Goal: Task Accomplishment & Management: Complete application form

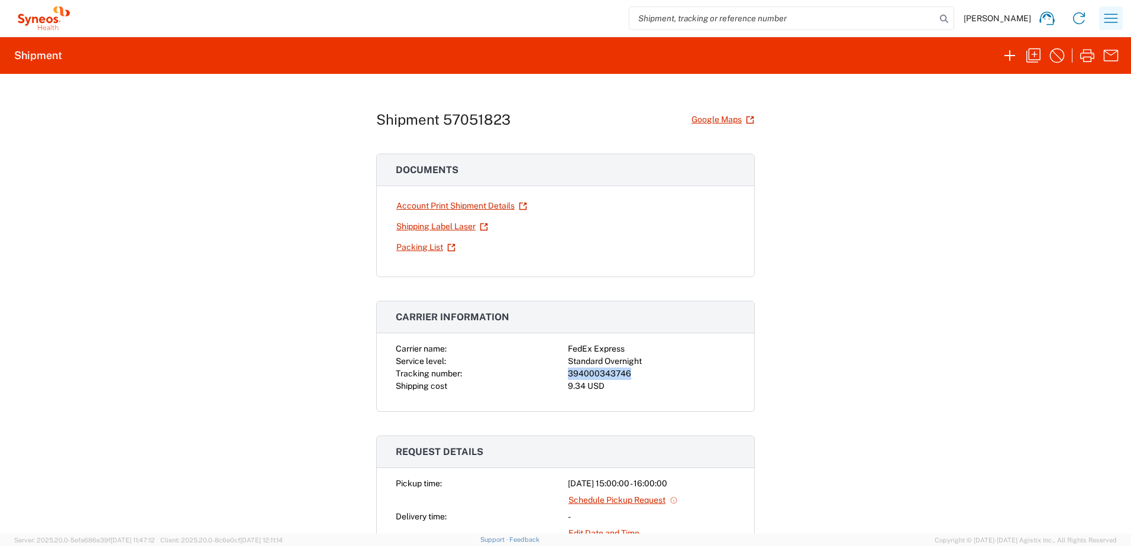
click at [1104, 21] on icon "button" at bounding box center [1110, 18] width 19 height 19
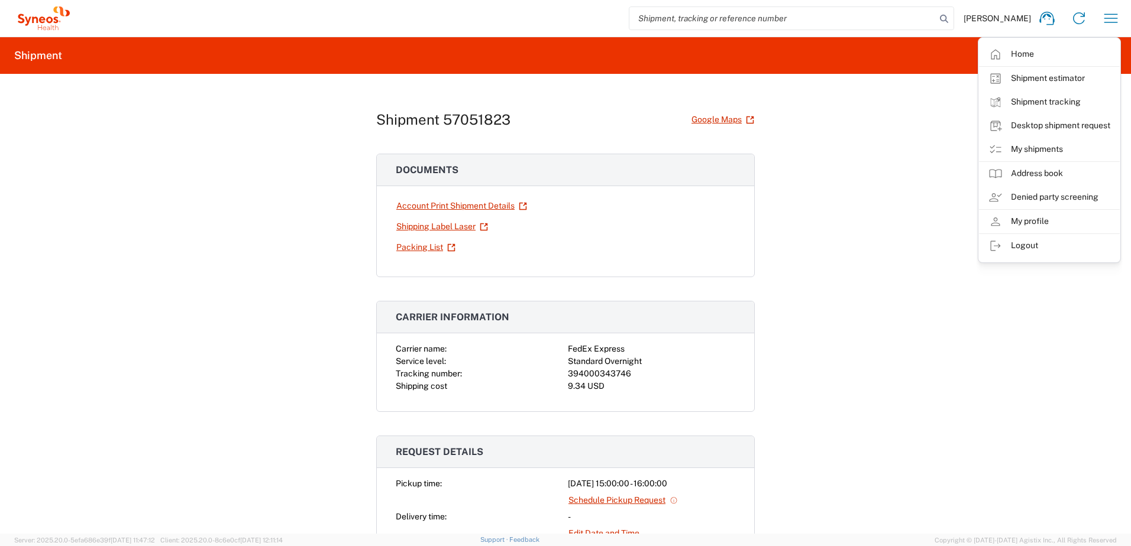
click at [895, 153] on div "Shipment 57051823 Google Maps Documents Account Print Shipment Details Shipping…" at bounding box center [565, 304] width 1131 height 460
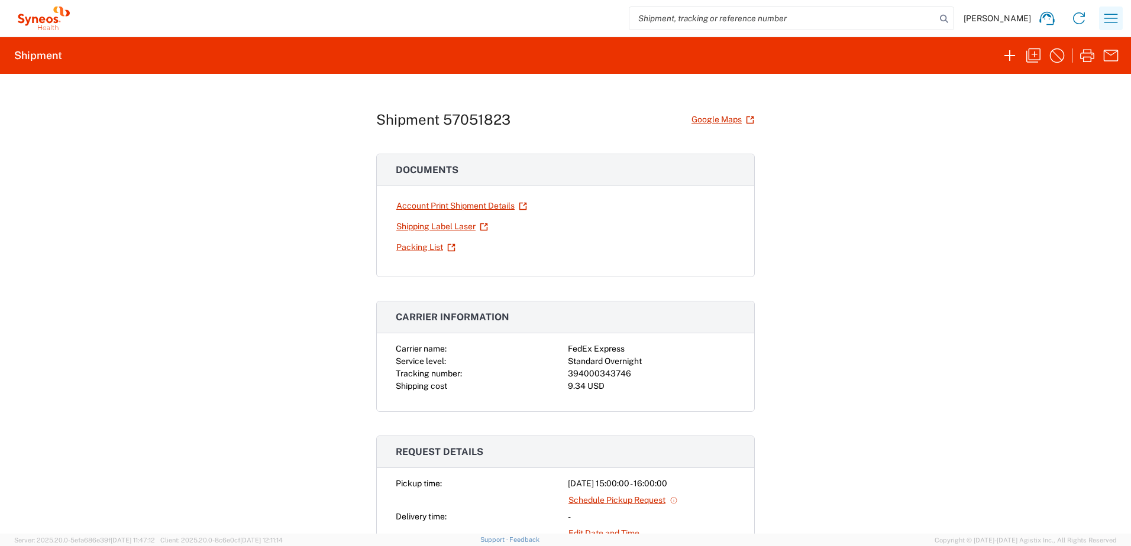
click at [1120, 11] on button "button" at bounding box center [1111, 19] width 24 height 24
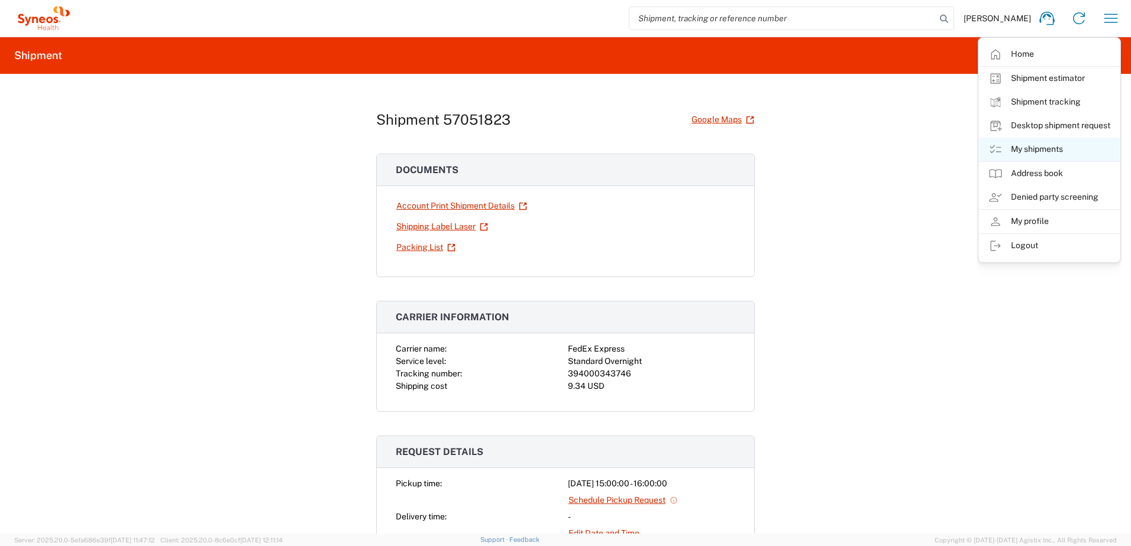
click at [1046, 145] on link "My shipments" at bounding box center [1049, 150] width 141 height 24
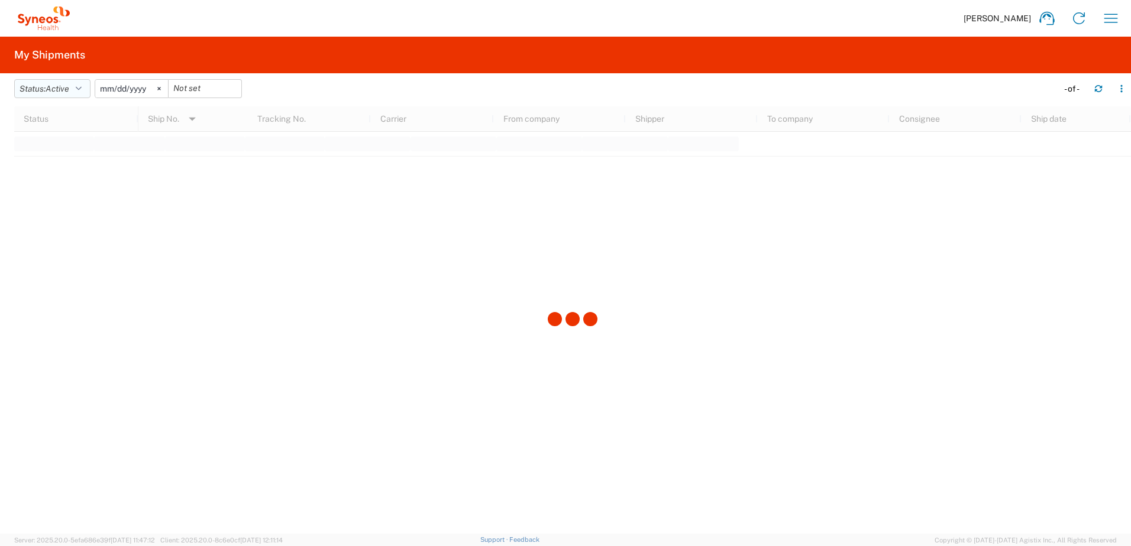
click at [79, 89] on icon "button" at bounding box center [79, 89] width 6 height 8
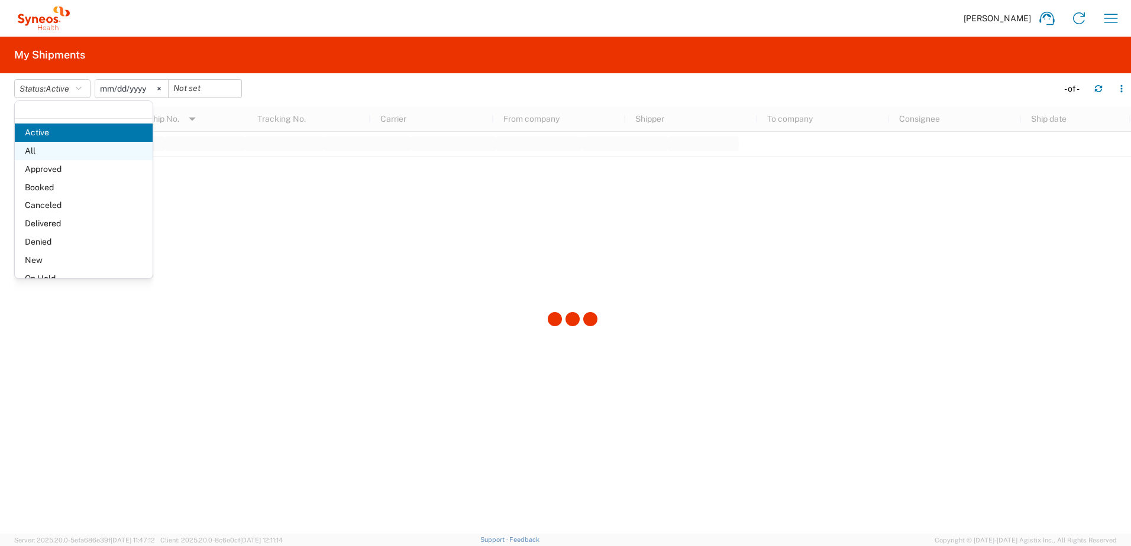
click at [67, 152] on span "All" at bounding box center [84, 151] width 138 height 18
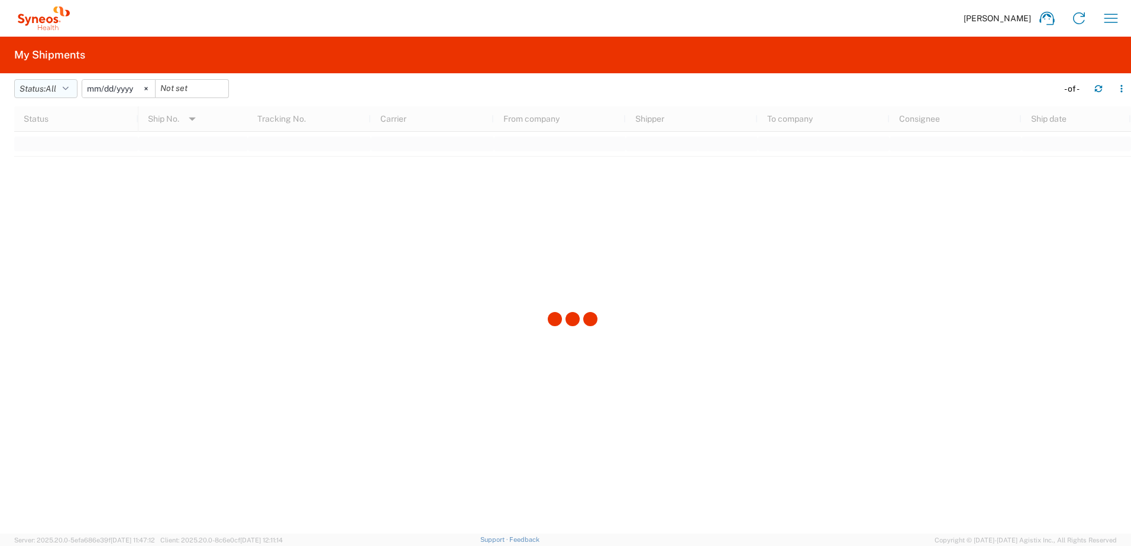
click at [41, 82] on button "Status: All" at bounding box center [45, 88] width 63 height 19
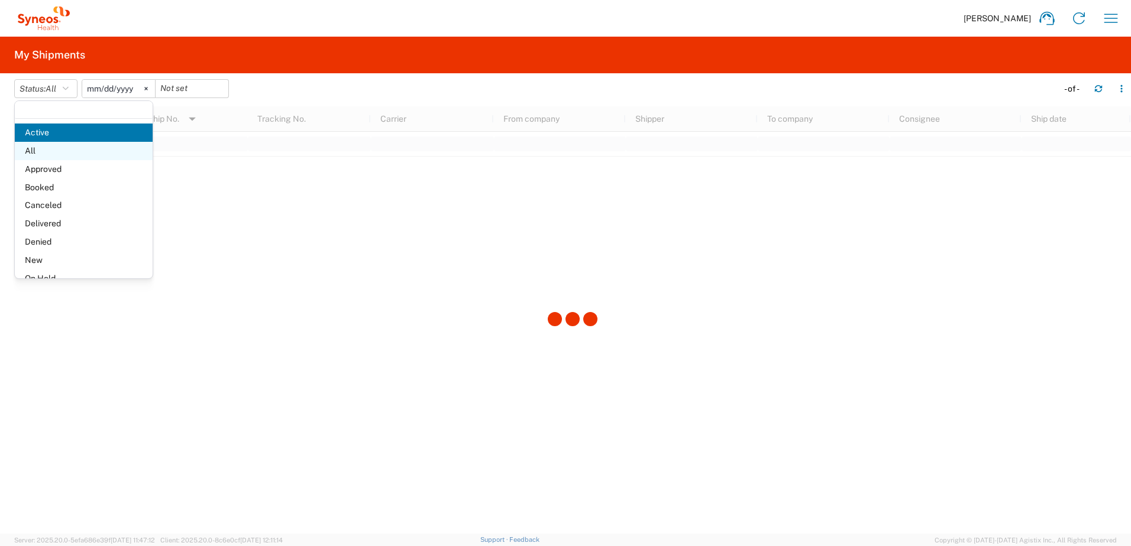
click at [48, 147] on span "All" at bounding box center [84, 151] width 138 height 18
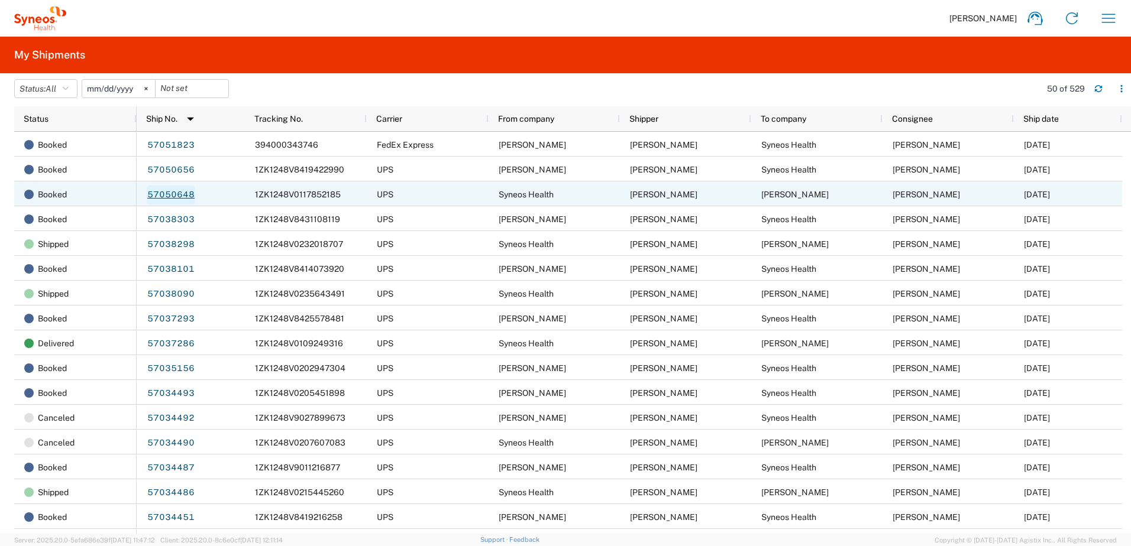
click at [174, 200] on link "57050648" at bounding box center [171, 195] width 48 height 19
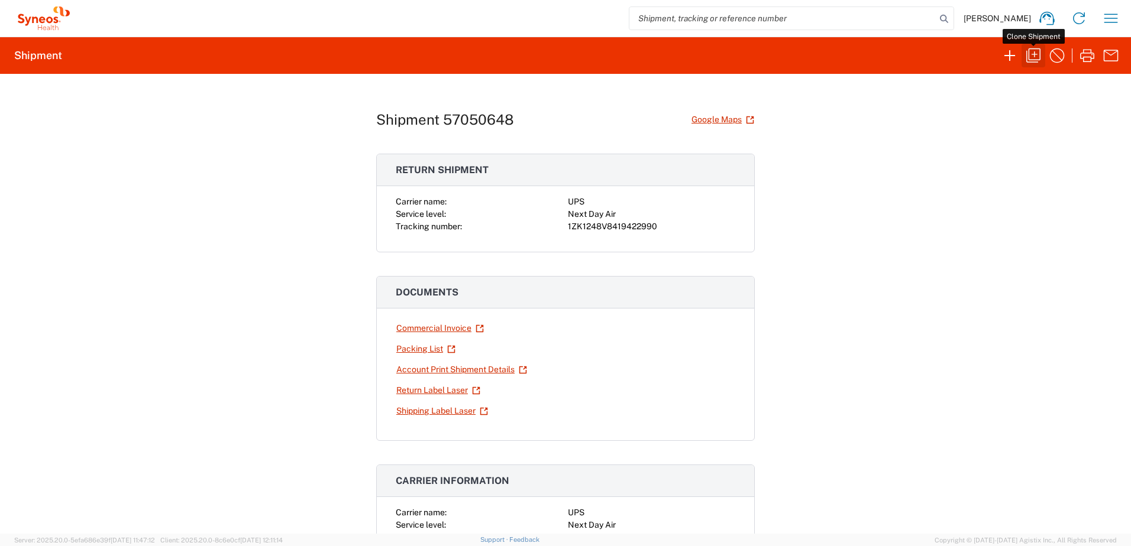
click at [1035, 61] on icon "button" at bounding box center [1033, 55] width 19 height 19
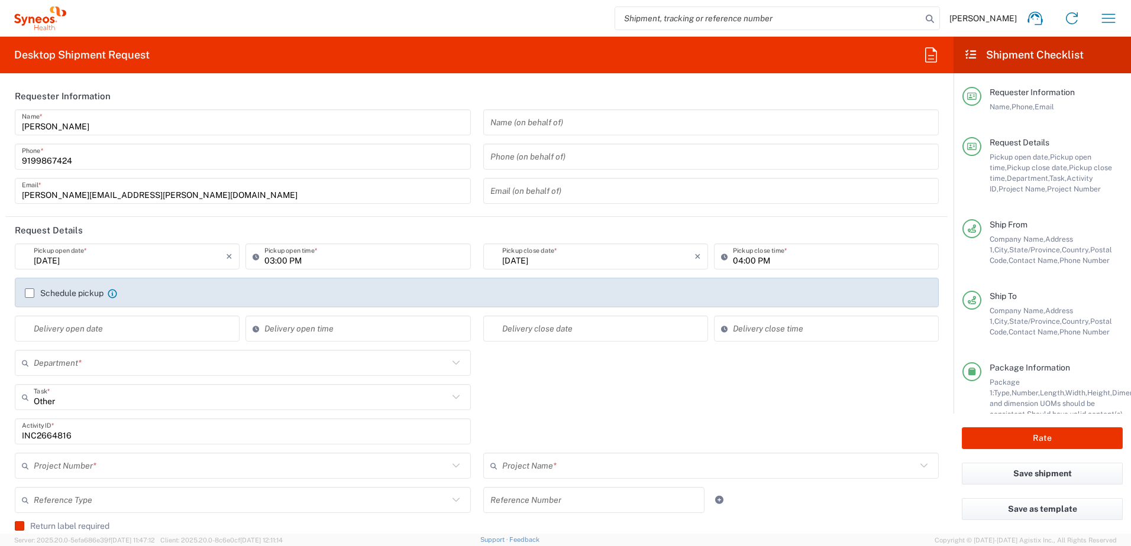
type input "4510"
type input "4520 DEPARTMENTAL EXPENSE"
type input "Next Day Air"
type input "North Carolina"
type input "United States"
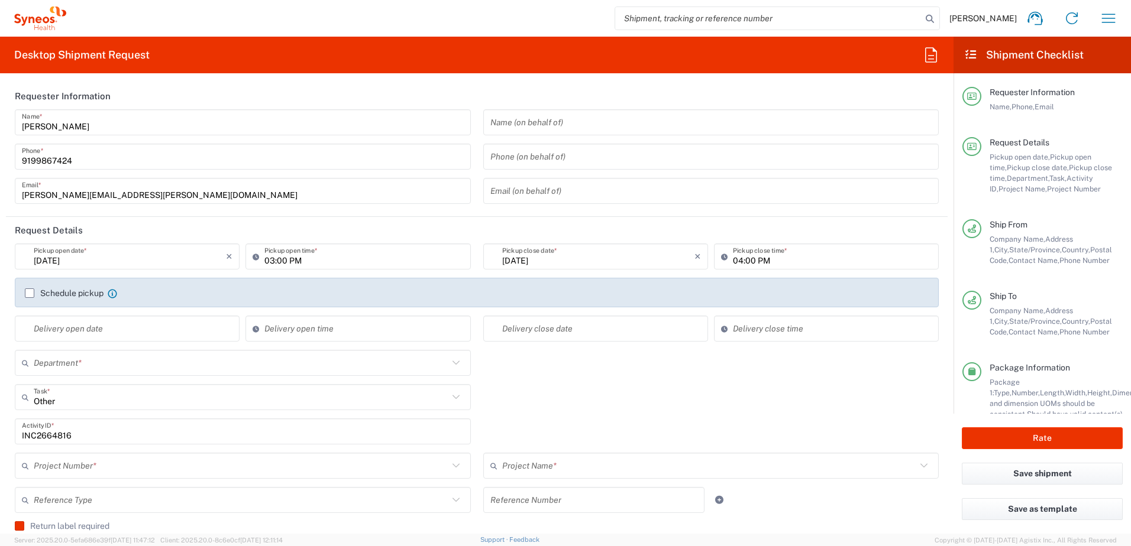
type input "North Carolina"
type input "Your Packaging"
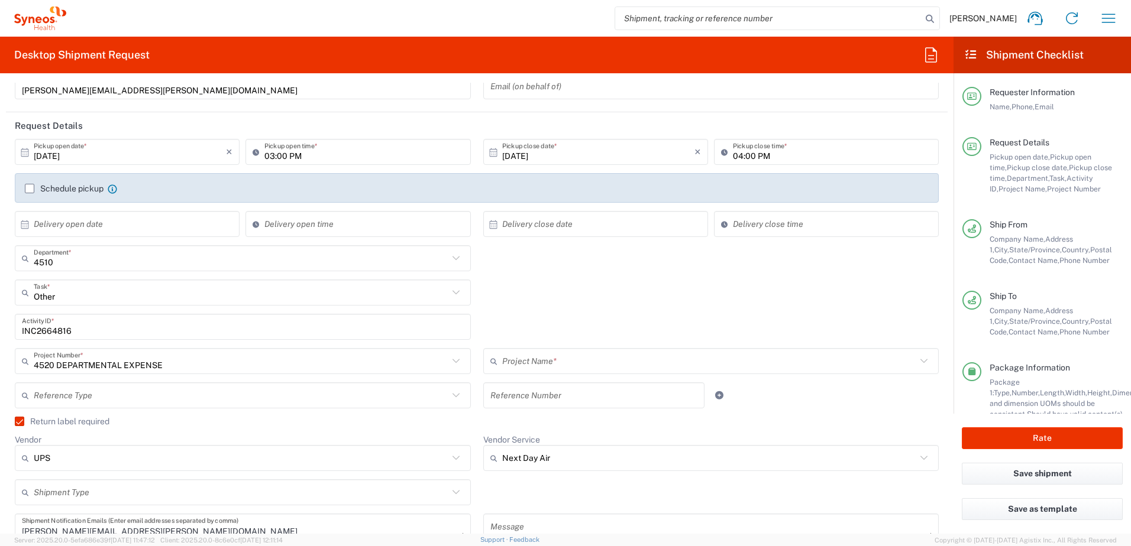
scroll to position [296, 0]
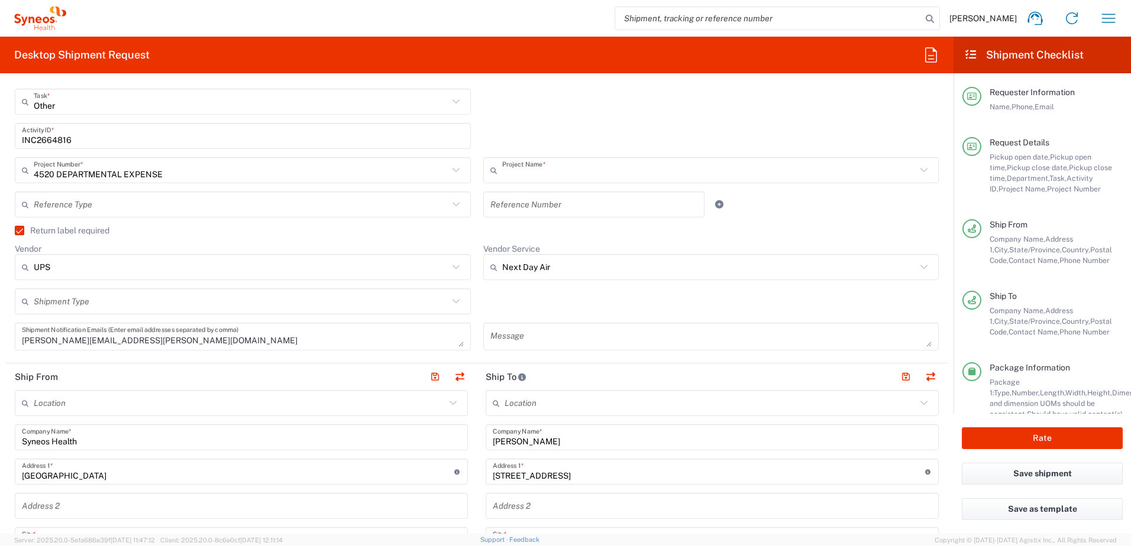
type input "4520 DEPARTMENTAL EXPENSE"
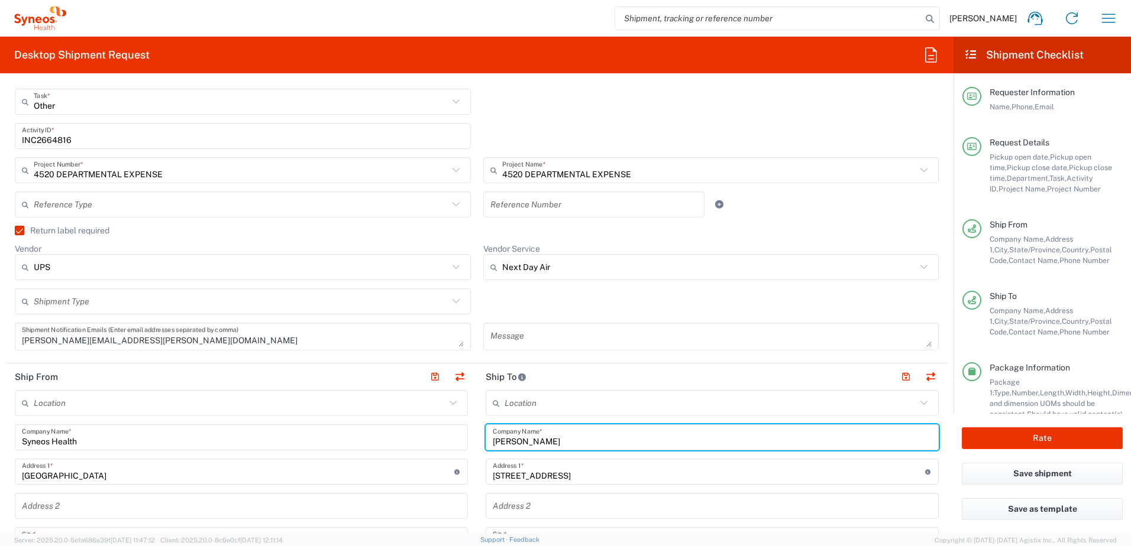
drag, startPoint x: 556, startPoint y: 437, endPoint x: 440, endPoint y: 431, distance: 116.1
paste input "John Bellochio"
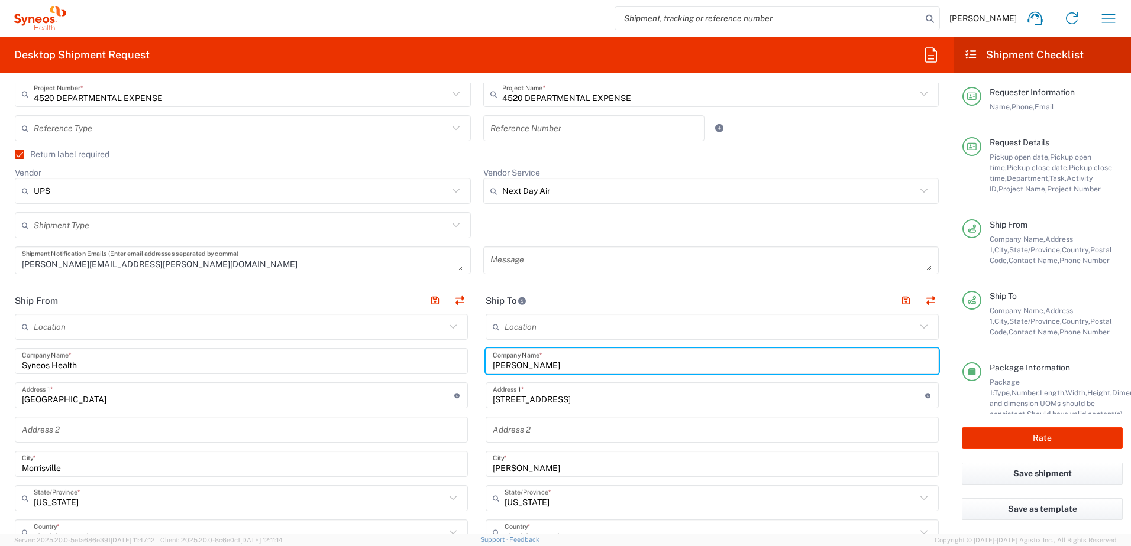
scroll to position [532, 0]
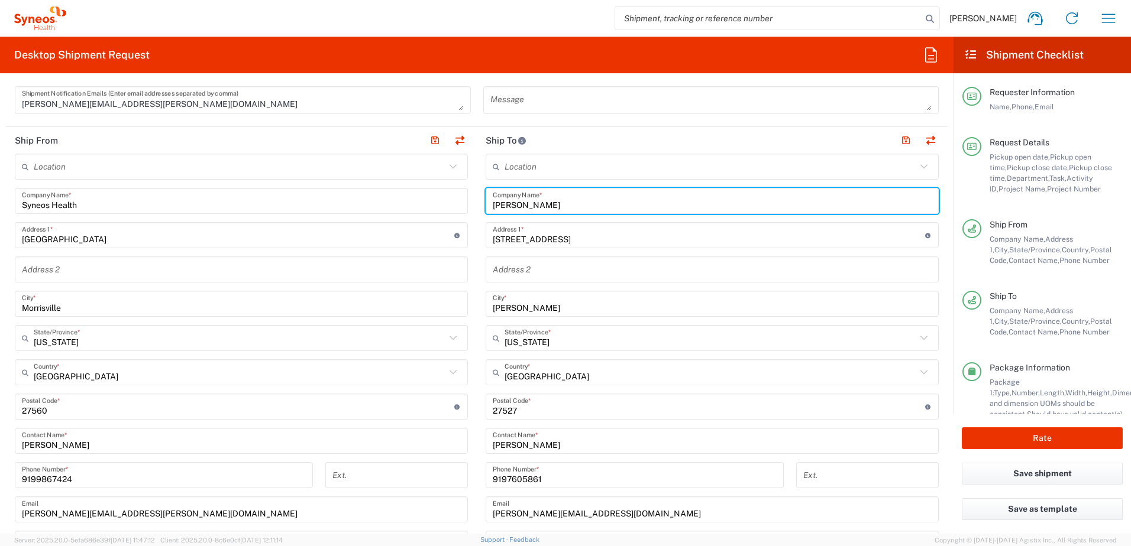
type input "John Bellochio"
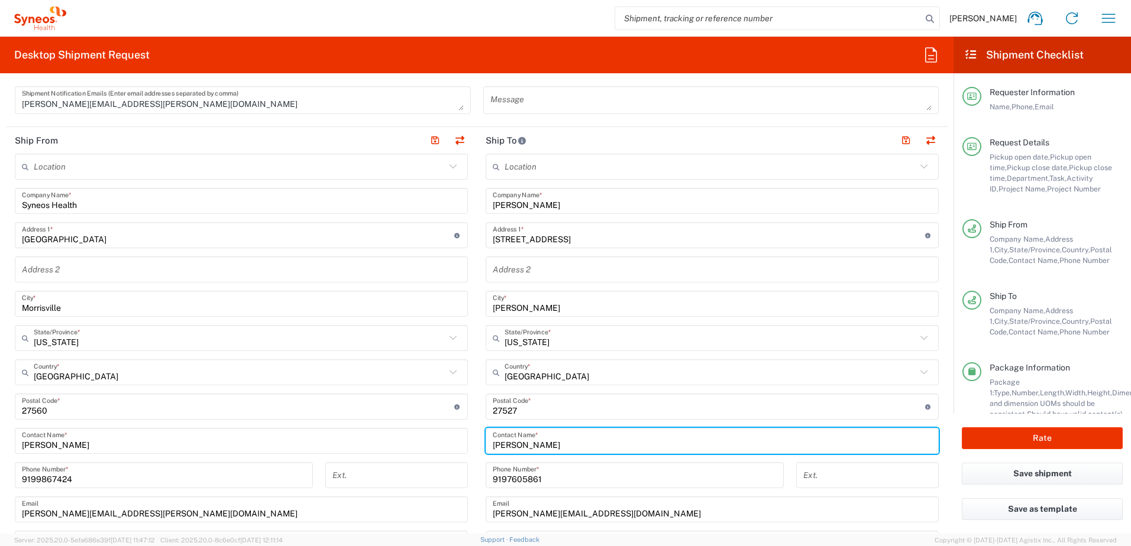
drag, startPoint x: 533, startPoint y: 444, endPoint x: 448, endPoint y: 439, distance: 85.3
click at [448, 439] on div "Ship From Location Addison Whitney LLC-Morrisvile NC US Barcelona-Syneos Health…" at bounding box center [477, 391] width 942 height 528
paste input "John Bellochio"
type input "John Bellochio"
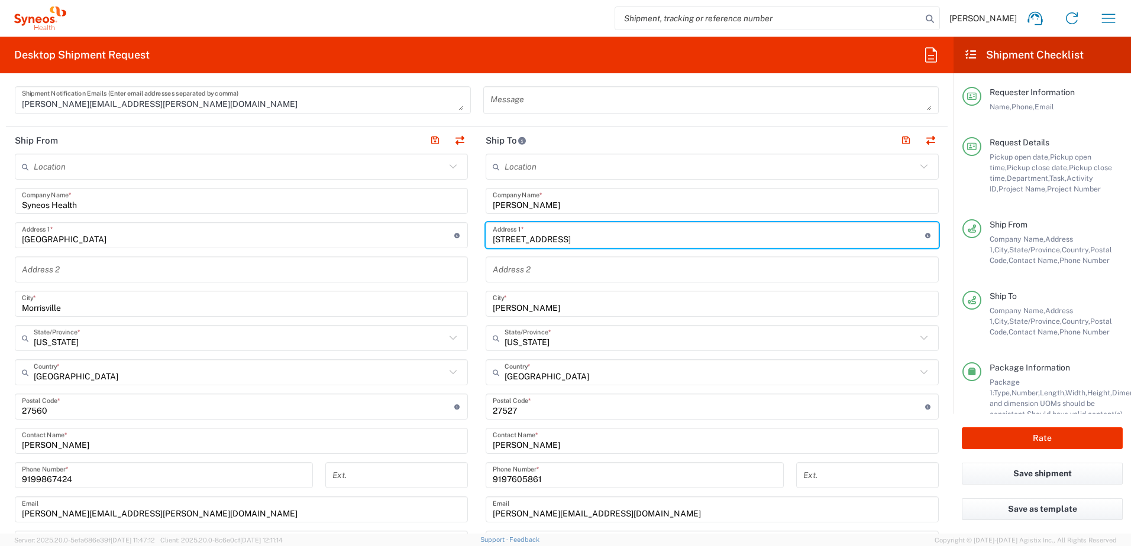
click at [563, 238] on input "141 Bradford Circle" at bounding box center [709, 235] width 432 height 21
drag, startPoint x: 576, startPoint y: 239, endPoint x: 457, endPoint y: 235, distance: 119.5
click at [457, 235] on div "Ship From Location Addison Whitney LLC-Morrisvile NC US Barcelona-Syneos Health…" at bounding box center [477, 391] width 942 height 528
paste input "0 Kristole Ct"
type input "10 Kristole Ct"
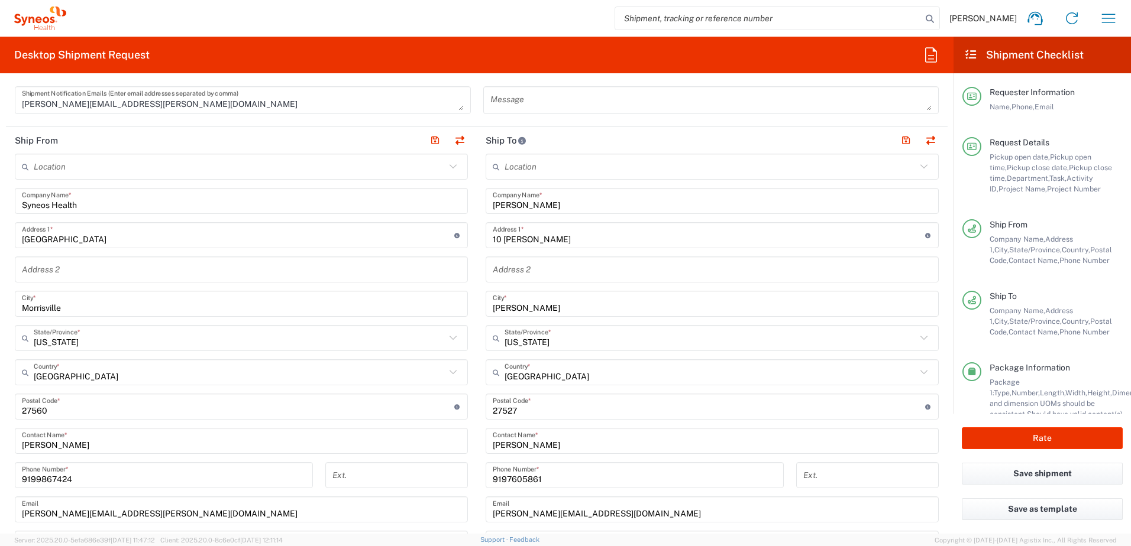
click at [525, 308] on input "Clayton" at bounding box center [712, 304] width 439 height 21
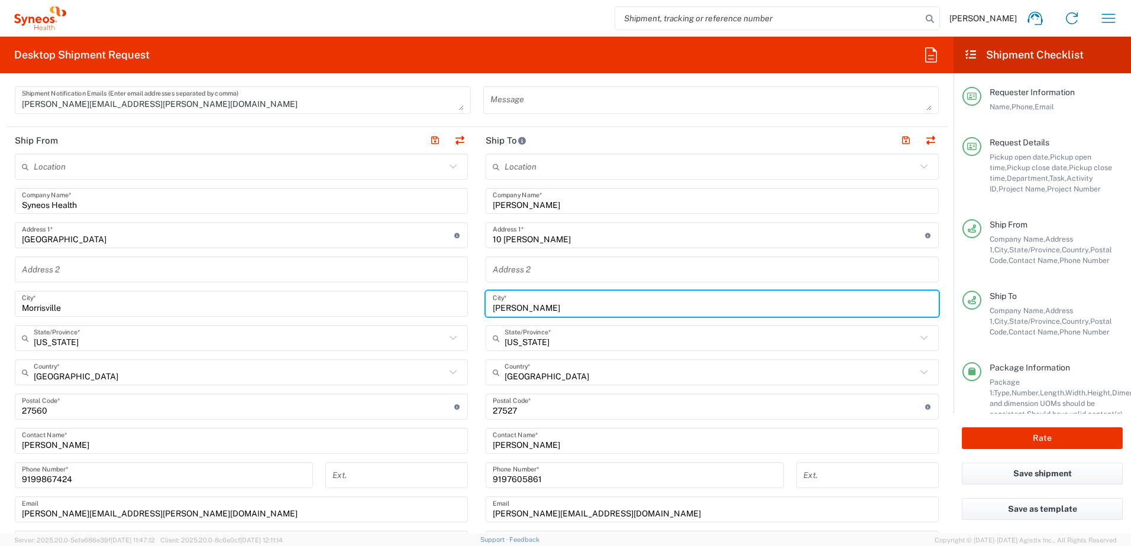
drag, startPoint x: 513, startPoint y: 302, endPoint x: 447, endPoint y: 298, distance: 66.4
click at [444, 298] on div "Ship From Location Addison Whitney LLC-Morrisvile NC US Barcelona-Syneos Health…" at bounding box center [477, 391] width 942 height 528
paste input "Albany"
type input "Albany"
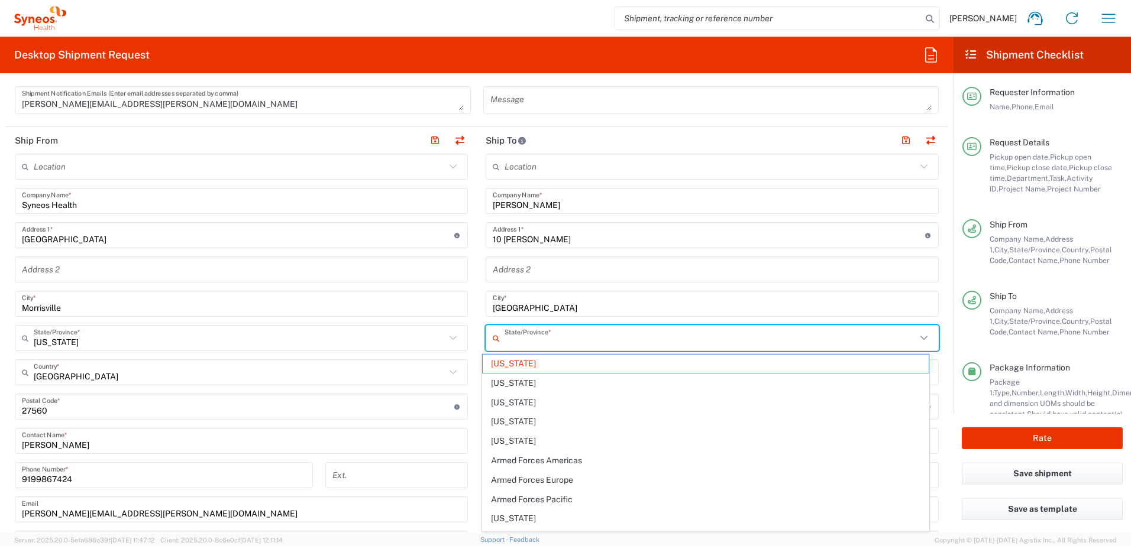
drag, startPoint x: 584, startPoint y: 343, endPoint x: 571, endPoint y: 343, distance: 12.4
click at [584, 343] on input "text" at bounding box center [710, 338] width 412 height 21
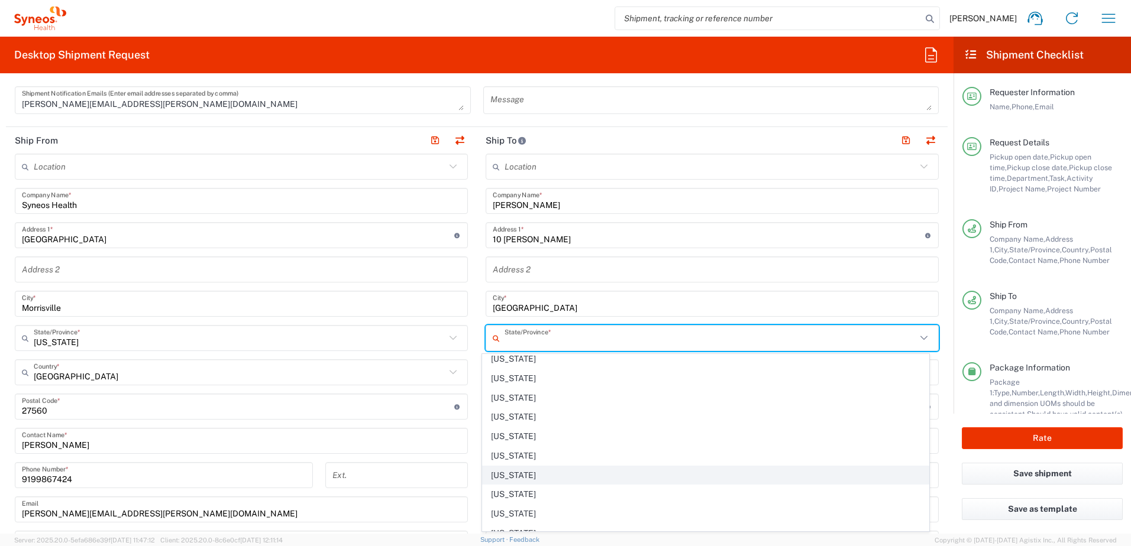
scroll to position [651, 0]
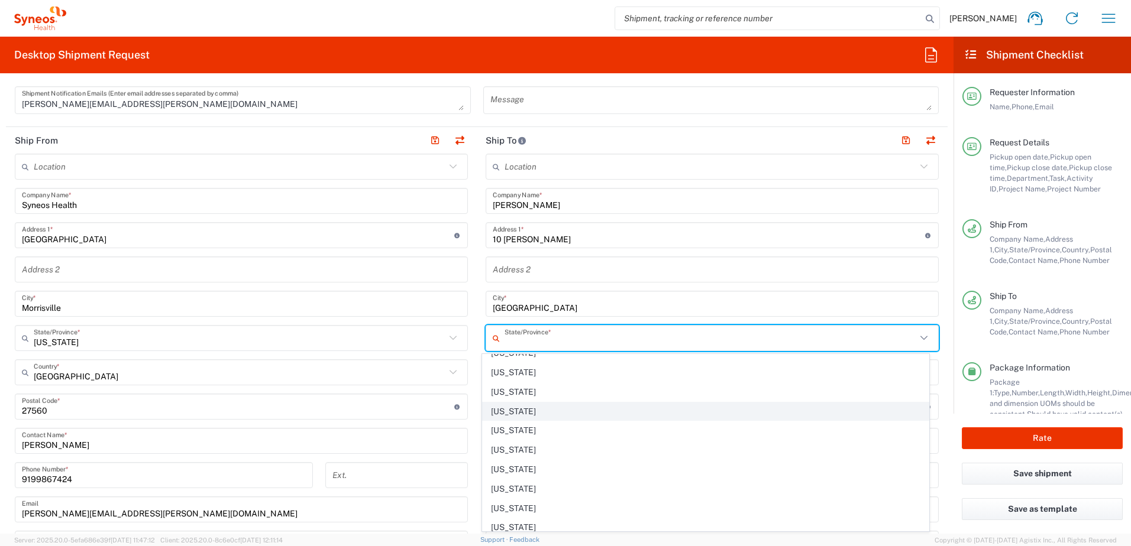
click at [524, 413] on span "New York" at bounding box center [706, 412] width 447 height 18
type input "New York"
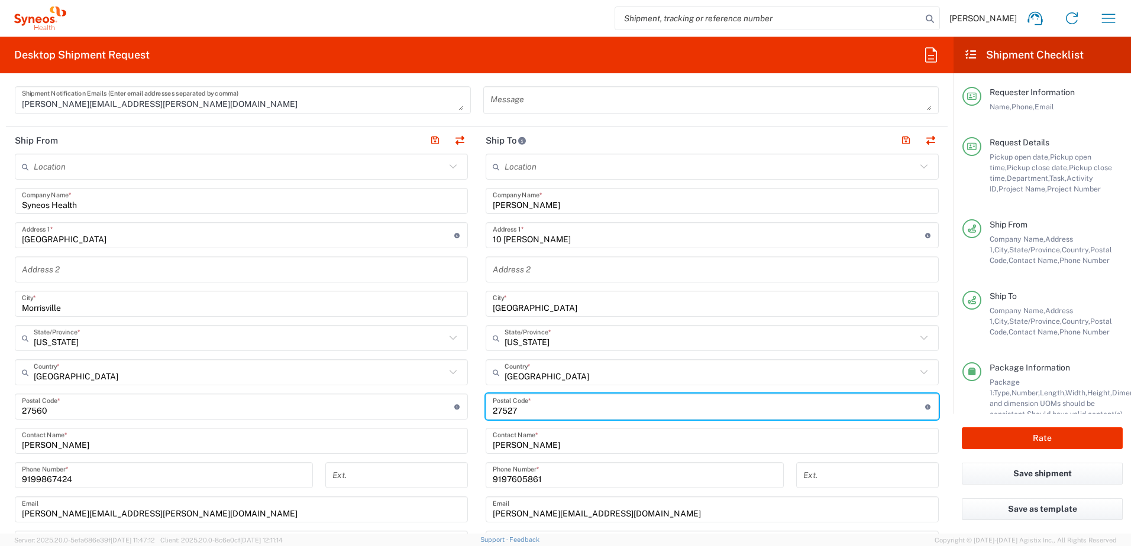
click at [535, 409] on input "undefined" at bounding box center [709, 407] width 432 height 21
drag, startPoint x: 526, startPoint y: 409, endPoint x: 460, endPoint y: 403, distance: 66.5
click at [460, 403] on div "Ship From Location Addison Whitney LLC-Morrisvile NC US Barcelona-Syneos Health…" at bounding box center [477, 391] width 942 height 528
paste input "12205"
type input "12205"
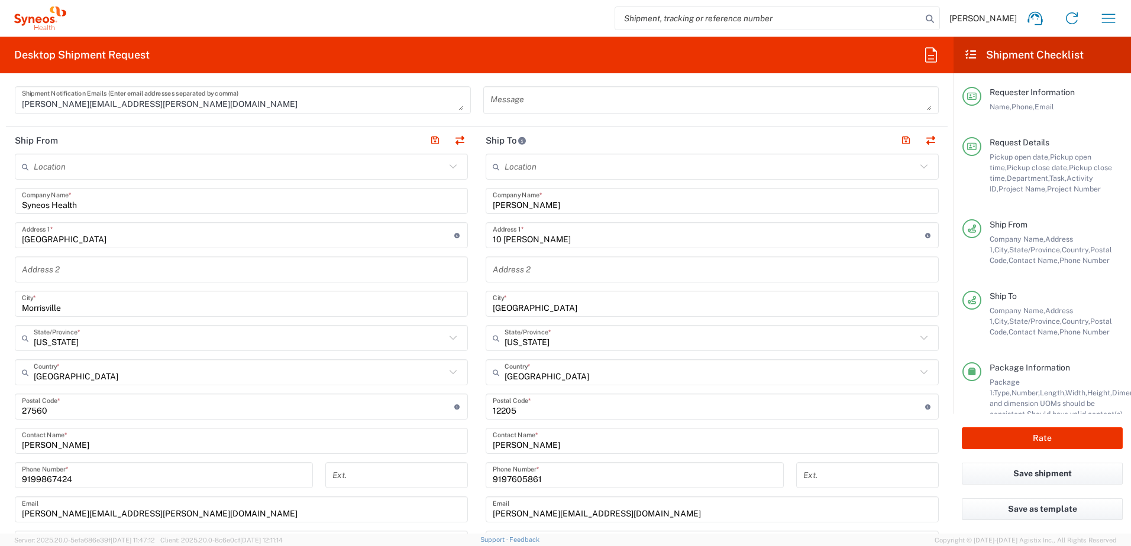
drag, startPoint x: 562, startPoint y: 455, endPoint x: 554, endPoint y: 471, distance: 18.0
click at [562, 455] on div "Location Addison Whitney LLC-Morrisvile NC US Barcelona-Syneos Health BioSector…" at bounding box center [712, 402] width 453 height 497
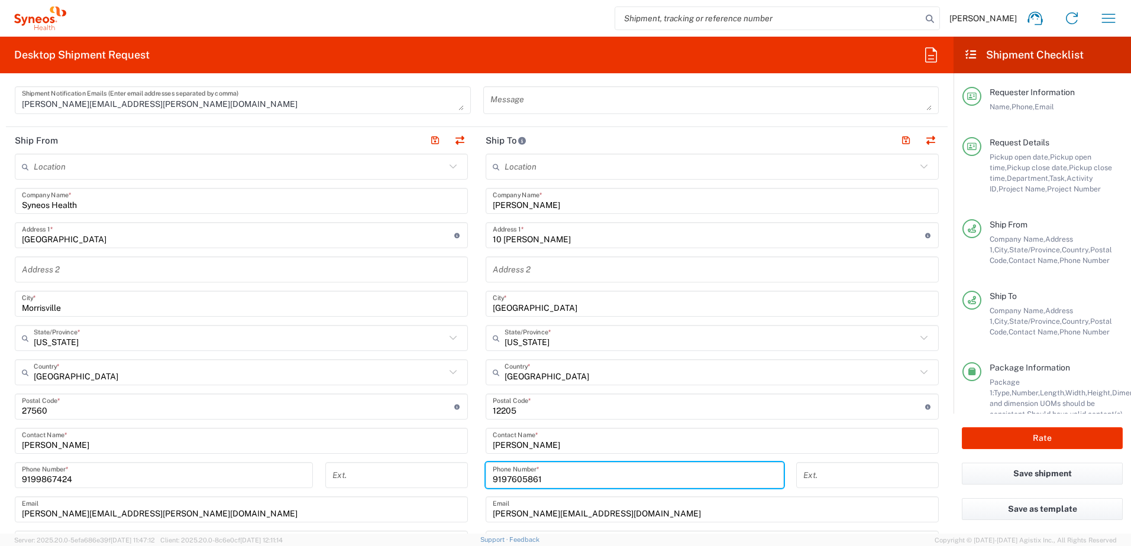
drag, startPoint x: 551, startPoint y: 483, endPoint x: 446, endPoint y: 469, distance: 106.2
click at [446, 469] on div "Ship From Location Addison Whitney LLC-Morrisvile NC US Barcelona-Syneos Health…" at bounding box center [477, 391] width 942 height 528
paste input "518.300.7867"
click at [523, 481] on input "518.300.7867" at bounding box center [635, 475] width 284 height 21
click at [504, 480] on input "518.3007867" at bounding box center [635, 475] width 284 height 21
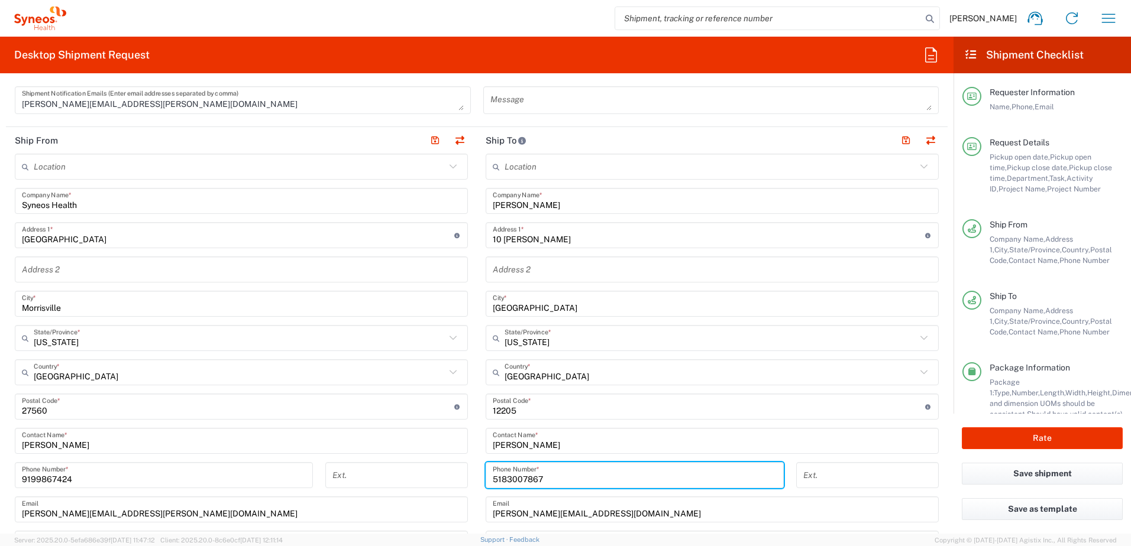
type input "5183007867"
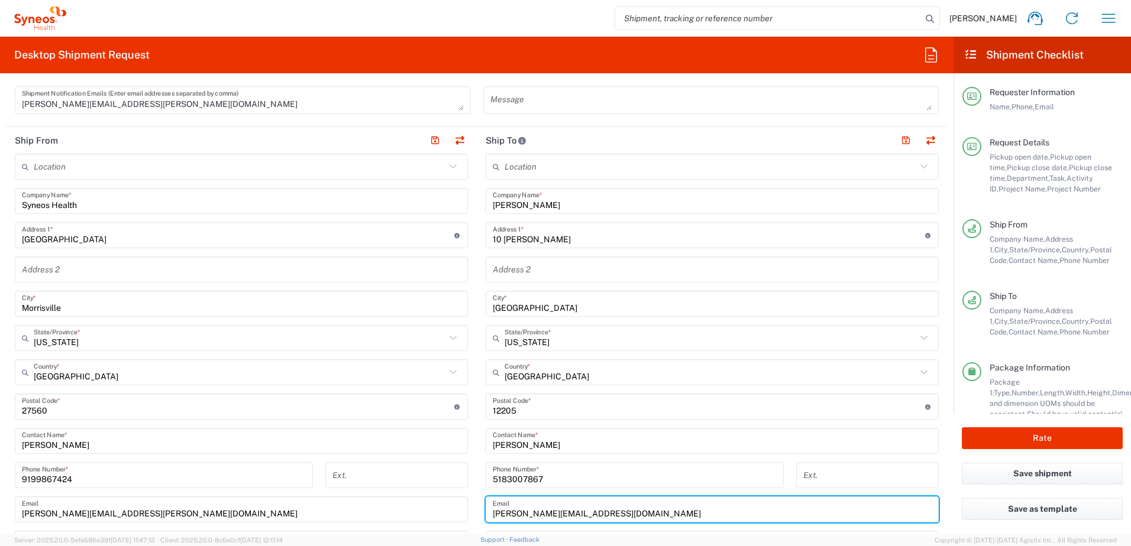
drag, startPoint x: 602, startPoint y: 507, endPoint x: 447, endPoint y: 500, distance: 155.1
click at [447, 500] on div "Ship From Location Addison Whitney LLC-Morrisvile NC US Barcelona-Syneos Health…" at bounding box center [477, 391] width 942 height 528
paste input "johnb@avidstat"
type input "johnb@avidstat.com"
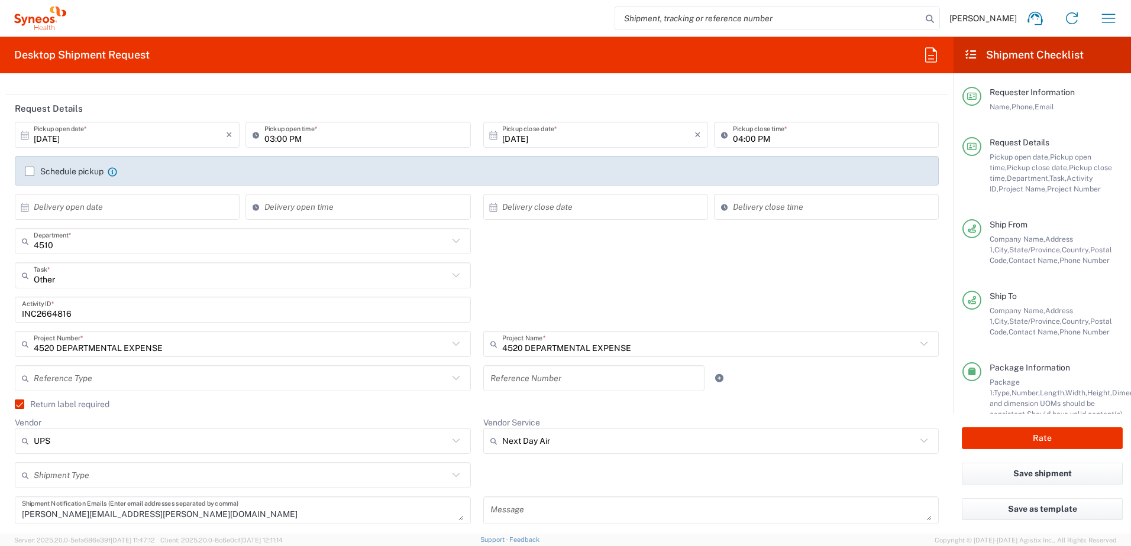
scroll to position [118, 0]
click at [53, 320] on input "INC2664816" at bounding box center [243, 313] width 442 height 21
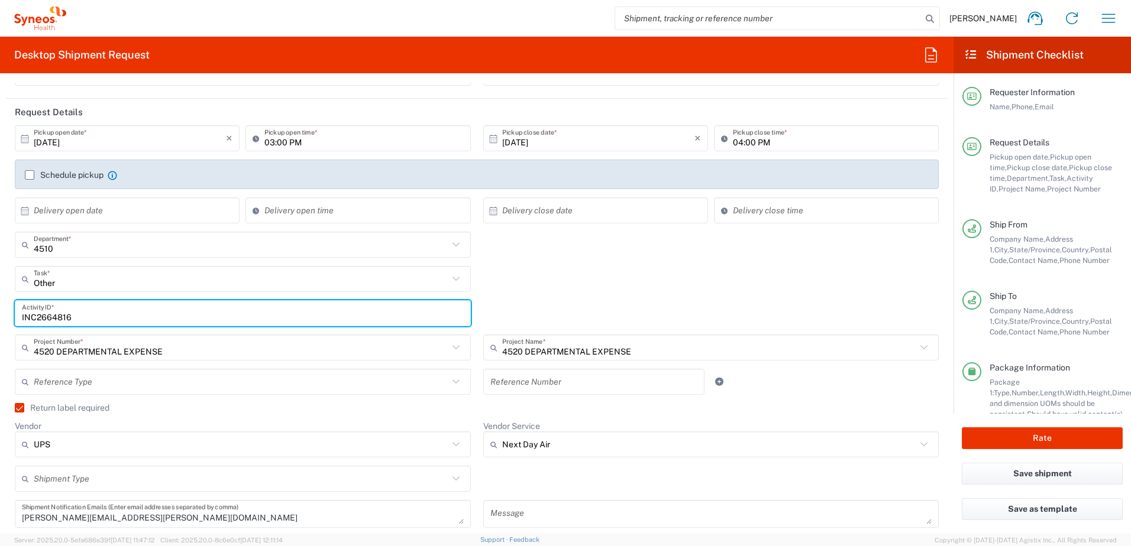
click at [53, 319] on input "INC2664816" at bounding box center [243, 313] width 442 height 21
paste input "SCTASK273138"
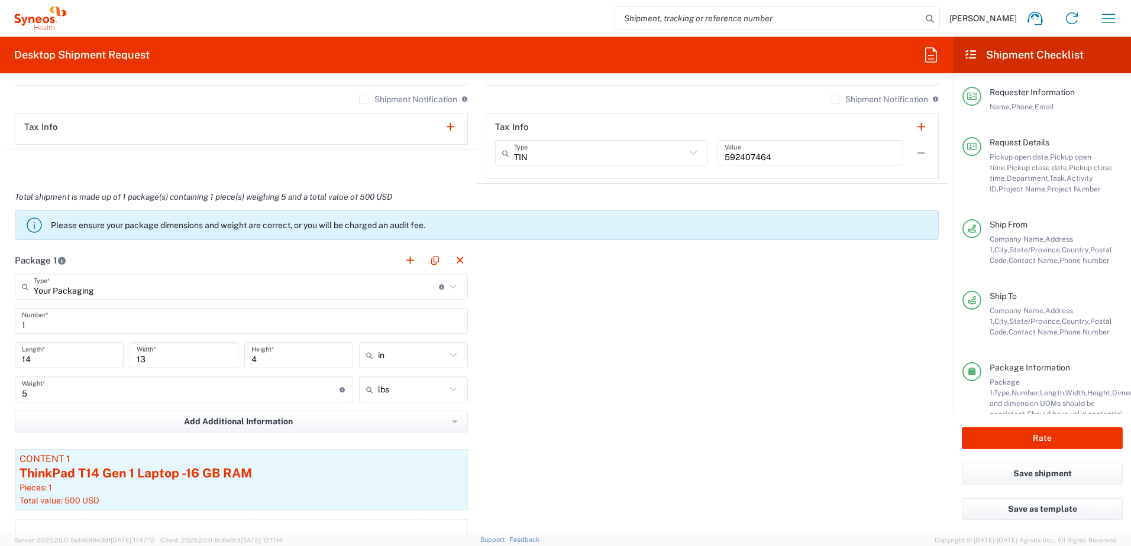
scroll to position [1124, 0]
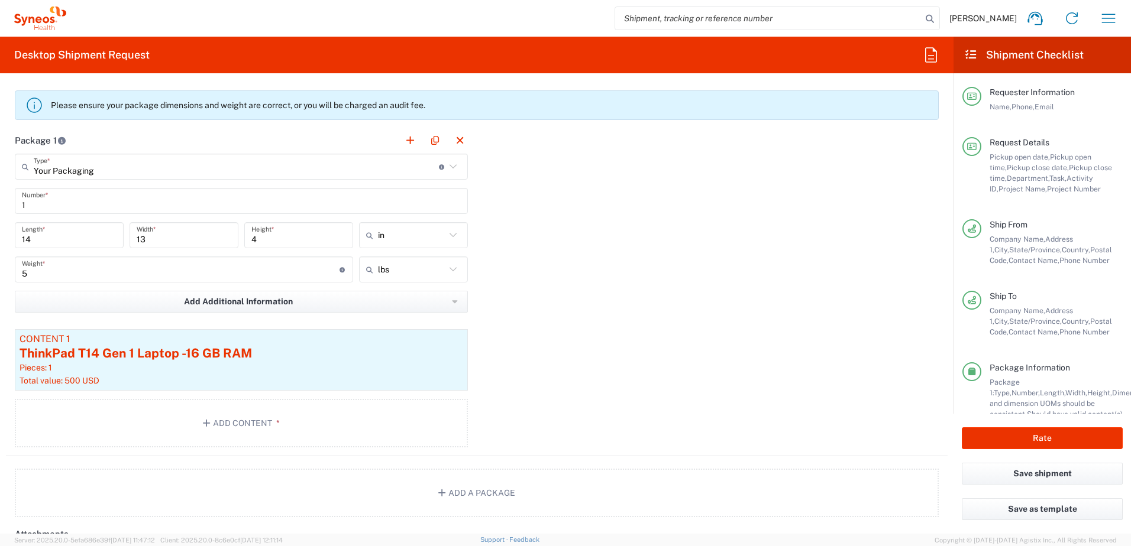
type input "SCTASK2731386"
click at [227, 342] on div "Content 1" at bounding box center [242, 339] width 444 height 11
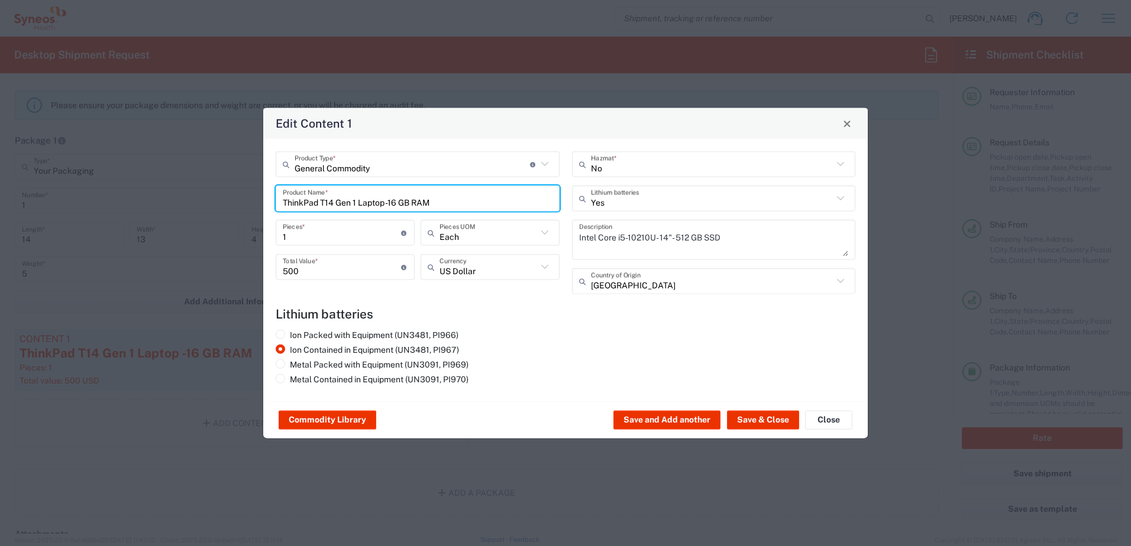
drag, startPoint x: 457, startPoint y: 200, endPoint x: 240, endPoint y: 184, distance: 217.1
click at [240, 184] on div "Edit Content 1 General Commodity Product Type * Document: Paper document genera…" at bounding box center [565, 273] width 1131 height 546
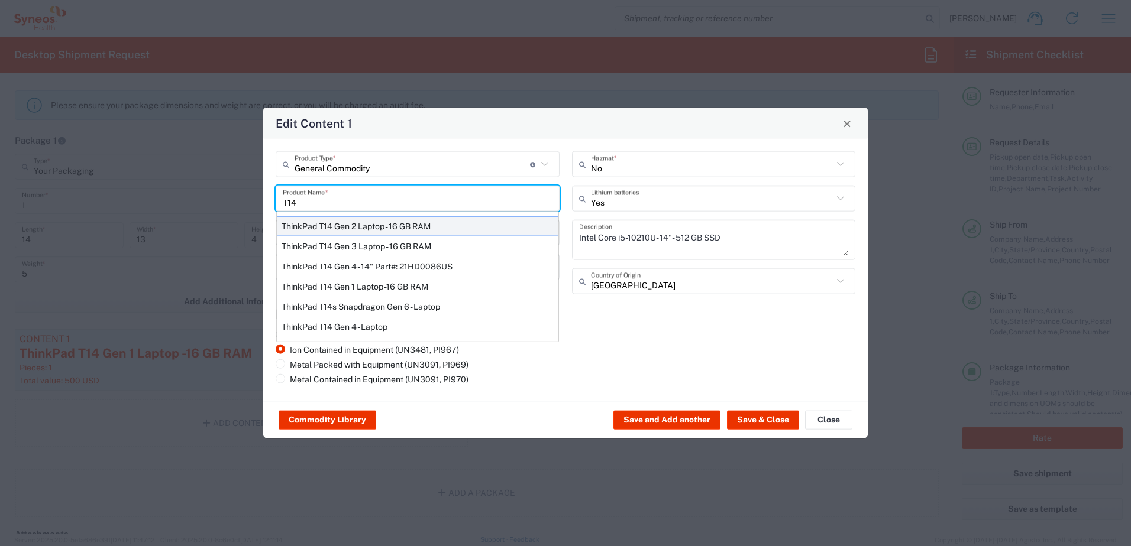
click at [352, 227] on div "ThinkPad T14 Gen 2 Laptop - 16 GB RAM" at bounding box center [418, 226] width 282 height 20
type input "ThinkPad T14 Gen 2 Laptop - 16 GB RAM"
type textarea "Intel Core i7-1156G7 vProÂ® Processor - 14"- 16 GB RAM - 512 GB SSD"
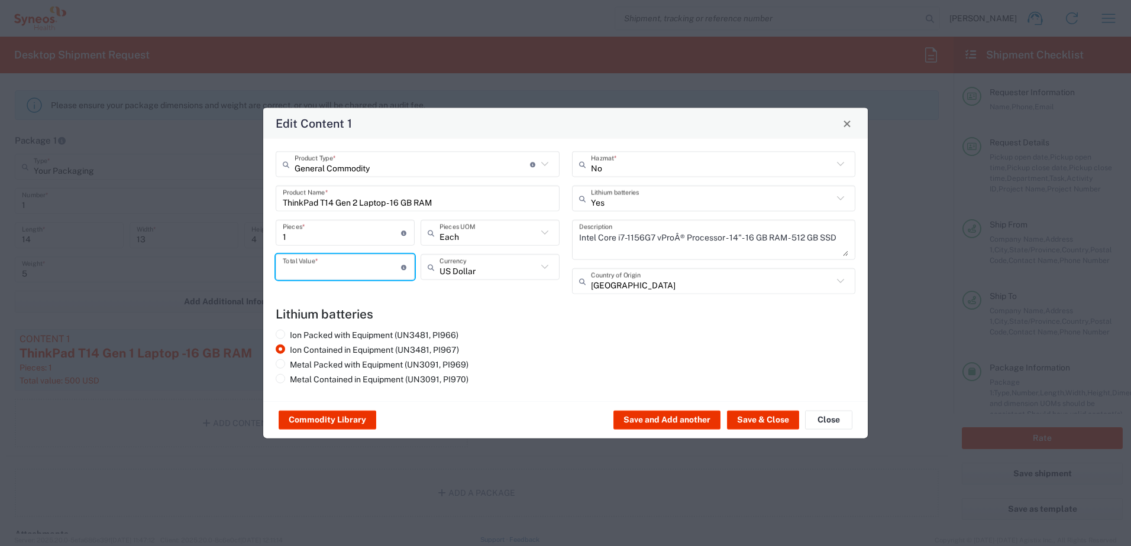
click at [312, 266] on input "number" at bounding box center [342, 267] width 118 height 21
type input "1000"
click at [771, 412] on button "Save & Close" at bounding box center [763, 420] width 72 height 19
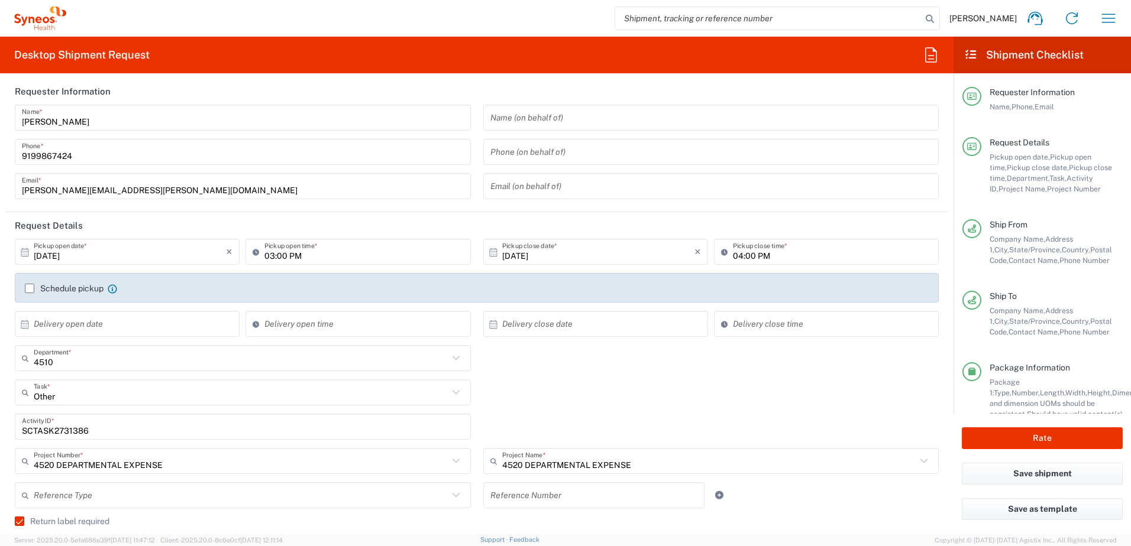
scroll to position [0, 0]
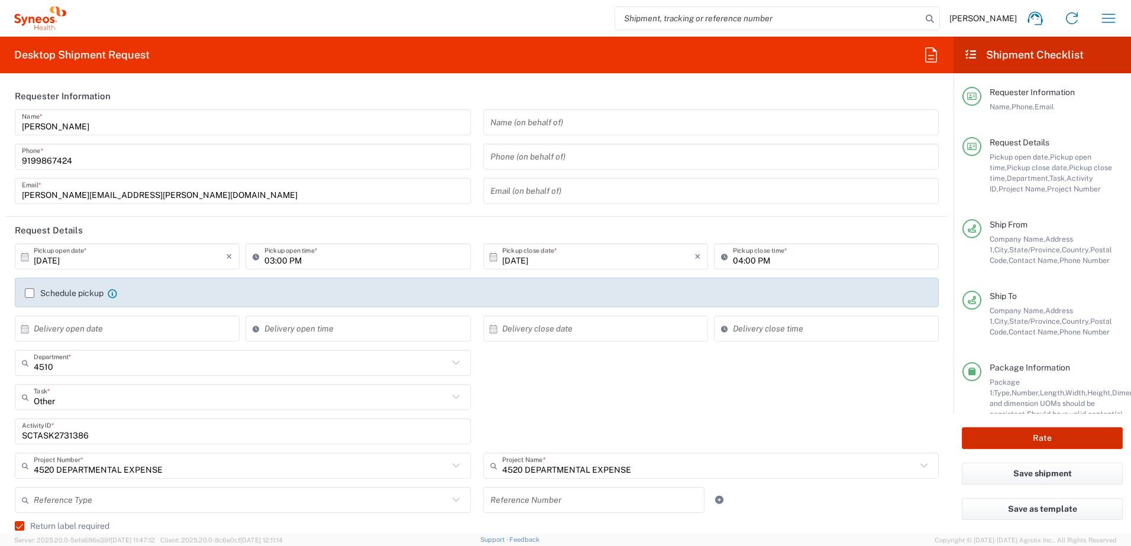
click at [1054, 433] on button "Rate" at bounding box center [1042, 439] width 161 height 22
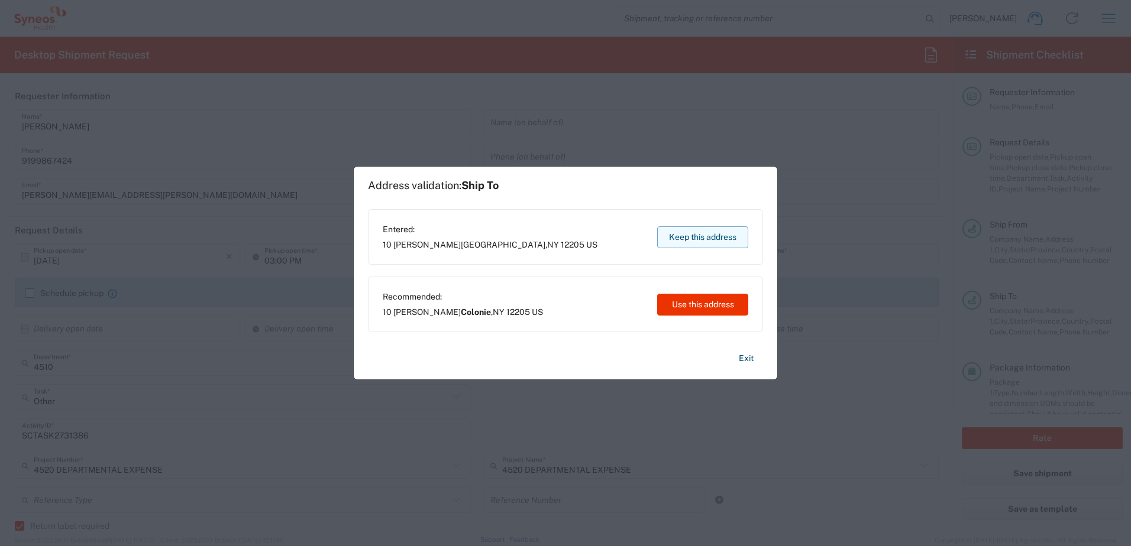
click at [722, 238] on button "Keep this address" at bounding box center [702, 238] width 91 height 22
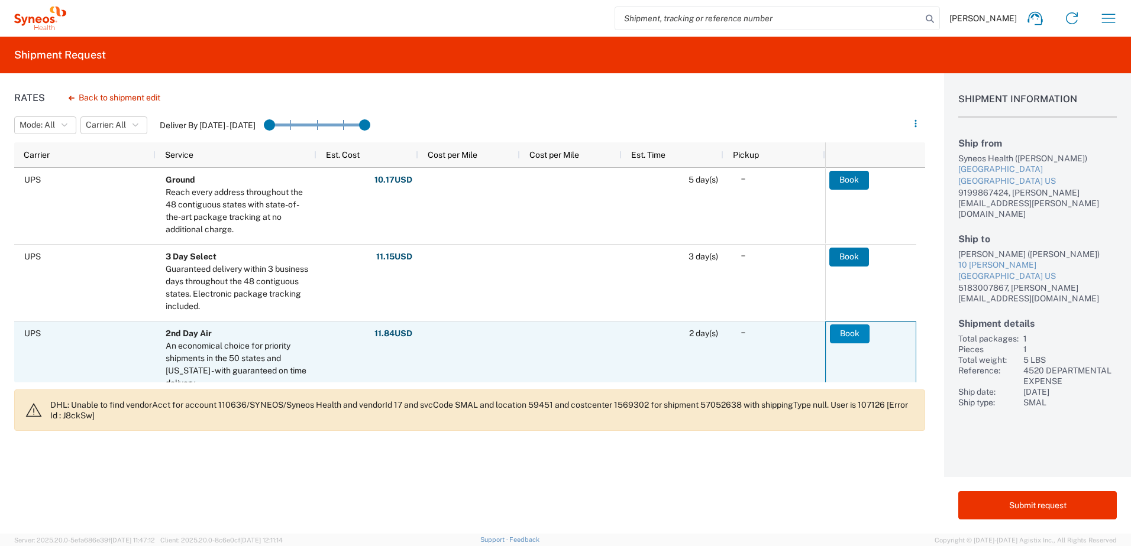
click at [842, 328] on button "Book" at bounding box center [850, 334] width 40 height 19
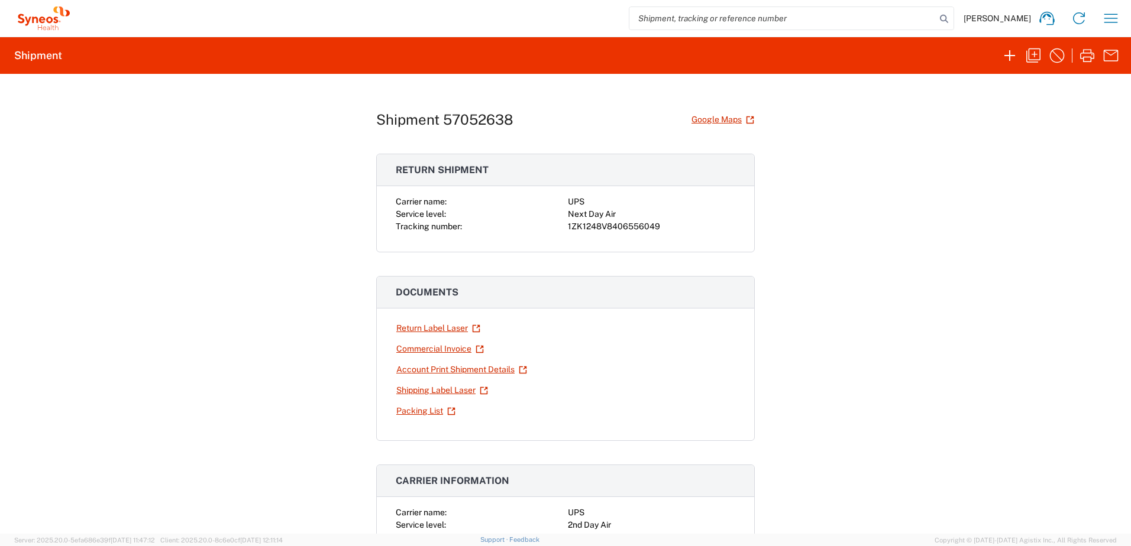
click at [621, 225] on div "1ZK1248V8406556049" at bounding box center [651, 227] width 167 height 12
copy div "1ZK1248V8406556049"
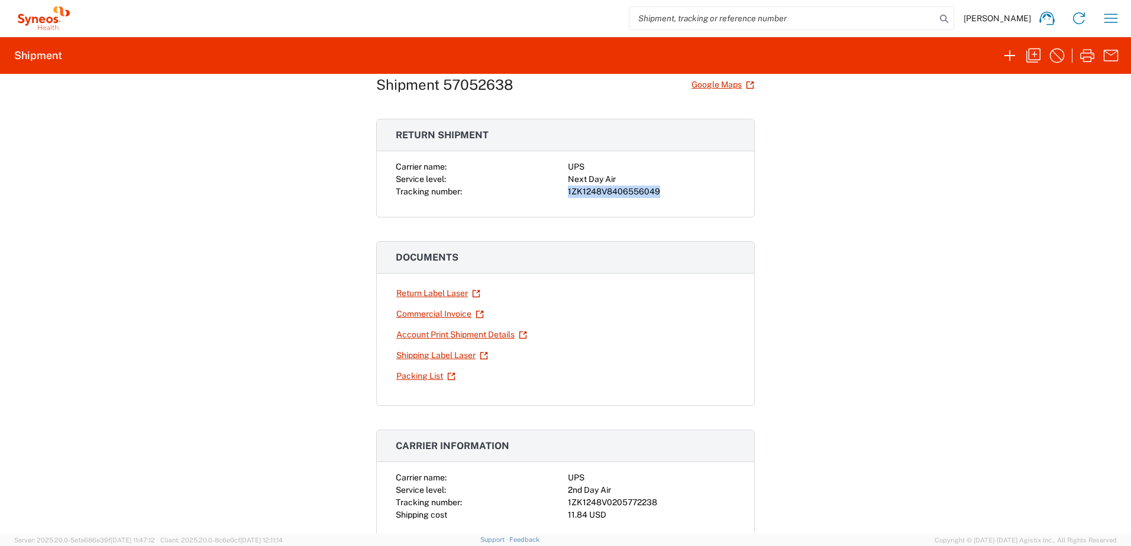
scroll to position [177, 0]
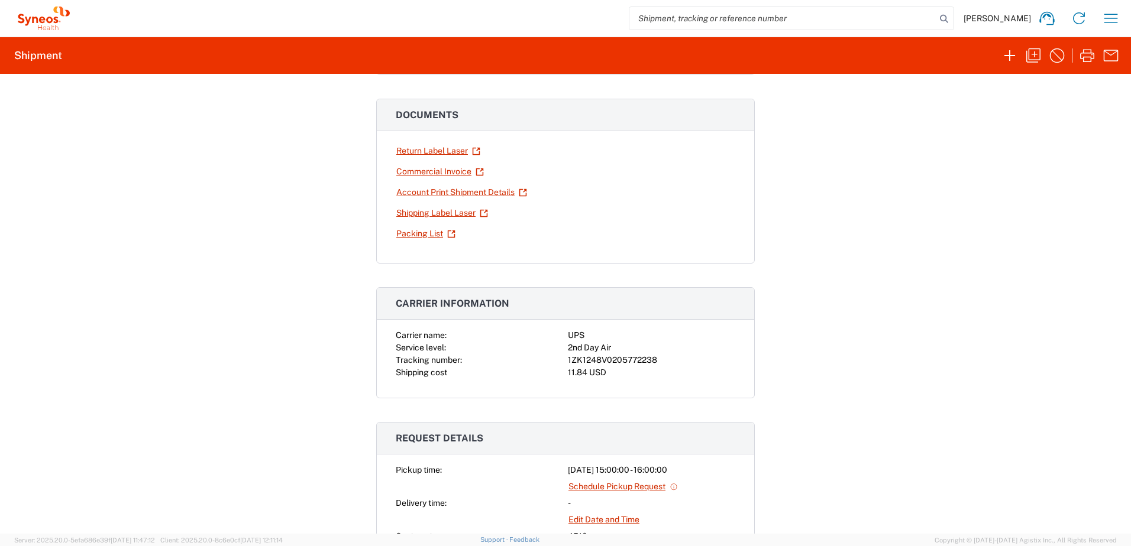
click at [613, 362] on div "1ZK1248V0205772238" at bounding box center [651, 360] width 167 height 12
copy div "1ZK1248V0205772238"
click at [1024, 48] on icon "button" at bounding box center [1033, 55] width 19 height 19
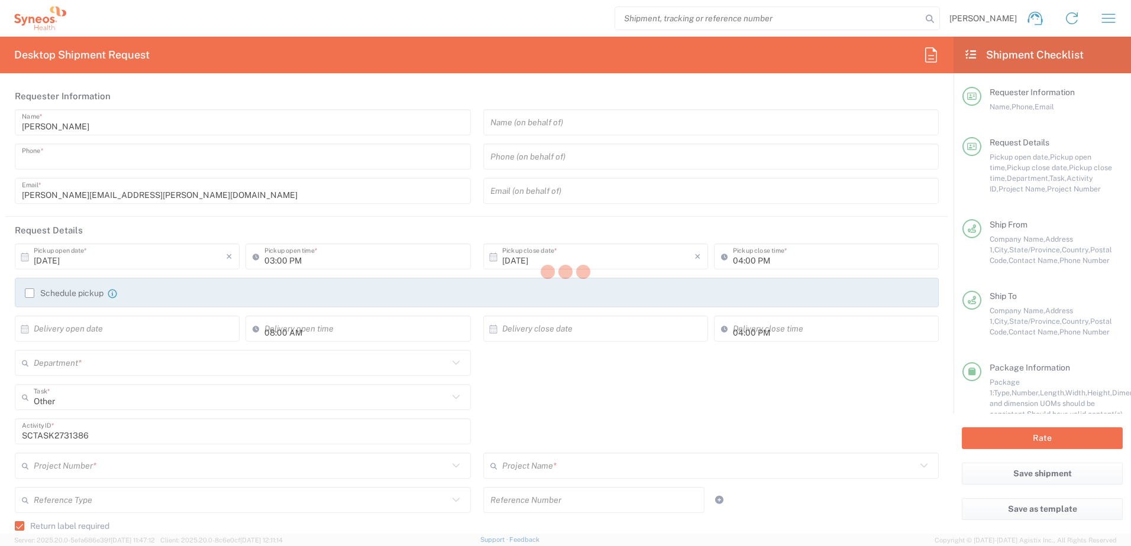
type input "9199867424"
type textarea "[PERSON_NAME][EMAIL_ADDRESS][PERSON_NAME][DOMAIN_NAME]"
type input "Syneos Health"
type input "[GEOGRAPHIC_DATA]"
type input "Morrisville"
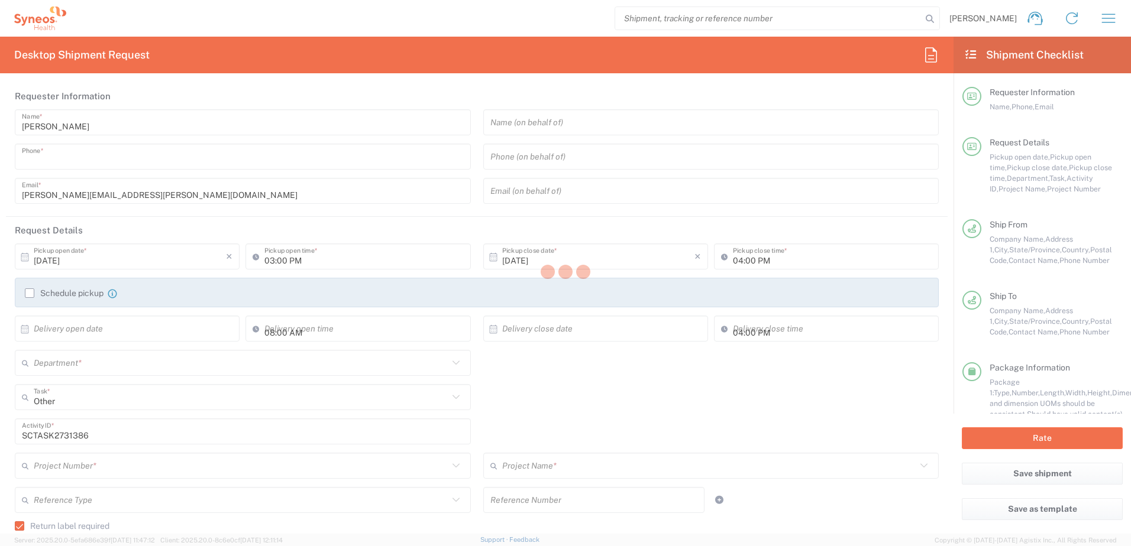
type input "27560"
type input "[PERSON_NAME]"
type input "9199867424"
type input "[PERSON_NAME][EMAIL_ADDRESS][PERSON_NAME][DOMAIN_NAME]"
type input "John Bellochio"
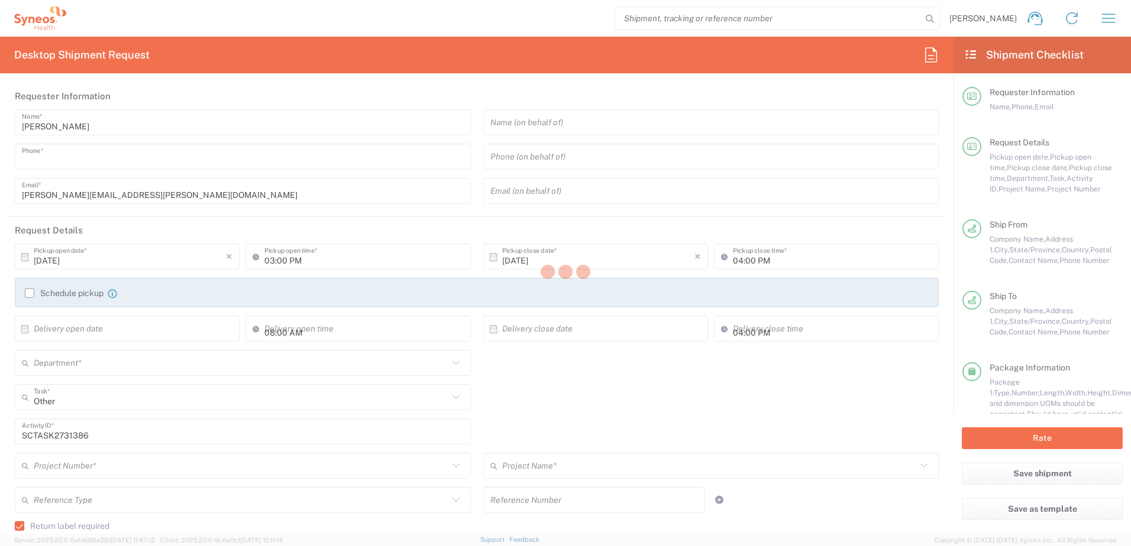
type input "10 Kristole Ct"
type input "Albany"
type input "United States"
type input "12205"
type input "John Bellochio"
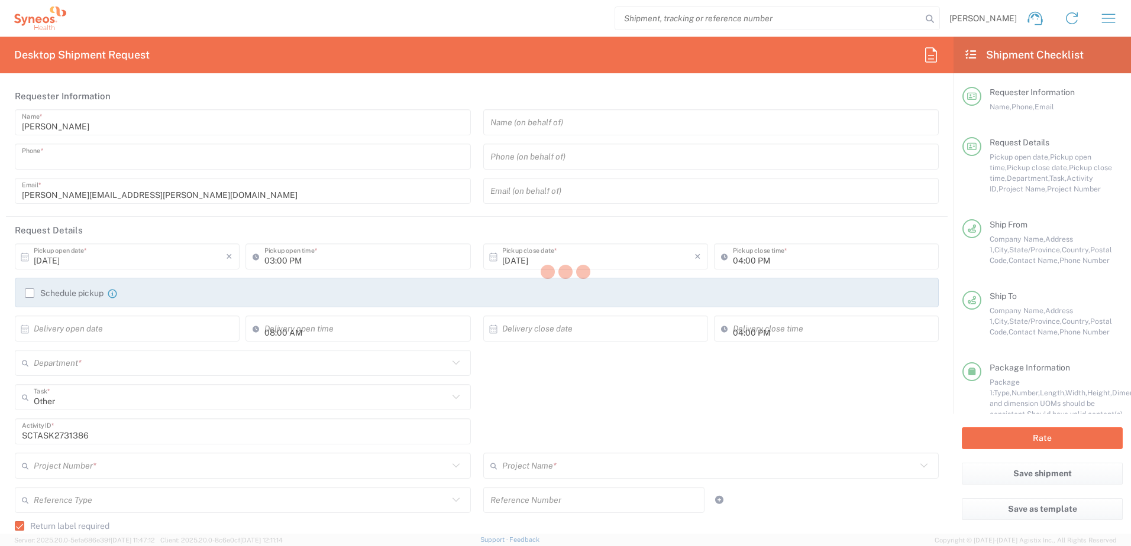
type input "5183007867"
type input "johnb@avidstat.com"
type input "Residential/Home"
type input "Sender/Shipper"
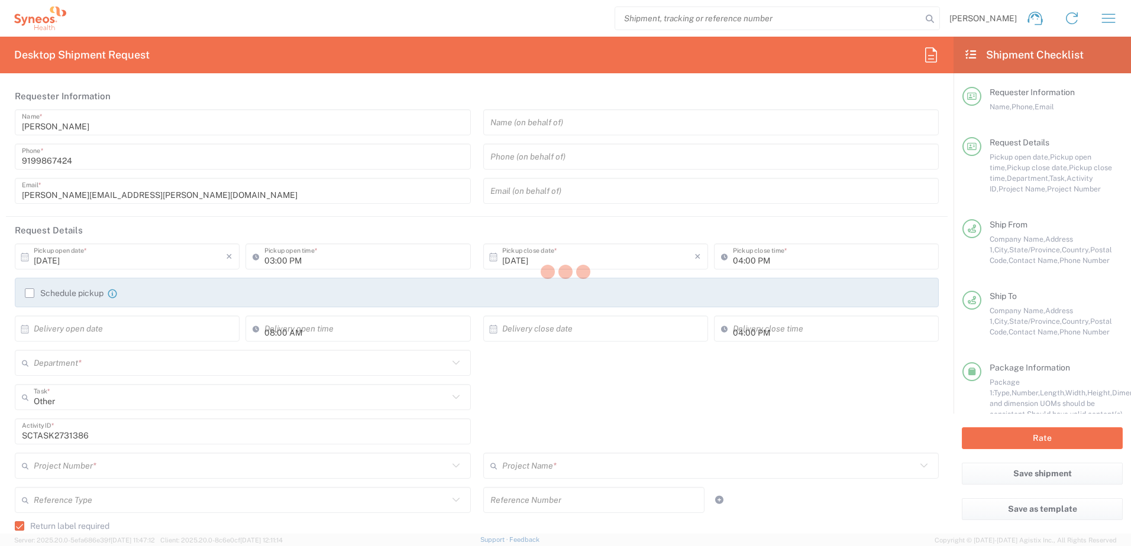
type input "4520 DEPARTMENTAL EXPENSE"
type input "North Carolina"
type input "New York"
type input "Your Packaging"
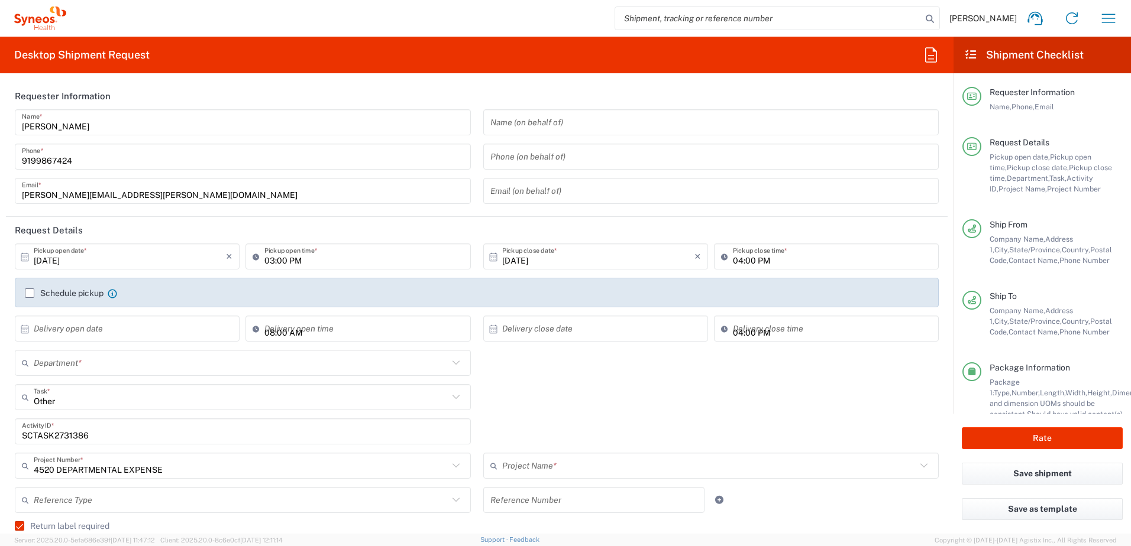
type input "Next Day Air"
type input "4520 DEPARTMENTAL EXPENSE"
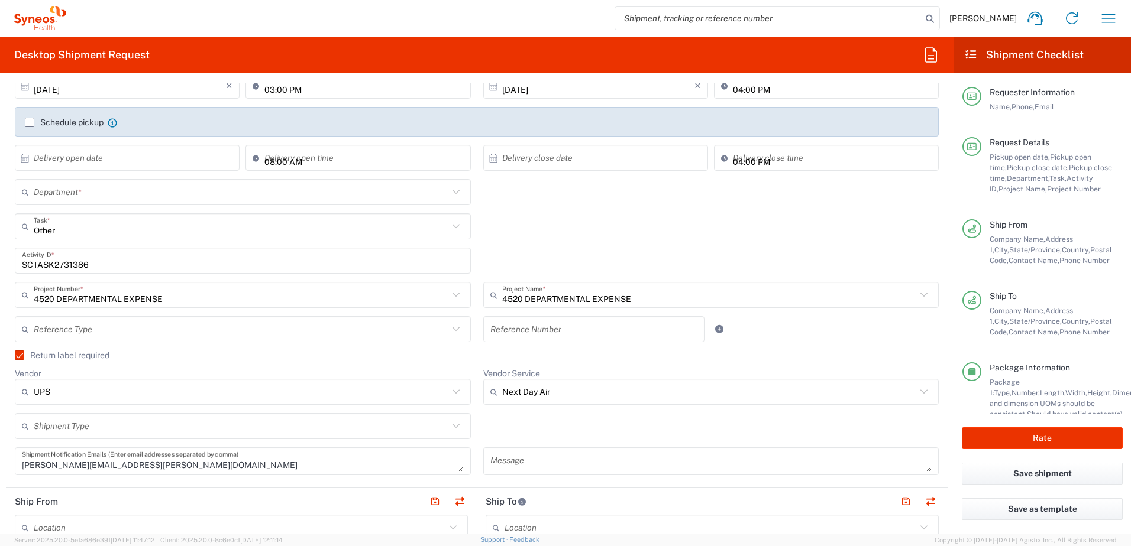
type input "4510"
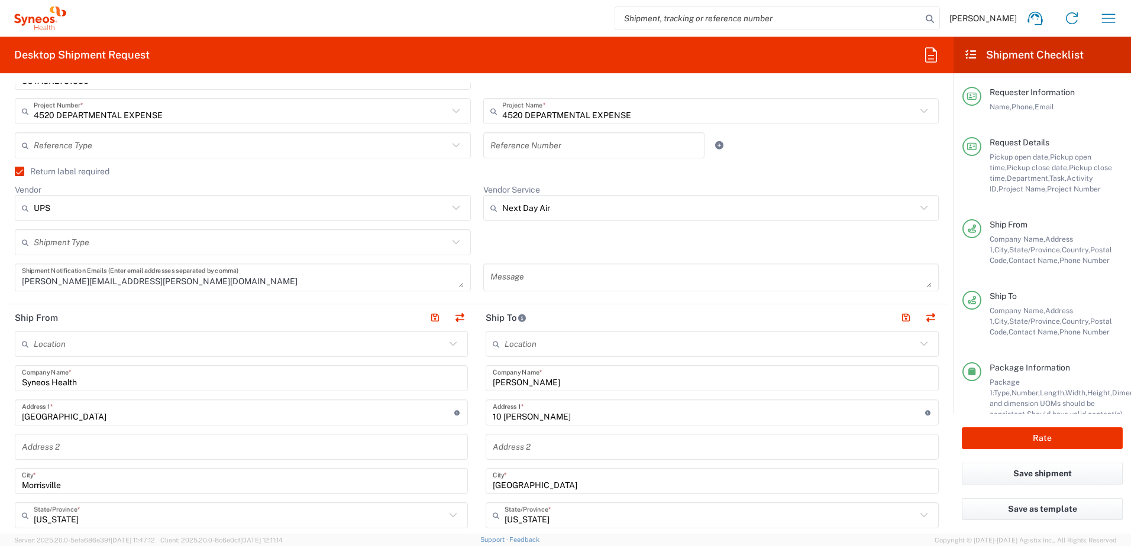
drag, startPoint x: 559, startPoint y: 381, endPoint x: 387, endPoint y: 365, distance: 172.3
paste input "Emily Deni"
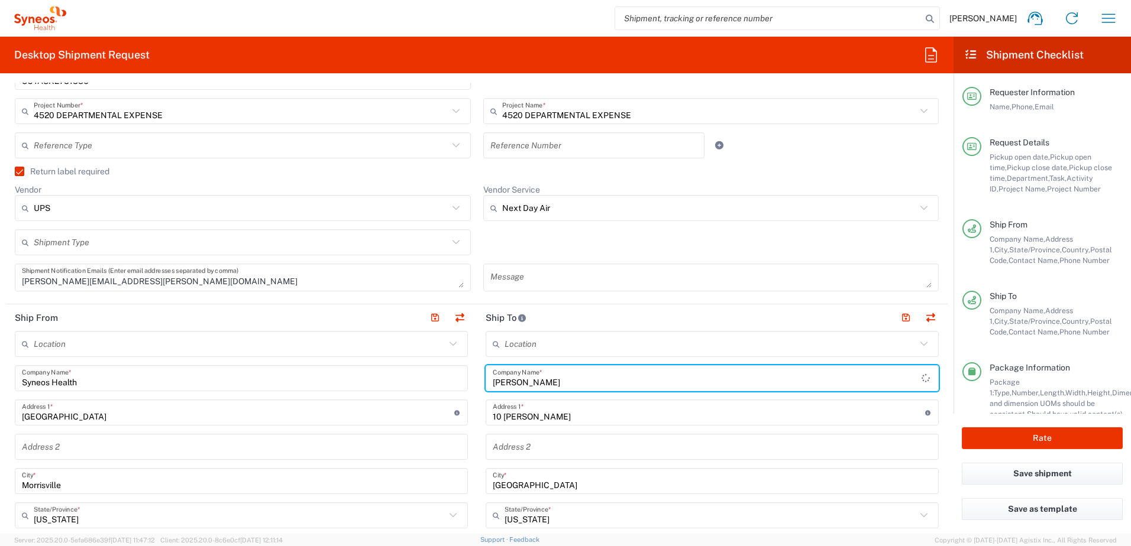
scroll to position [591, 0]
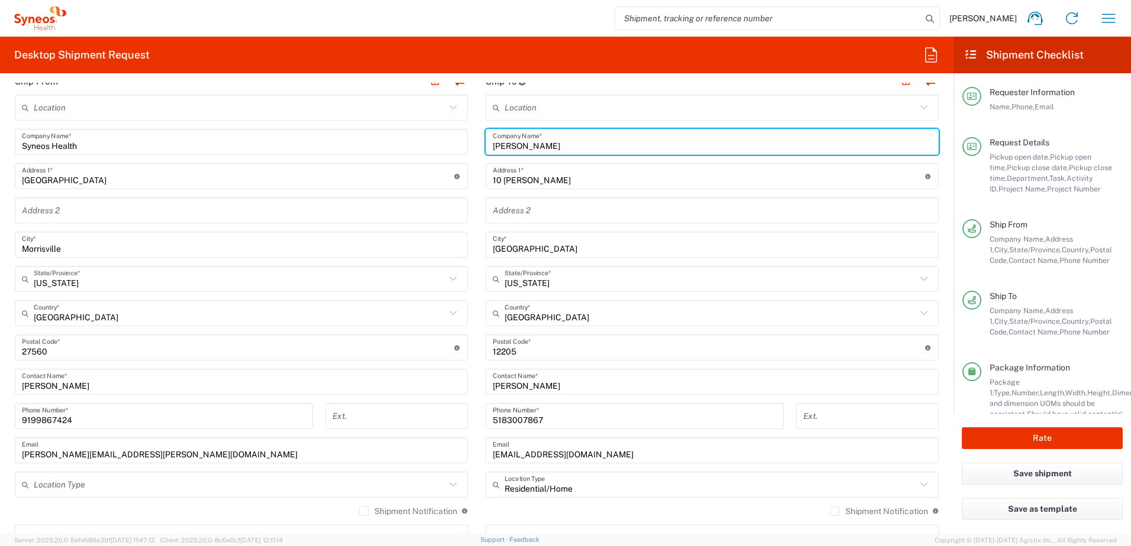
type input "Emily Deni"
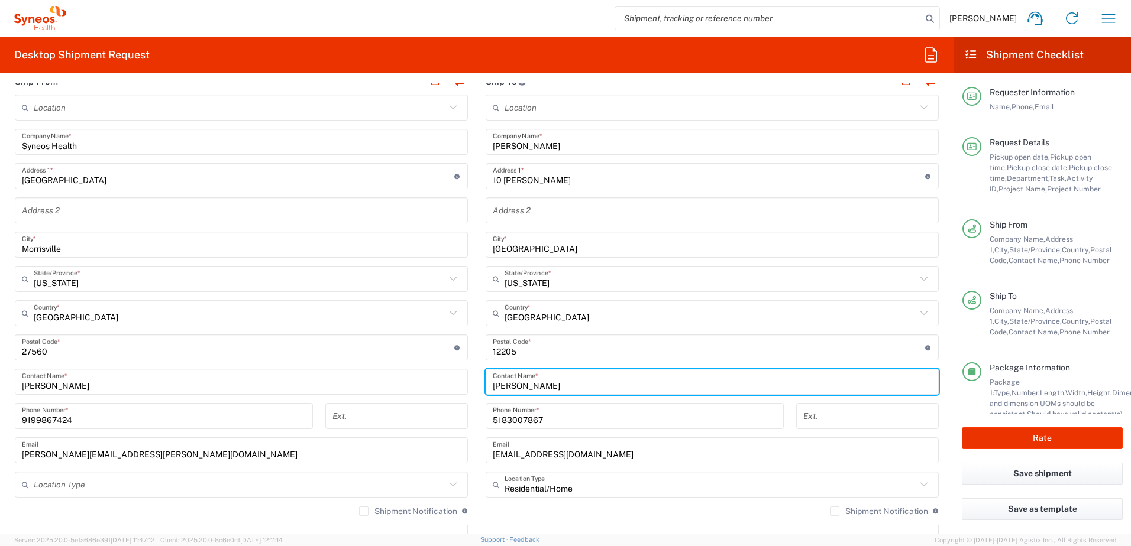
drag, startPoint x: 554, startPoint y: 386, endPoint x: 361, endPoint y: 345, distance: 196.5
click at [350, 344] on div "Ship From Location Addison Whitney LLC-Morrisvile NC US Barcelona-Syneos Health…" at bounding box center [477, 332] width 942 height 528
paste input "Emily Deni"
type input "Emily Deni"
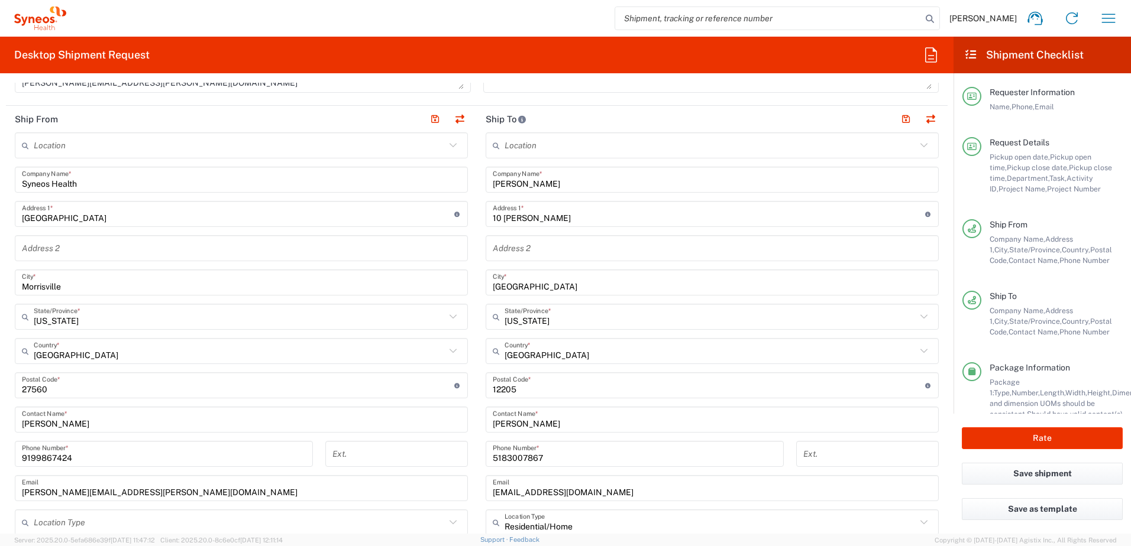
scroll to position [532, 0]
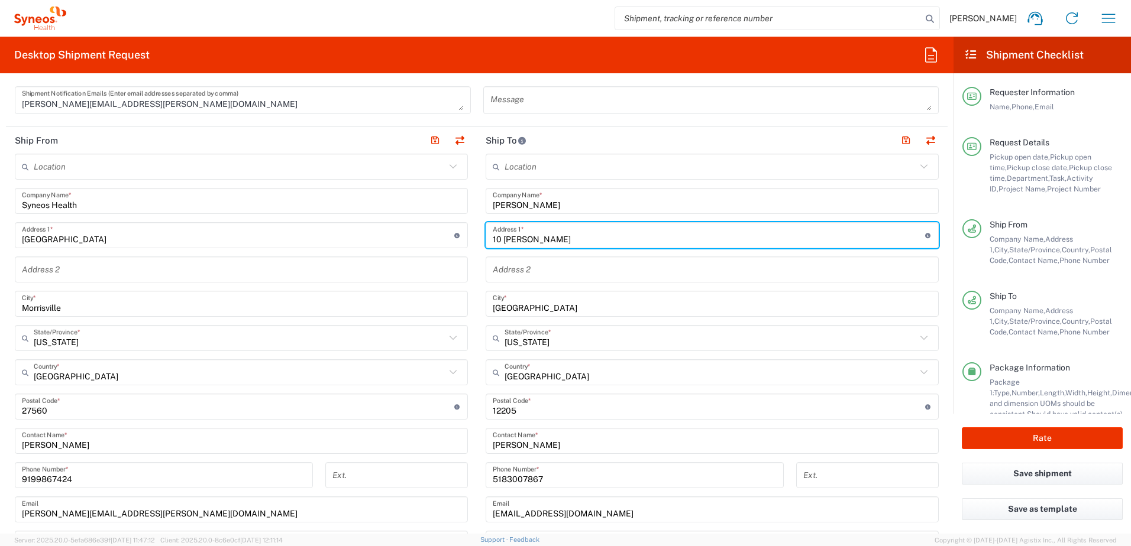
drag, startPoint x: 558, startPoint y: 242, endPoint x: 512, endPoint y: 238, distance: 46.3
click at [441, 233] on div "Ship From Location Addison Whitney LLC-Morrisvile NC US Barcelona-Syneos Health…" at bounding box center [477, 391] width 942 height 528
paste input "418 linden s"
click at [506, 238] on input "418 linden st" at bounding box center [709, 235] width 432 height 21
type input "418 Linden St"
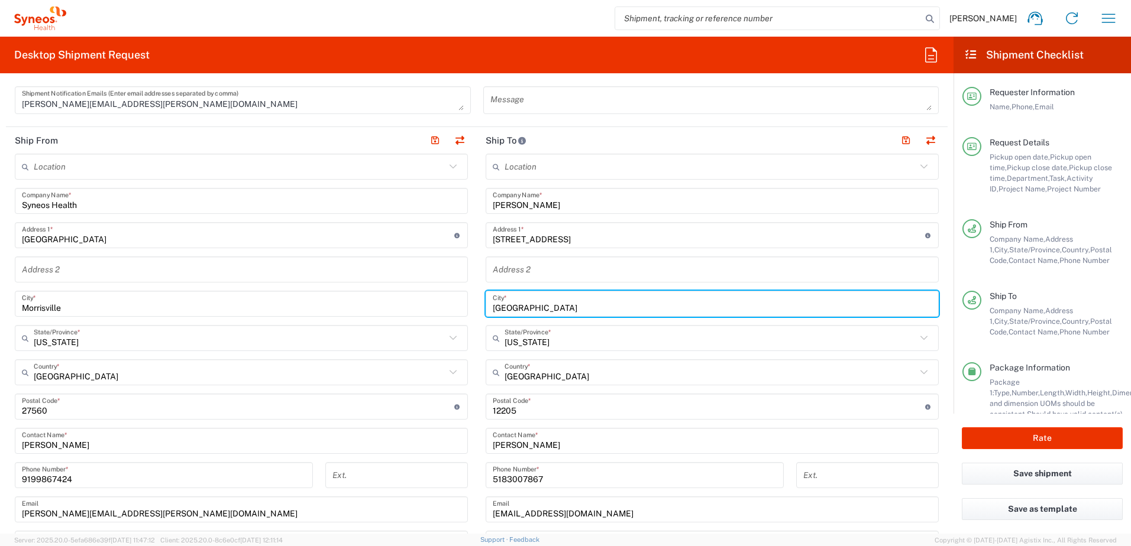
drag, startPoint x: 554, startPoint y: 309, endPoint x: 455, endPoint y: 300, distance: 99.2
click at [455, 300] on div "Ship From Location Addison Whitney LLC-Morrisvile NC US Barcelona-Syneos Health…" at bounding box center [477, 391] width 942 height 528
paste input "Jenkintown"
type input "Jenkintown"
click at [563, 331] on input "text" at bounding box center [710, 338] width 412 height 21
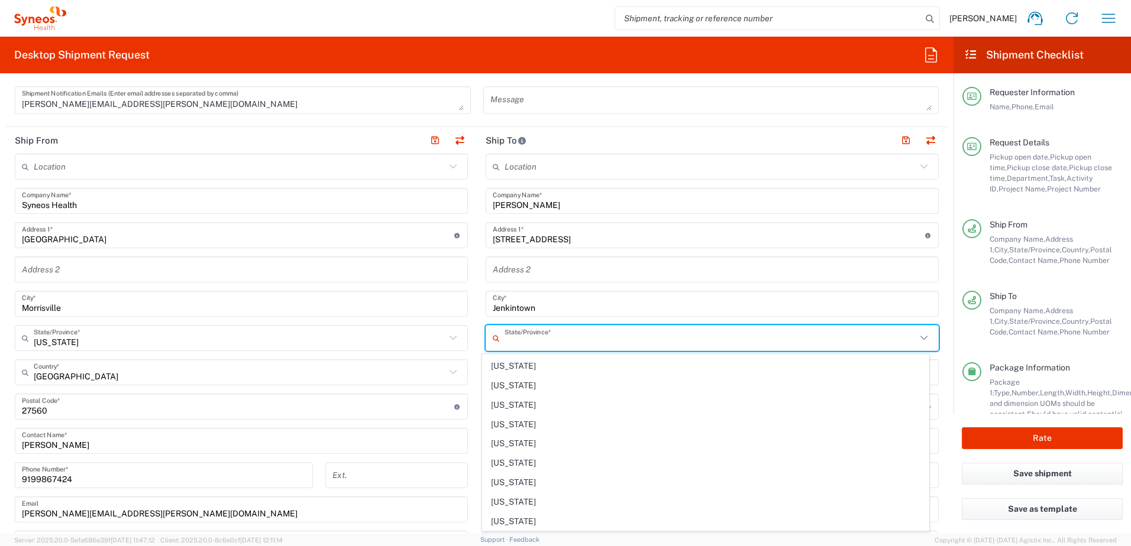
scroll to position [769, 0]
click at [537, 412] on span "Pennsylvania" at bounding box center [706, 409] width 447 height 18
type input "Pennsylvania"
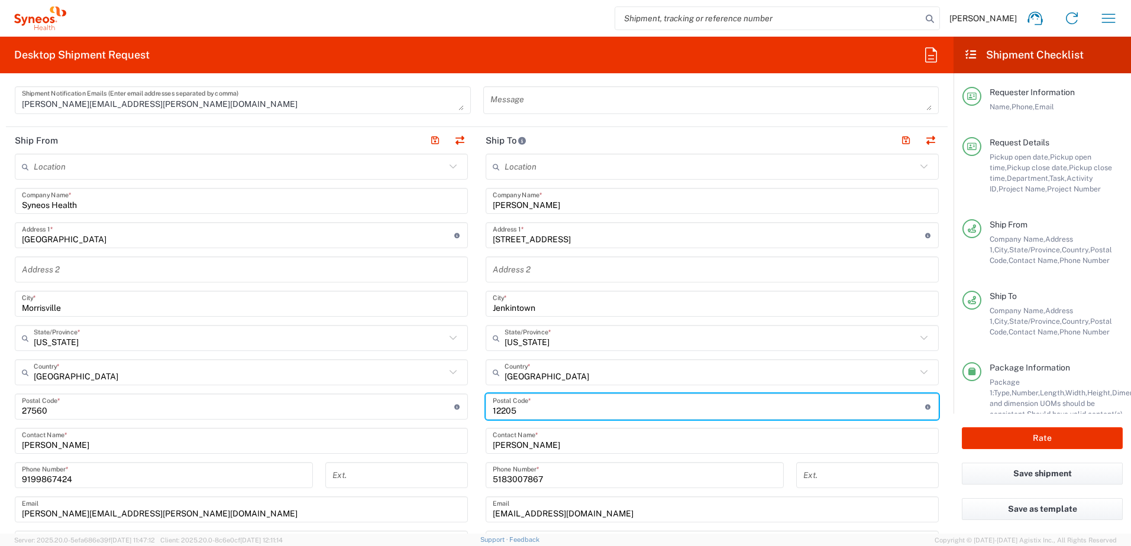
click at [499, 409] on input "undefined" at bounding box center [709, 407] width 432 height 21
paste input "19046"
type input "19046"
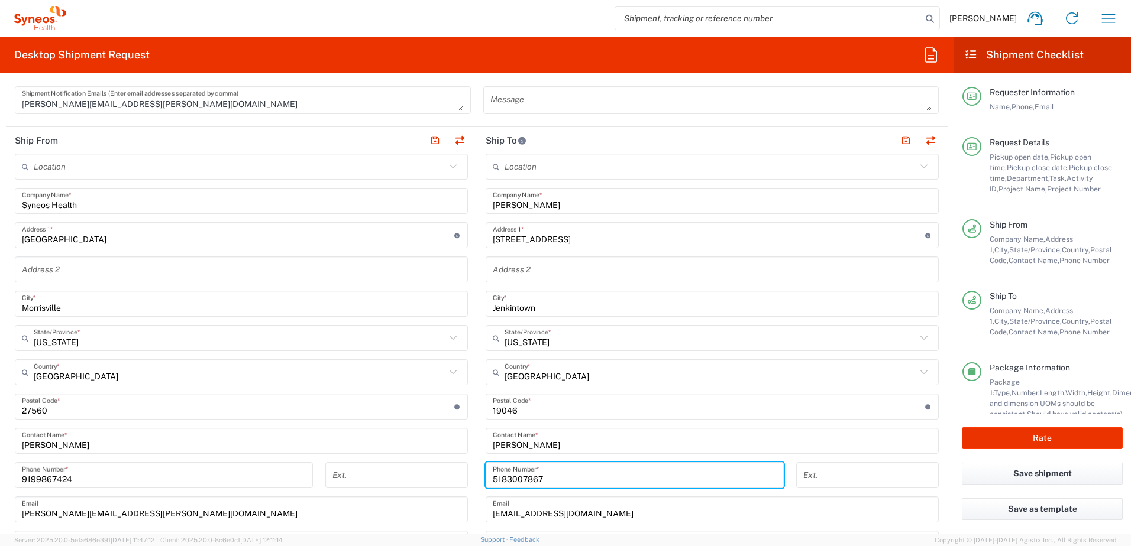
drag, startPoint x: 545, startPoint y: 480, endPoint x: 455, endPoint y: 469, distance: 90.6
click at [455, 469] on div "Ship From Location Addison Whitney LLC-Morrisvile NC US Barcelona-Syneos Health…" at bounding box center [477, 391] width 942 height 528
paste input "267) 5707821"
click at [509, 480] on input "267) 5707821" at bounding box center [635, 475] width 284 height 21
type input "2675707821"
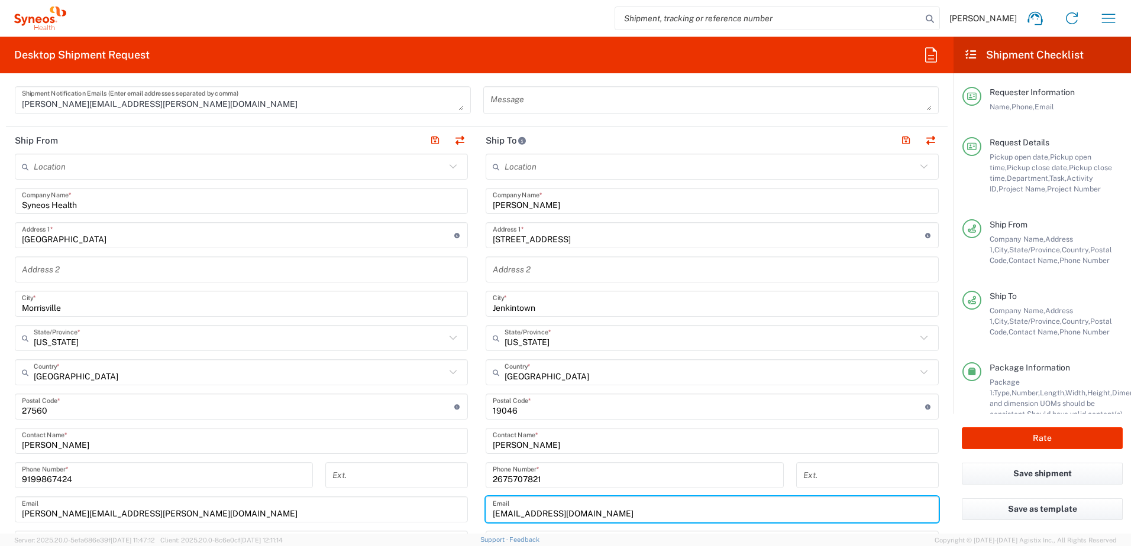
drag, startPoint x: 584, startPoint y: 519, endPoint x: 454, endPoint y: 511, distance: 130.3
click at [454, 511] on div "Ship From Location Addison Whitney LLC-Morrisvile NC US Barcelona-Syneos Health…" at bounding box center [477, 391] width 942 height 528
paste input "emilydeni32@gmail"
type input "emilydeni32@gmail.com"
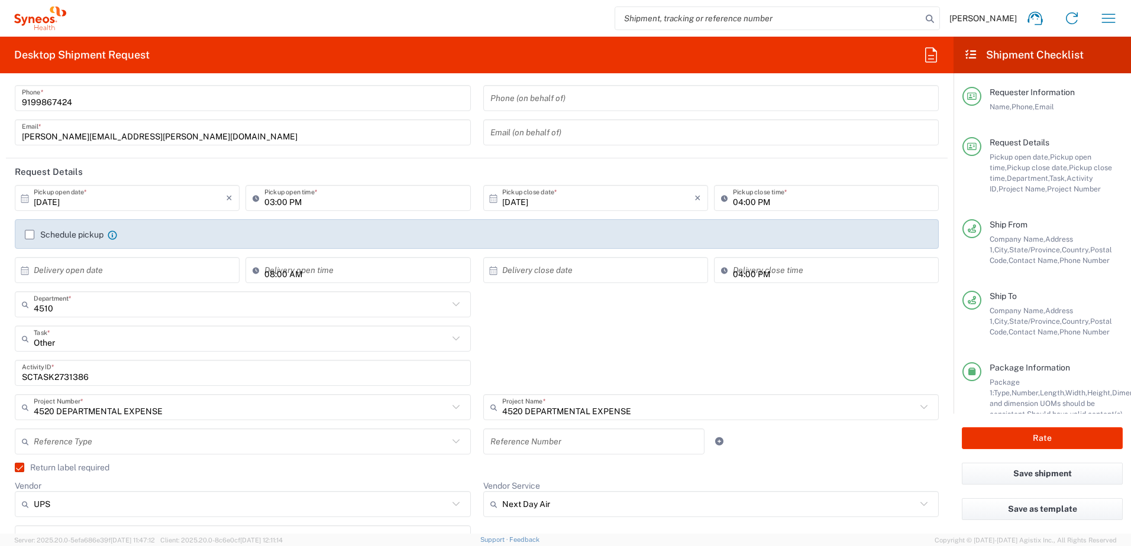
scroll to position [59, 0]
click at [64, 380] on input "SCTASK2731386" at bounding box center [243, 373] width 442 height 21
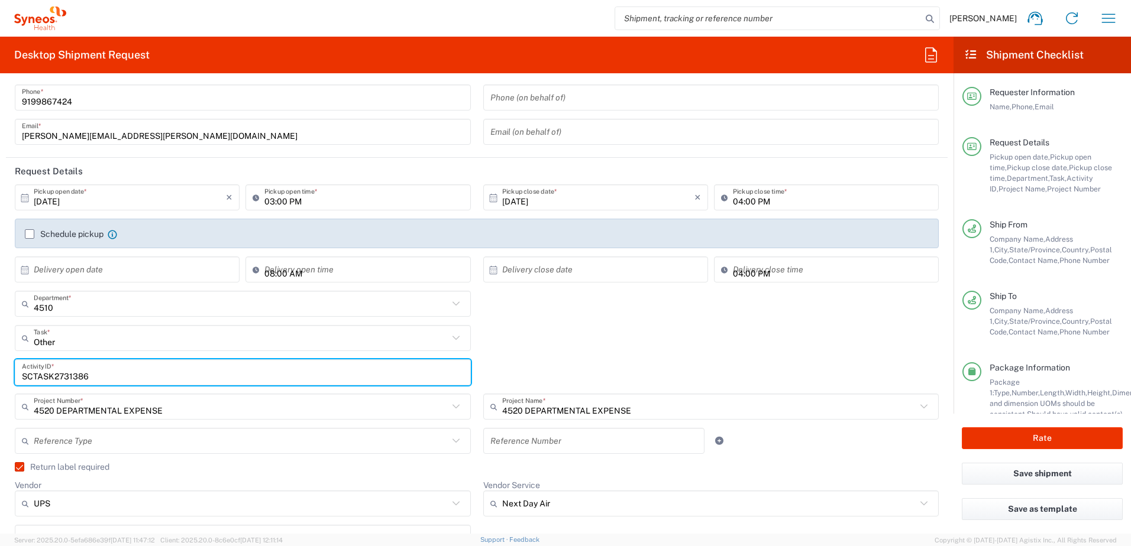
click at [64, 380] on input "SCTASK2731386" at bounding box center [243, 373] width 442 height 21
paste input "2492"
type input "SCTASK2732492"
click at [526, 506] on input "Vendor Service" at bounding box center [709, 503] width 415 height 19
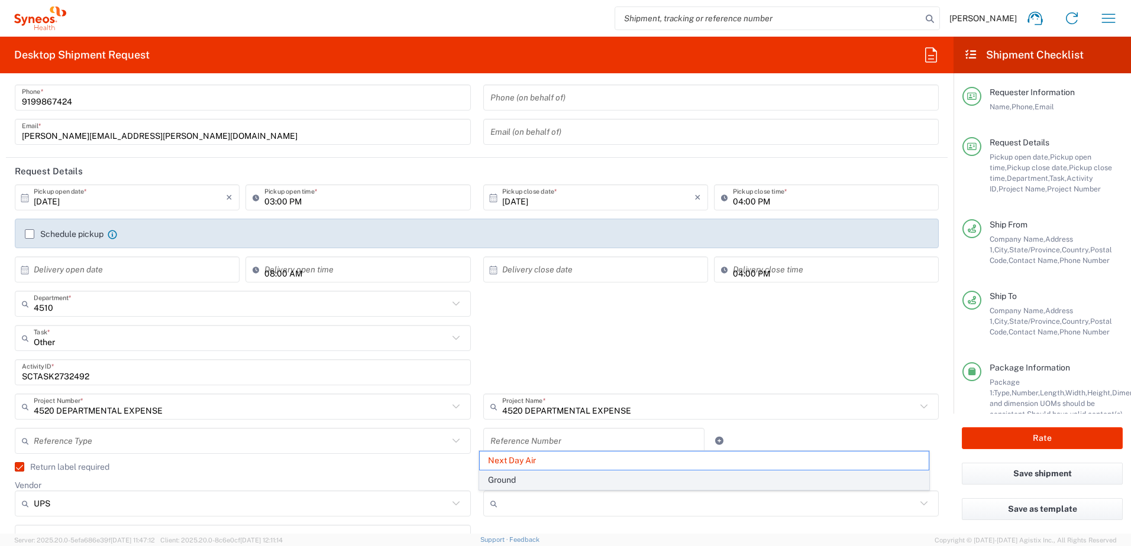
click at [528, 480] on span "Ground" at bounding box center [704, 480] width 449 height 18
type input "Ground"
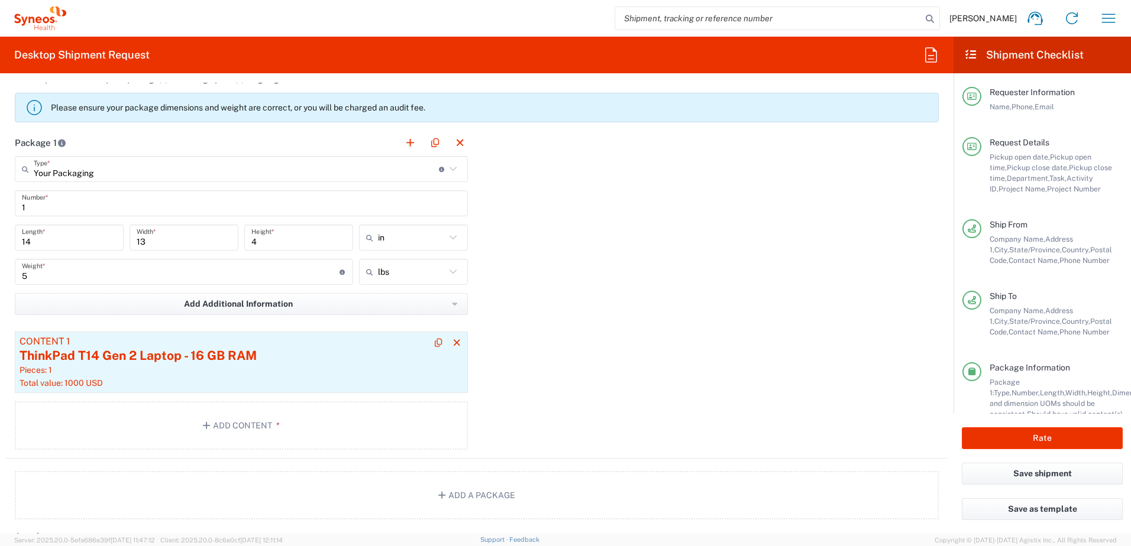
scroll to position [1124, 0]
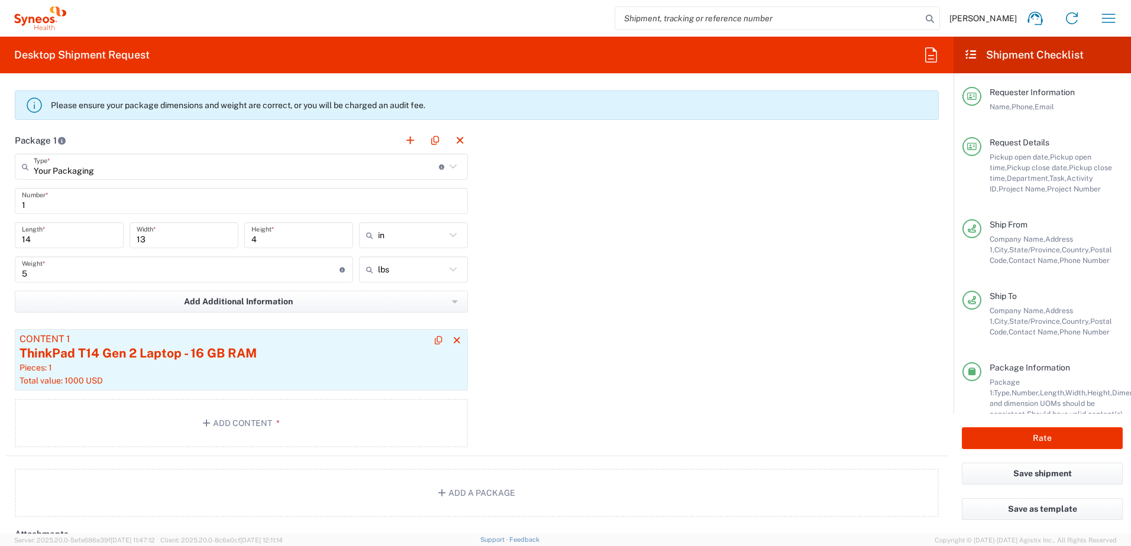
click at [269, 373] on div "Pieces: 1" at bounding box center [242, 368] width 444 height 11
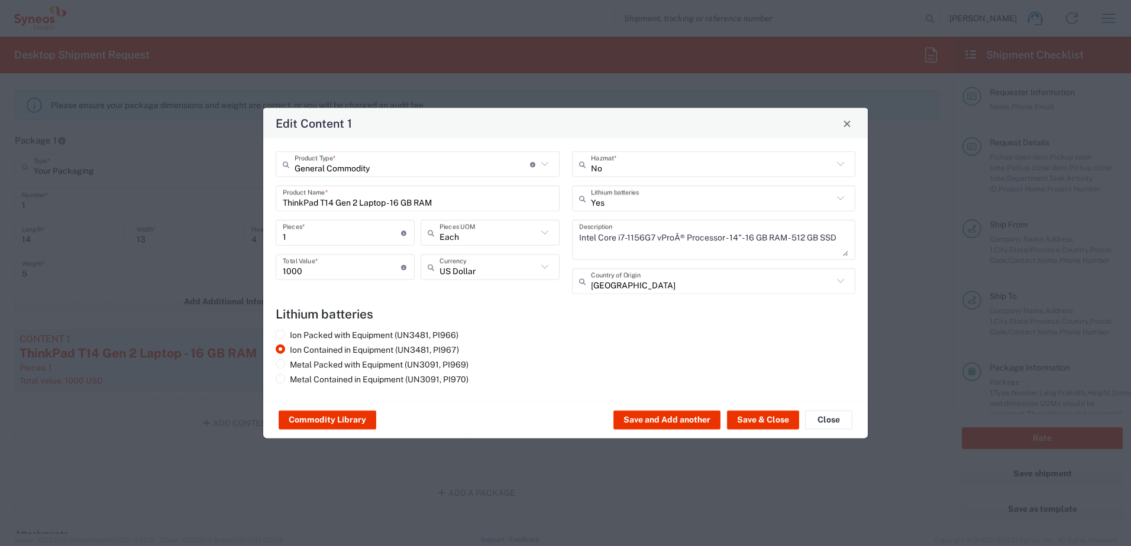
click at [450, 209] on div "ThinkPad T14 Gen 2 Laptop - 16 GB RAM Product Name *" at bounding box center [418, 199] width 284 height 26
drag, startPoint x: 454, startPoint y: 208, endPoint x: 276, endPoint y: 198, distance: 178.3
click at [276, 198] on div "ThinkPad T14 Gen 2 Laptop - 16 GB RAM Product Name *" at bounding box center [418, 199] width 284 height 26
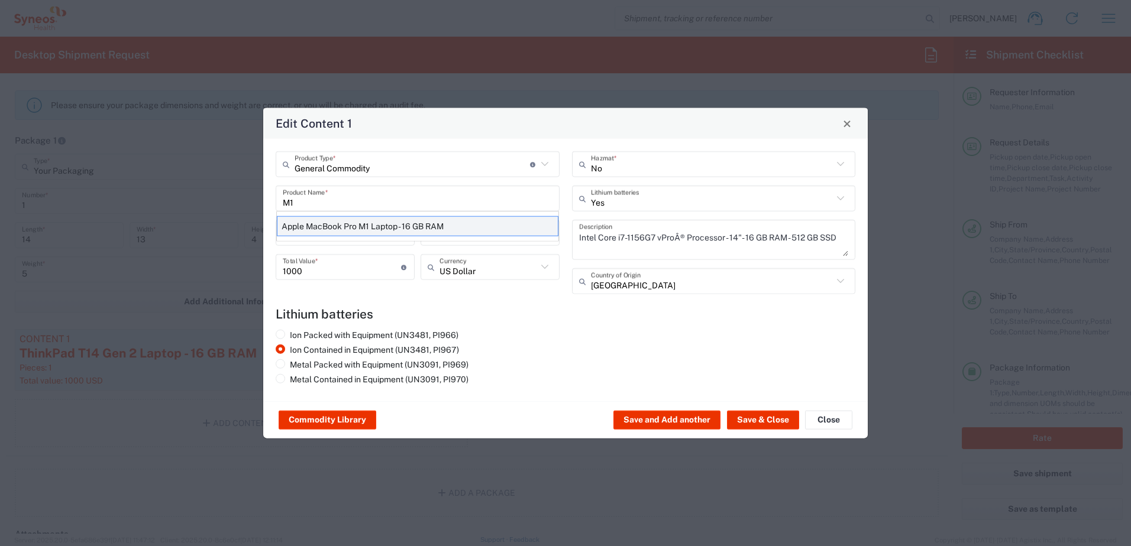
click at [341, 222] on div "Apple MacBook Pro M1 Laptop - 16 GB RAM" at bounding box center [418, 226] width 282 height 20
type input "Apple MacBook Pro M1 Laptop - 16 GB RAM"
type textarea "M1 Pro - 16-core GPU - 16 GB RAM - 512 GB SSD"
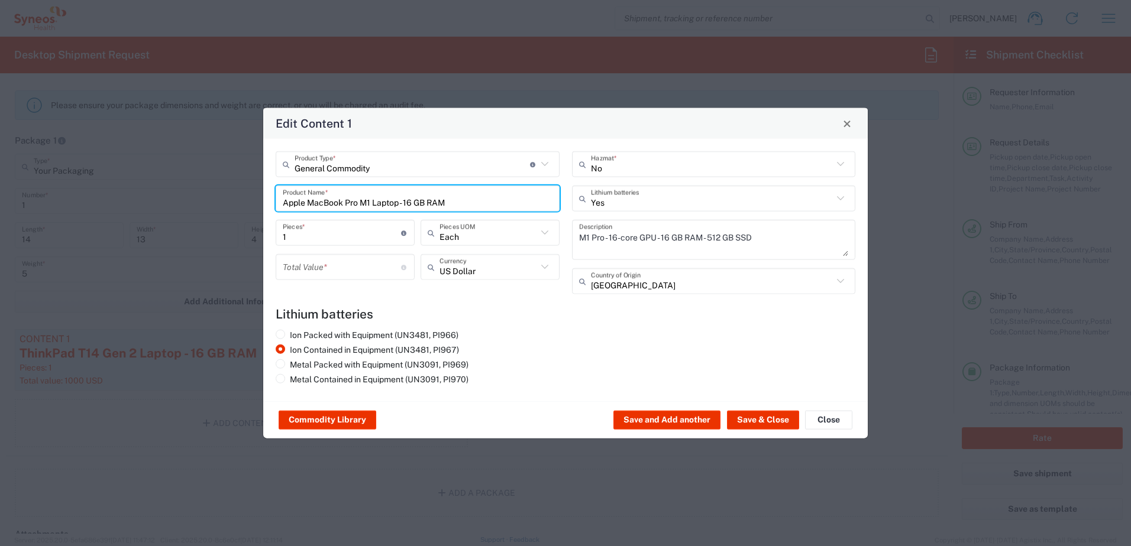
click at [324, 266] on input "number" at bounding box center [342, 267] width 118 height 21
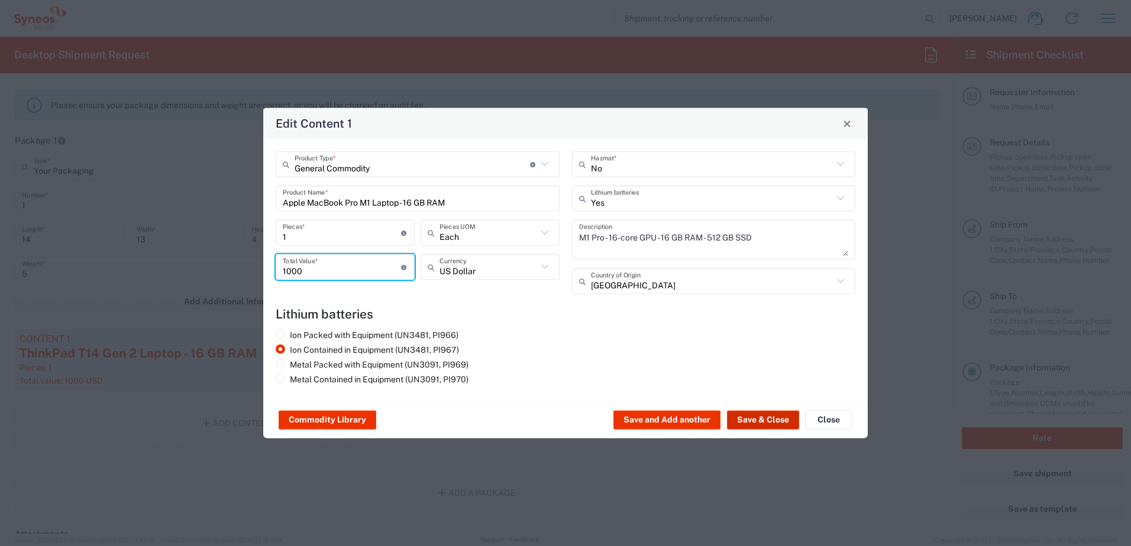
type input "1000"
click at [773, 419] on button "Save & Close" at bounding box center [763, 420] width 72 height 19
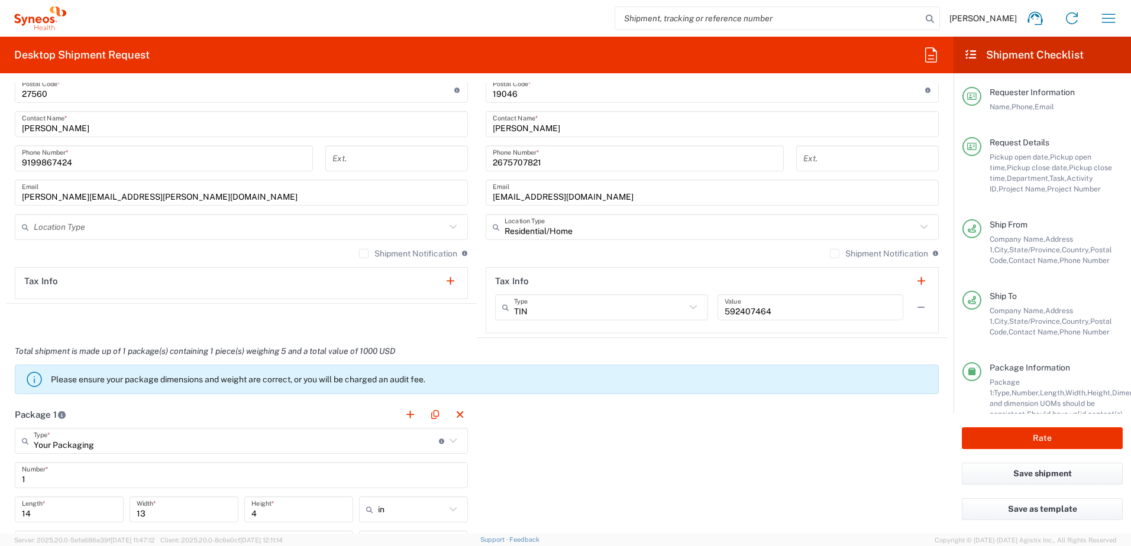
scroll to position [1065, 0]
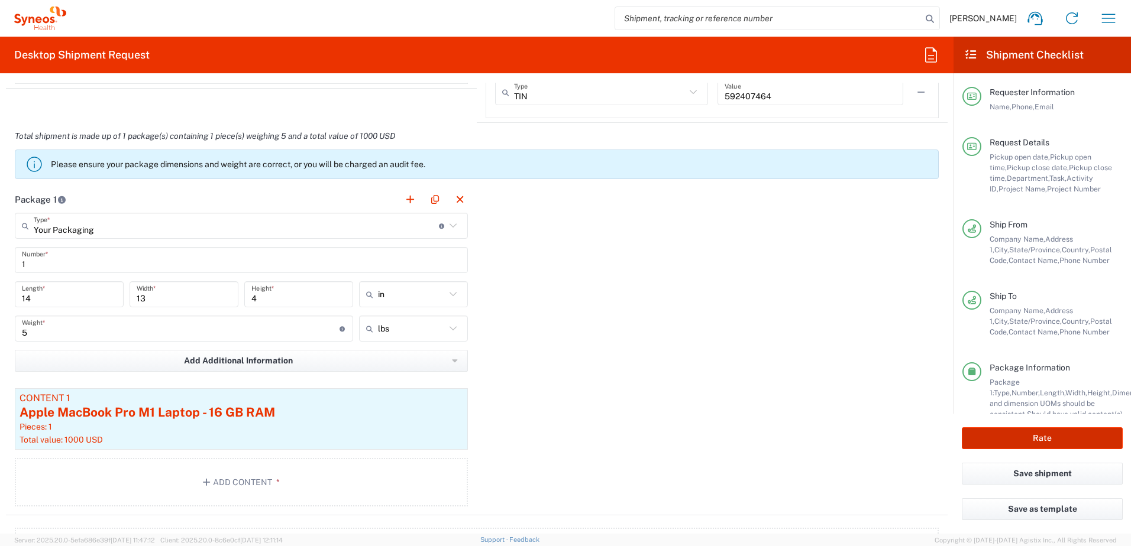
click at [1030, 438] on button "Rate" at bounding box center [1042, 439] width 161 height 22
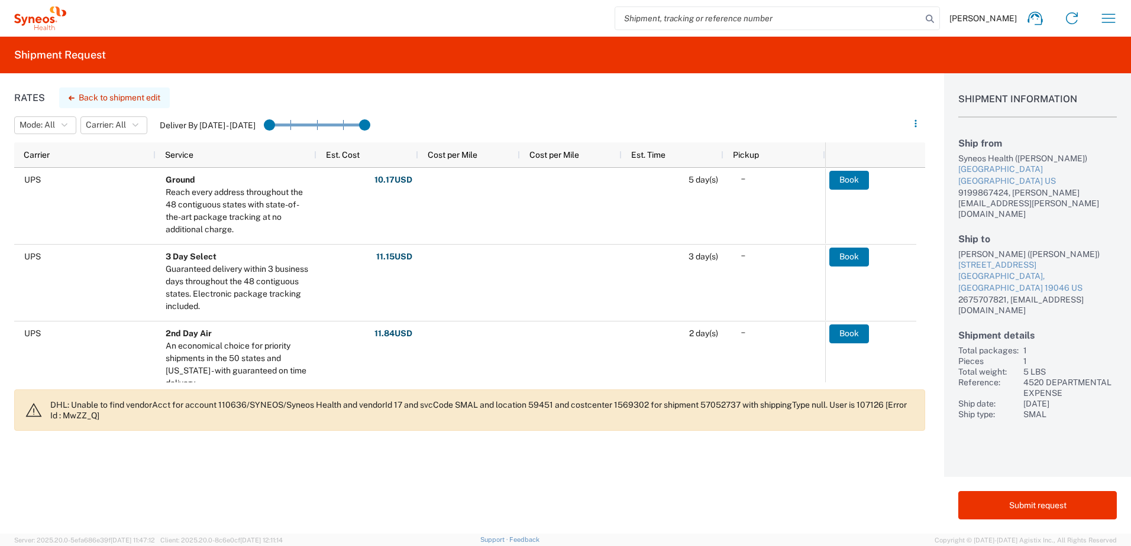
click at [121, 99] on button "Back to shipment edit" at bounding box center [114, 98] width 111 height 21
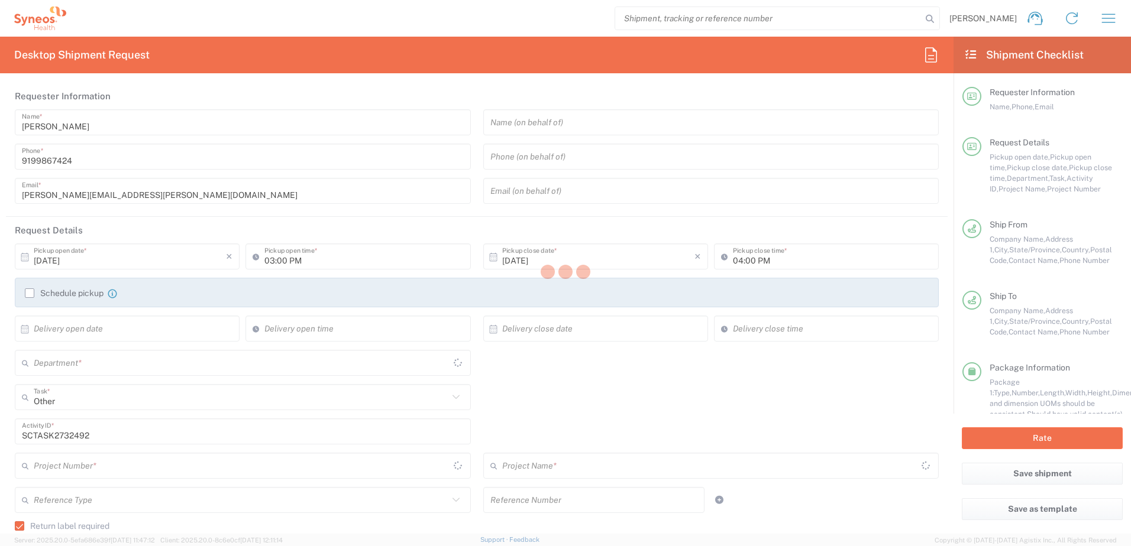
type input "4510"
type input "4520 DEPARTMENTAL EXPENSE"
type input "Ground"
type input "North Carolina"
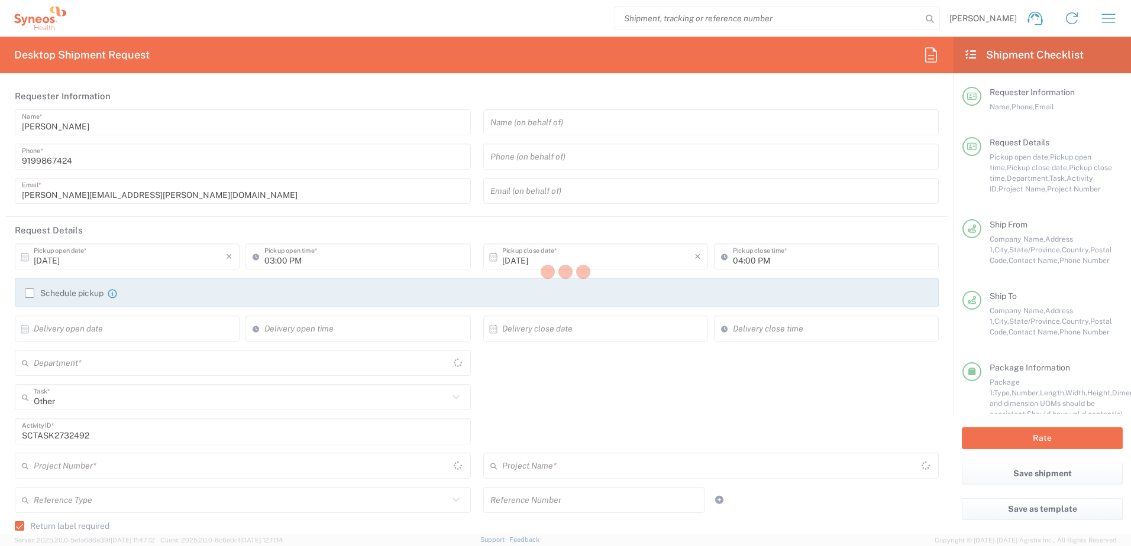
type input "Pennsylvania"
type input "Your Packaging"
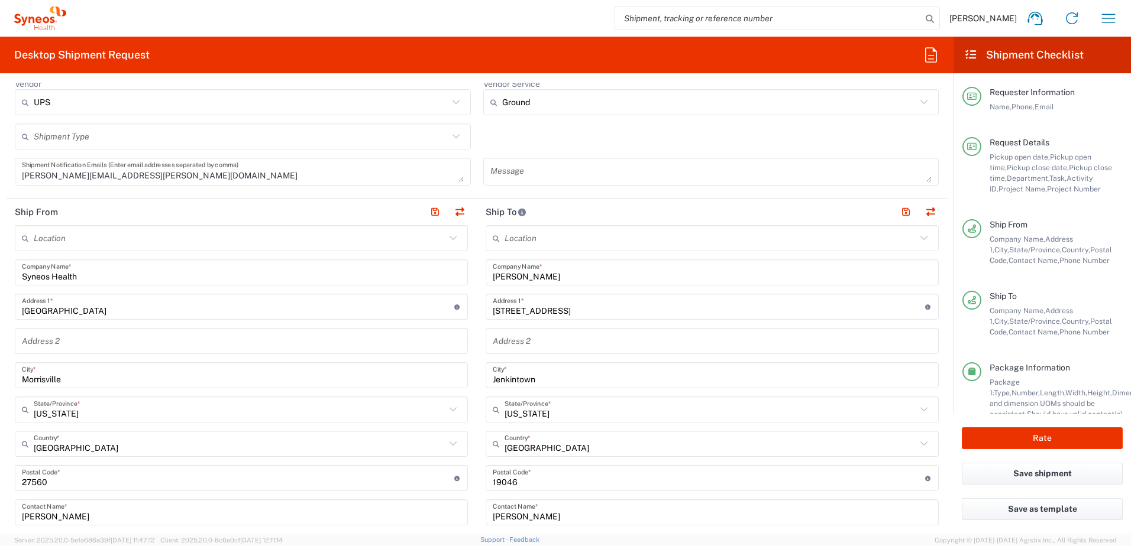
scroll to position [473, 0]
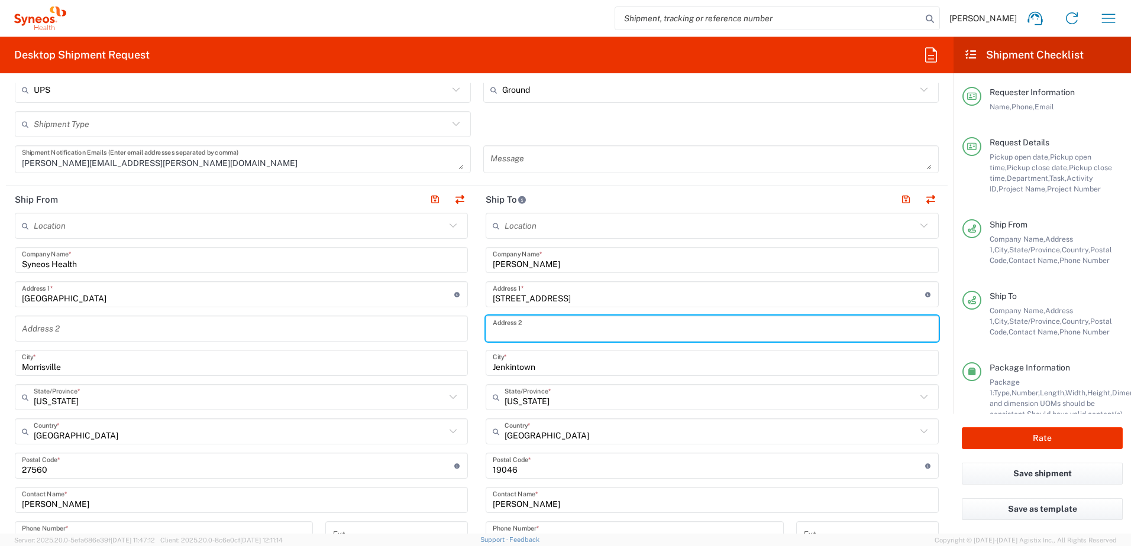
click at [513, 327] on input "text" at bounding box center [712, 329] width 439 height 21
paste input "Apt. F"
type input "Apt. F"
click at [1044, 438] on button "Rate" at bounding box center [1042, 439] width 161 height 22
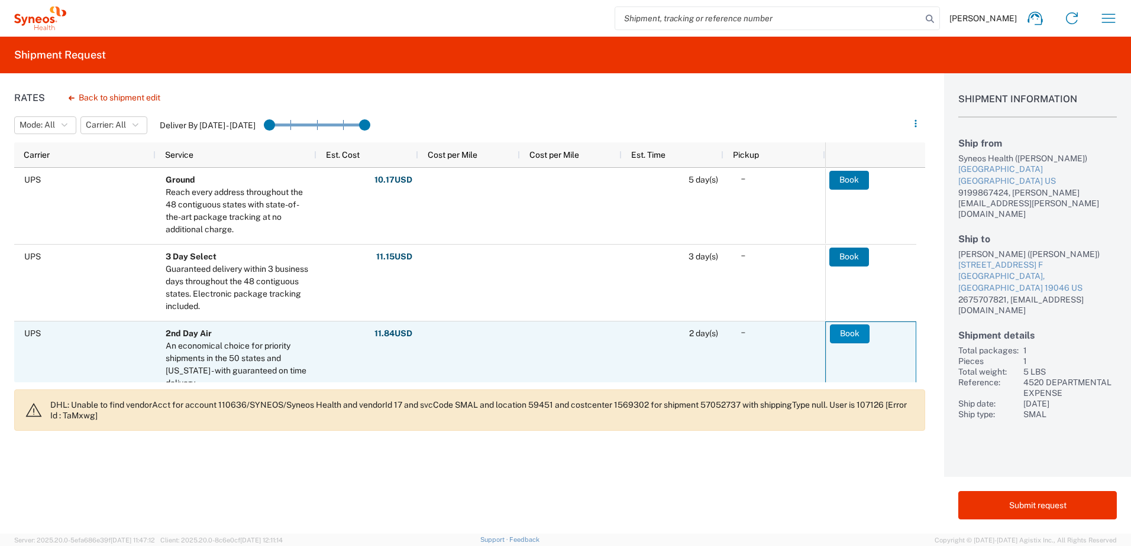
click at [862, 335] on button "Book" at bounding box center [850, 334] width 40 height 19
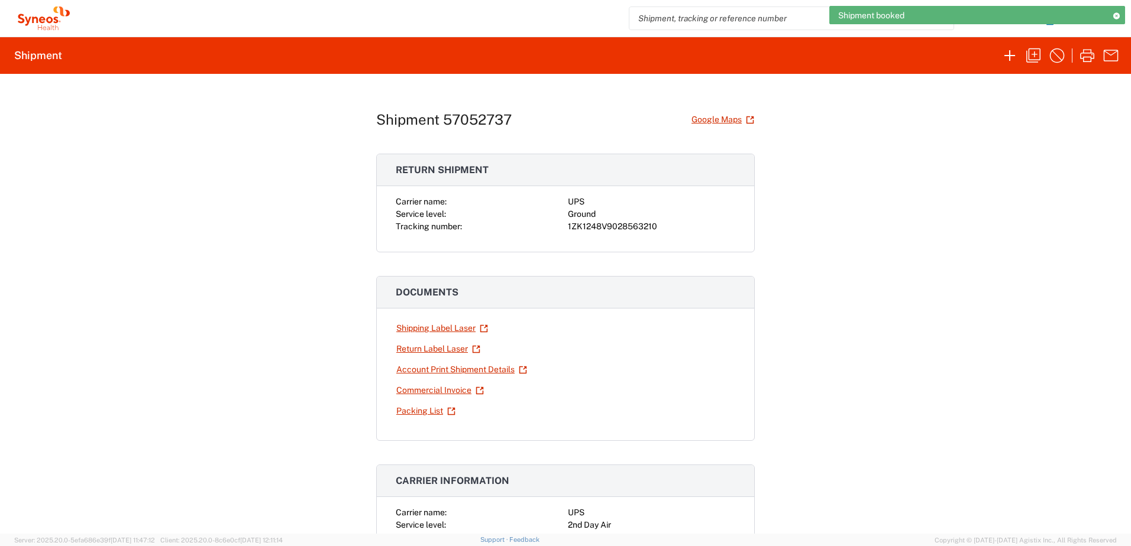
click at [607, 228] on div "1ZK1248V9028563210" at bounding box center [651, 227] width 167 height 12
copy div "1ZK1248V9028563210"
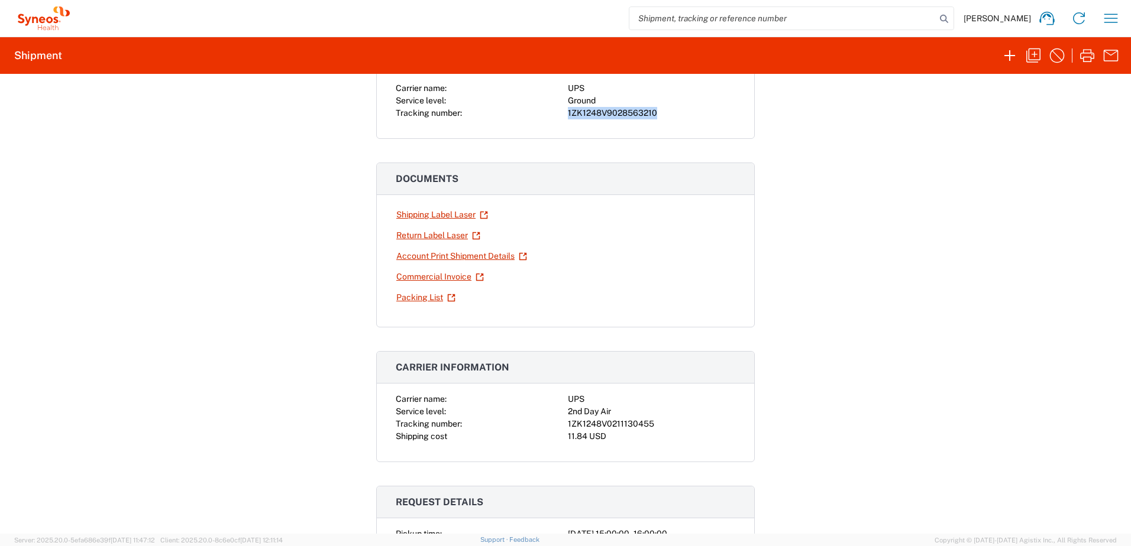
scroll to position [177, 0]
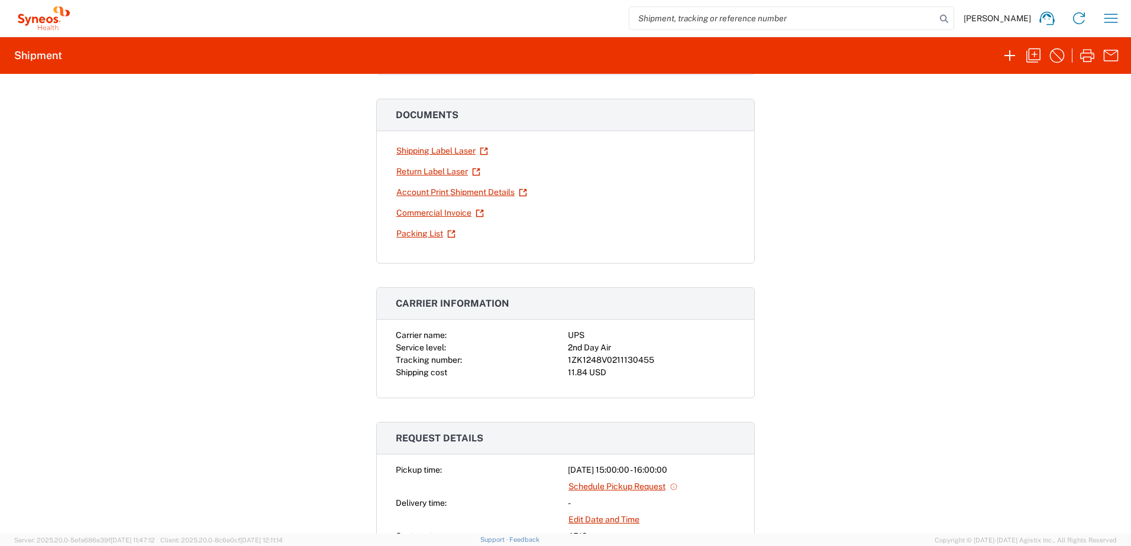
click at [599, 359] on div "1ZK1248V0211130455" at bounding box center [651, 360] width 167 height 12
copy div "1ZK1248V0211130455"
click at [1038, 57] on icon "button" at bounding box center [1033, 55] width 19 height 19
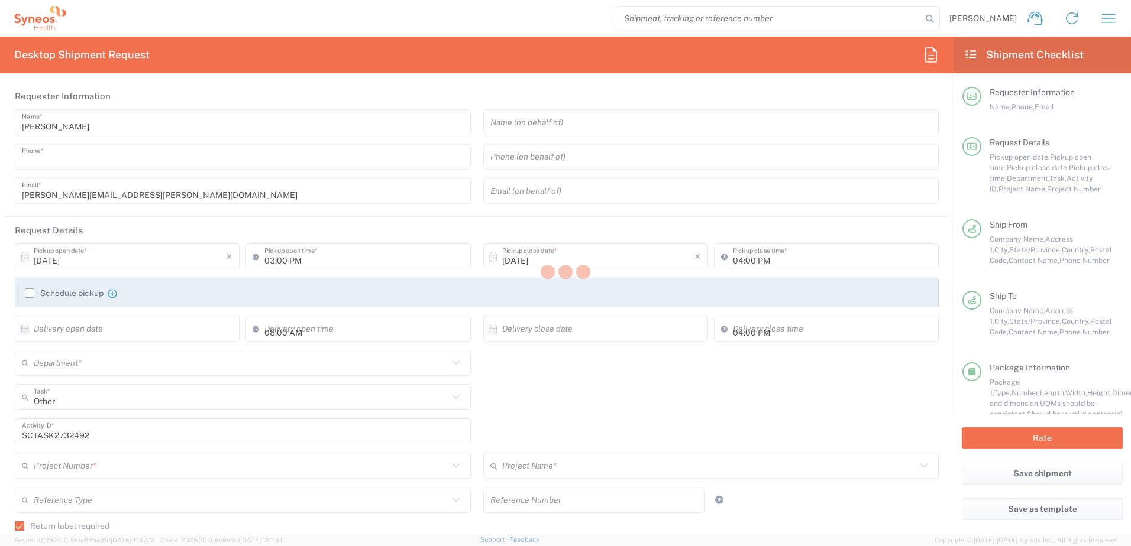
type input "9199867424"
type textarea "[PERSON_NAME][EMAIL_ADDRESS][PERSON_NAME][DOMAIN_NAME]"
type input "Syneos Health"
type input "[GEOGRAPHIC_DATA]"
type input "Morrisville"
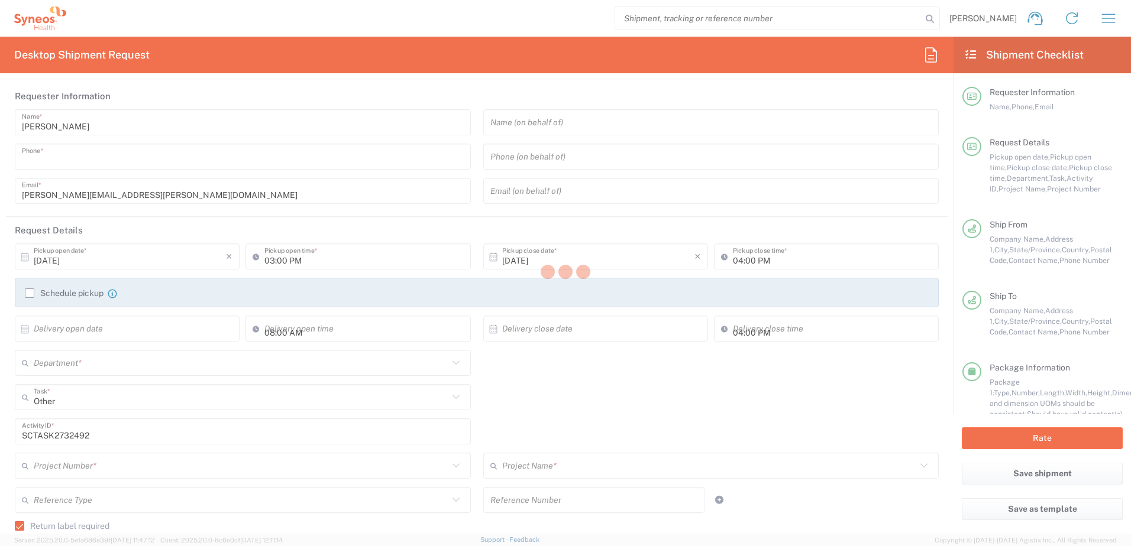
type input "North Carolina"
type input "27560"
type input "[PERSON_NAME]"
type input "9199867424"
type input "[PERSON_NAME][EMAIL_ADDRESS][PERSON_NAME][DOMAIN_NAME]"
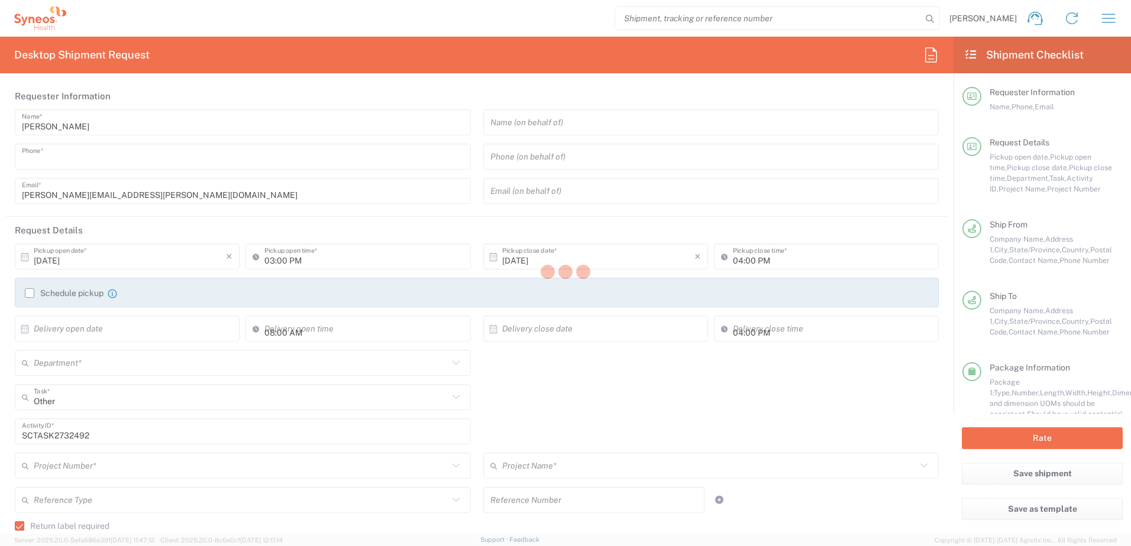
type input "Emily Deni"
type input "418 Linden St"
type input "Apt. F"
type input "Jenkintown"
type input "United States"
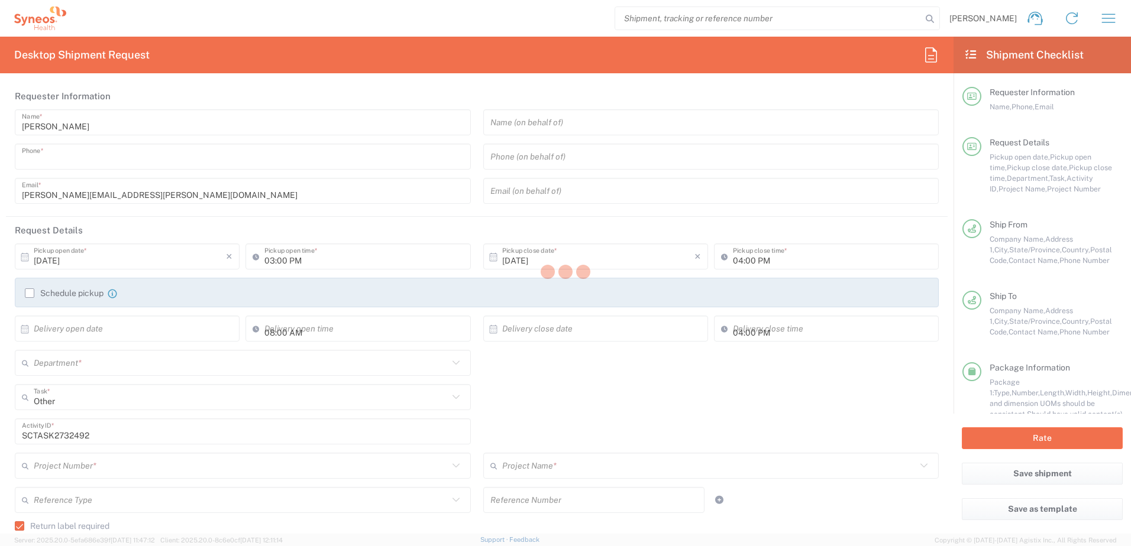
type input "19046"
type input "Emily Deni"
type input "2675707821"
type input "emilydeni32@gmail.com"
type input "Residential/Home"
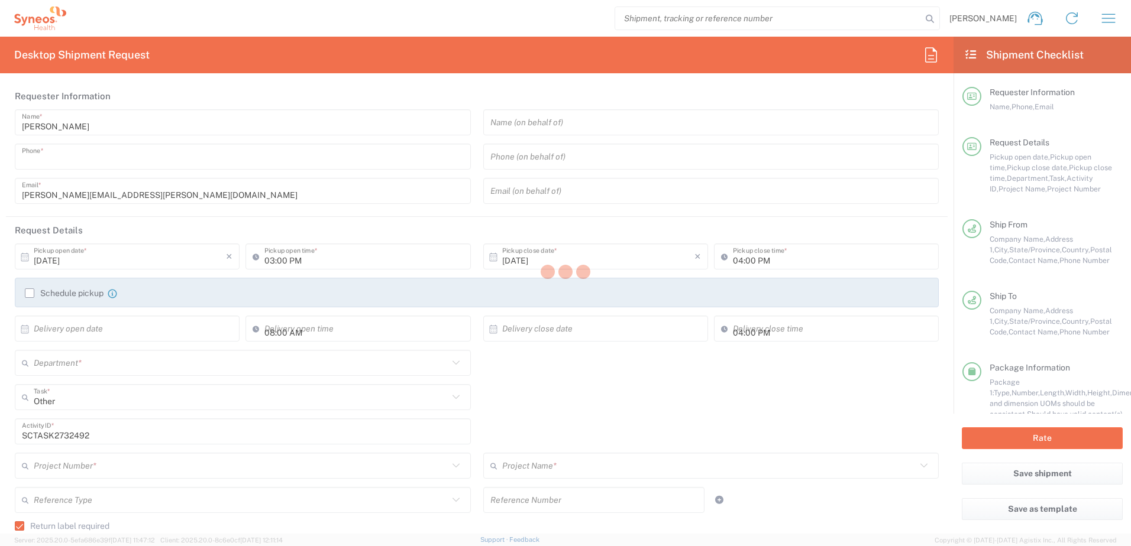
type input "Sender/Shipper"
type input "4520 DEPARTMENTAL EXPENSE"
type input "Pennsylvania"
type input "Your Packaging"
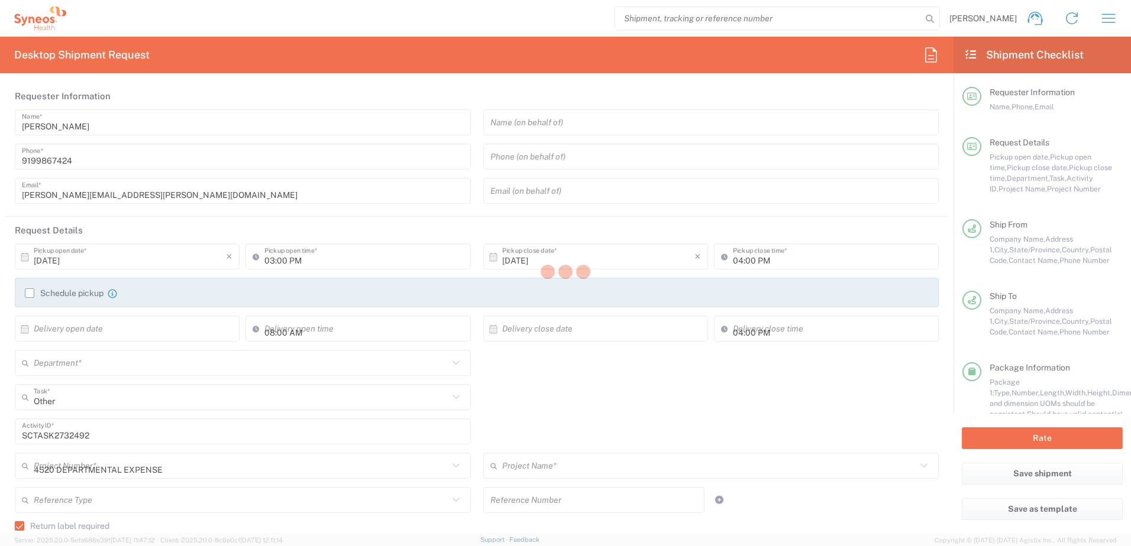
type input "4510"
type input "4520 DEPARTMENTAL EXPENSE"
type input "Ground"
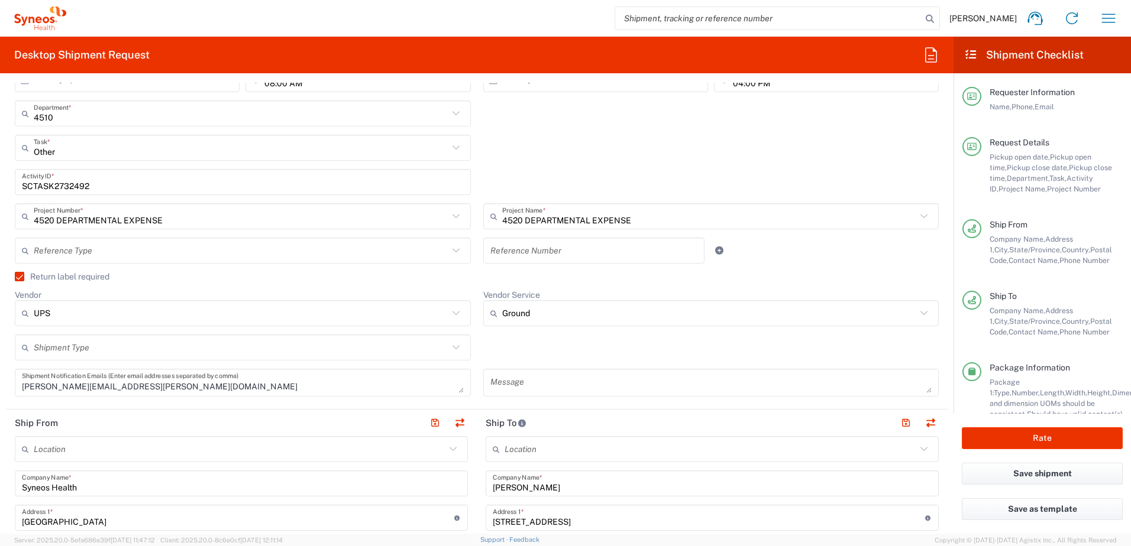
scroll to position [355, 0]
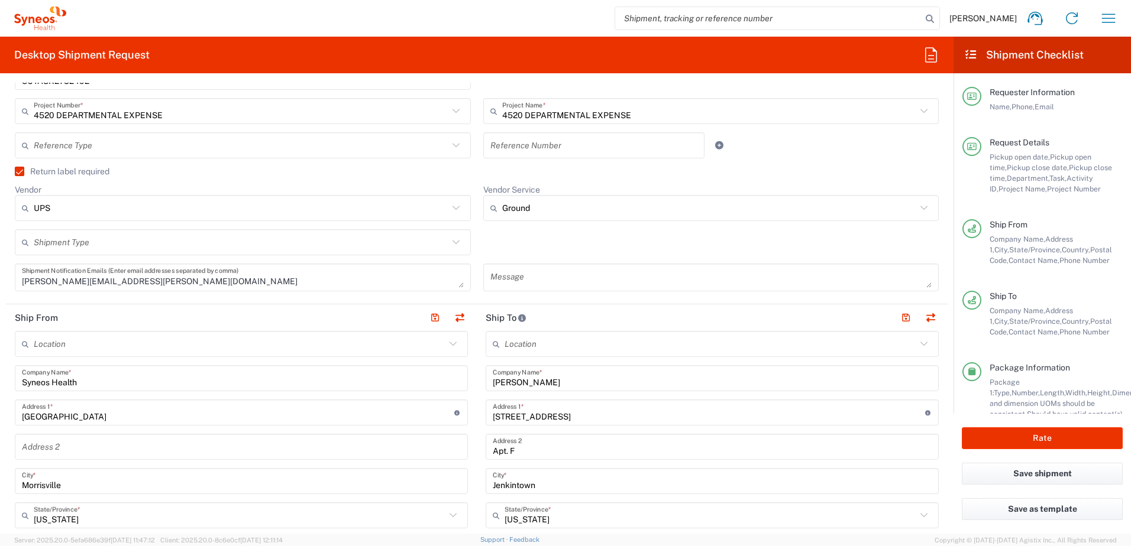
click at [40, 170] on label "Return label required" at bounding box center [62, 171] width 95 height 9
click at [14, 172] on input "Return label required" at bounding box center [14, 172] width 0 height 0
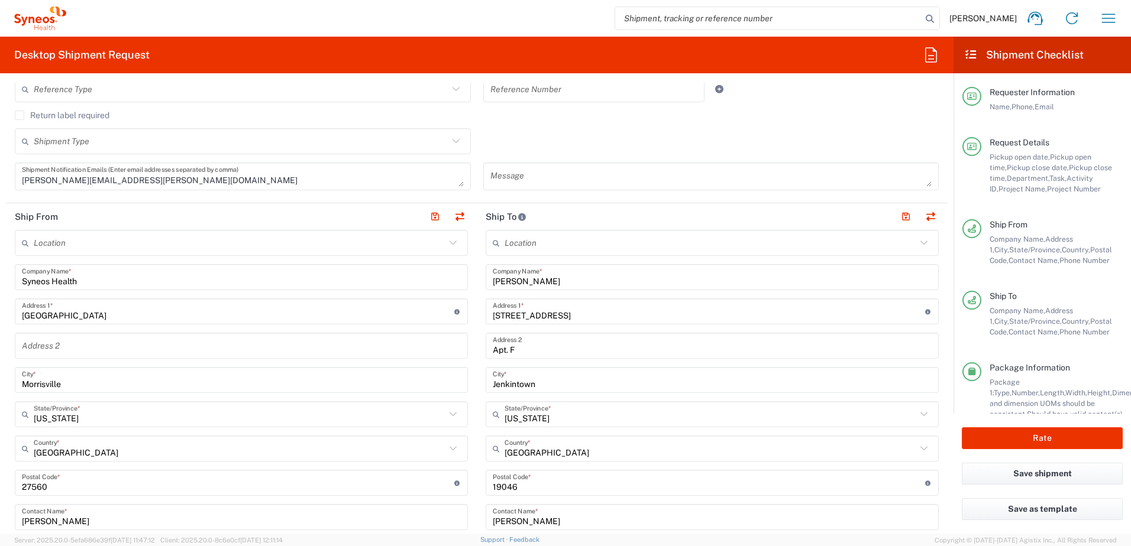
scroll to position [473, 0]
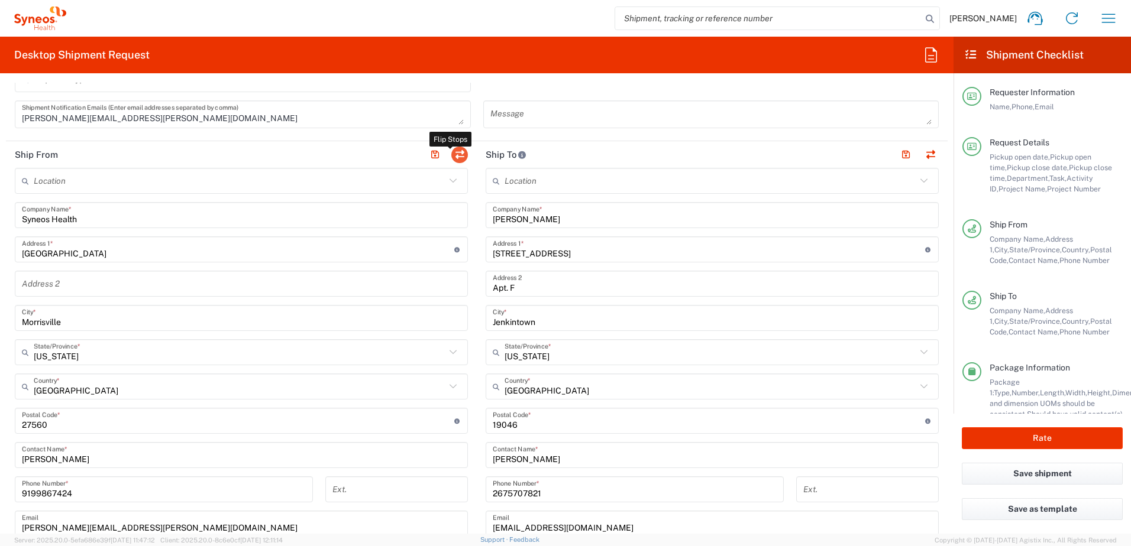
click at [461, 150] on button "button" at bounding box center [459, 155] width 17 height 17
type input "Emily Deni"
type input "418 Linden St"
type input "Apt. F"
type input "Jenkintown"
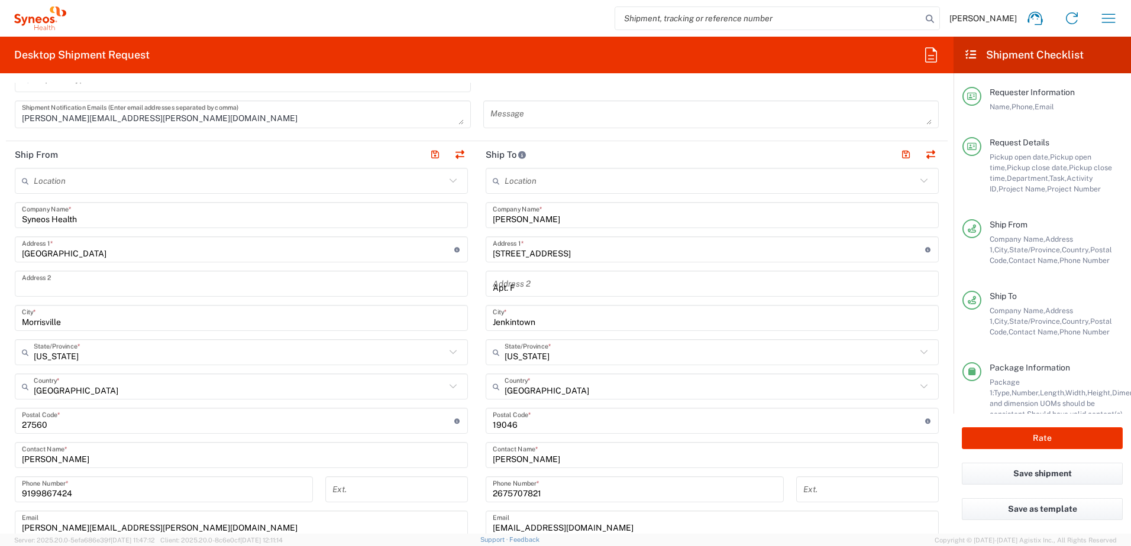
type input "Pennsylvania"
type input "19046"
type input "Emily Deni"
type input "2675707821"
type input "emilydeni32@gmail.com"
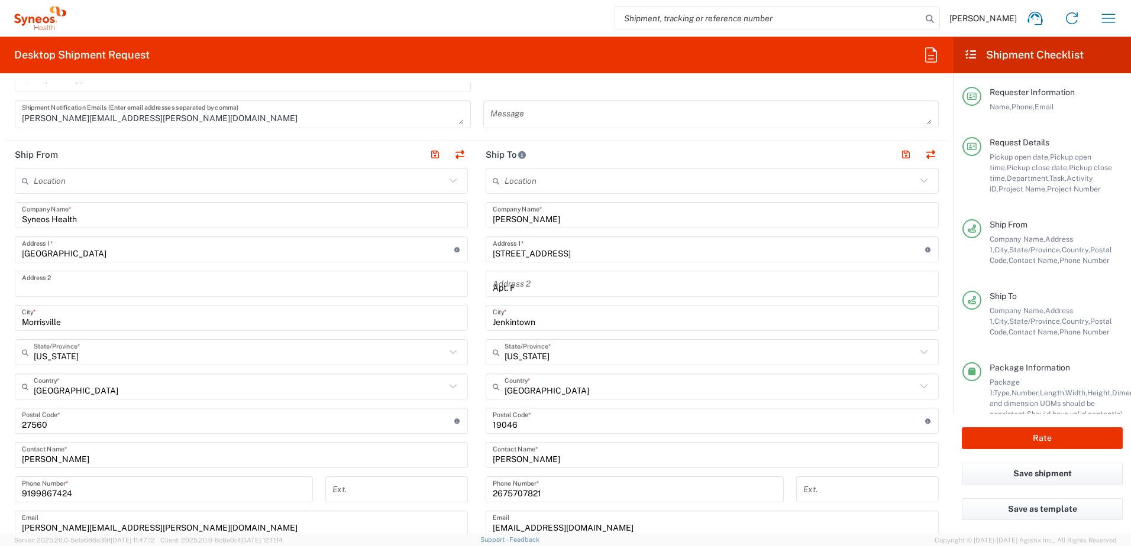
type input "Residential/Home"
type input "Syneos Health"
type input "[GEOGRAPHIC_DATA]"
type input "Morrisville"
type input "North Carolina"
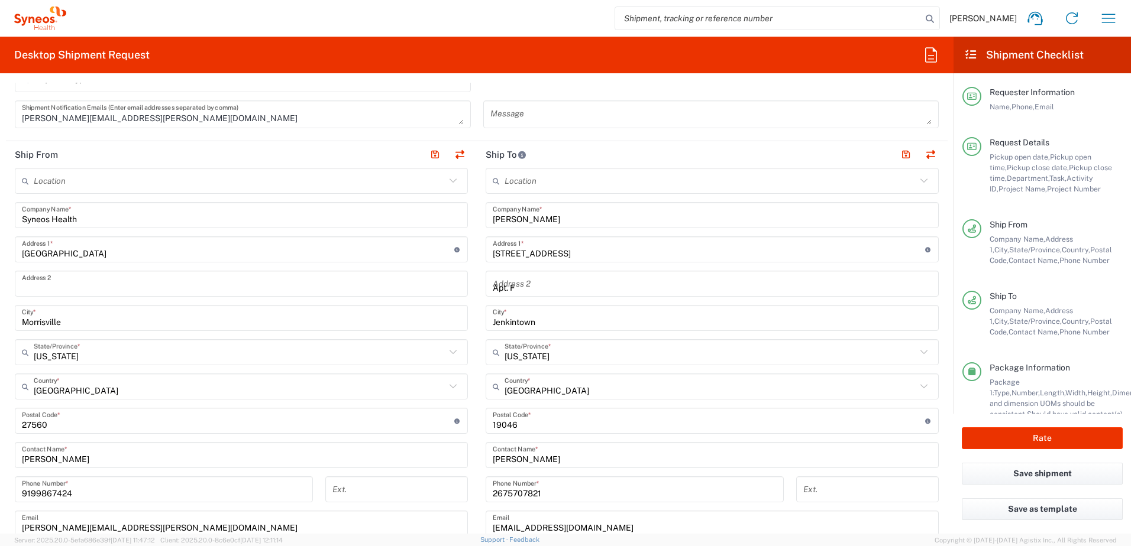
type input "27560"
type input "[PERSON_NAME]"
type input "9199867424"
type input "[PERSON_NAME][EMAIL_ADDRESS][PERSON_NAME][DOMAIN_NAME]"
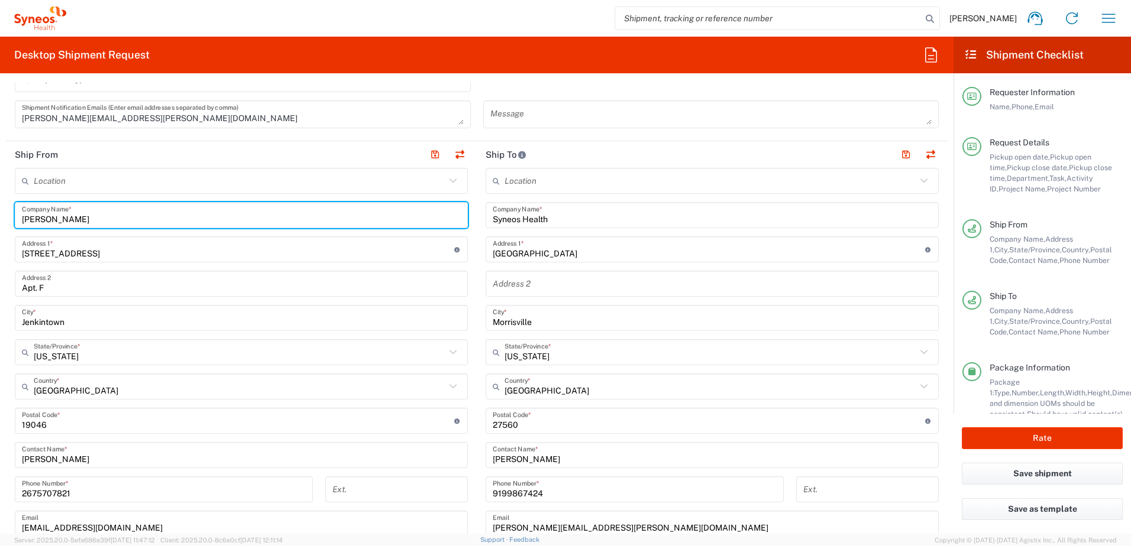
drag, startPoint x: 77, startPoint y: 219, endPoint x: -30, endPoint y: 211, distance: 107.4
click at [0, 211] on html "Chris Carpenter Home Shipment estimator Shipment tracking Desktop shipment requ…" at bounding box center [565, 273] width 1131 height 546
paste input "Jenn Wehrung"
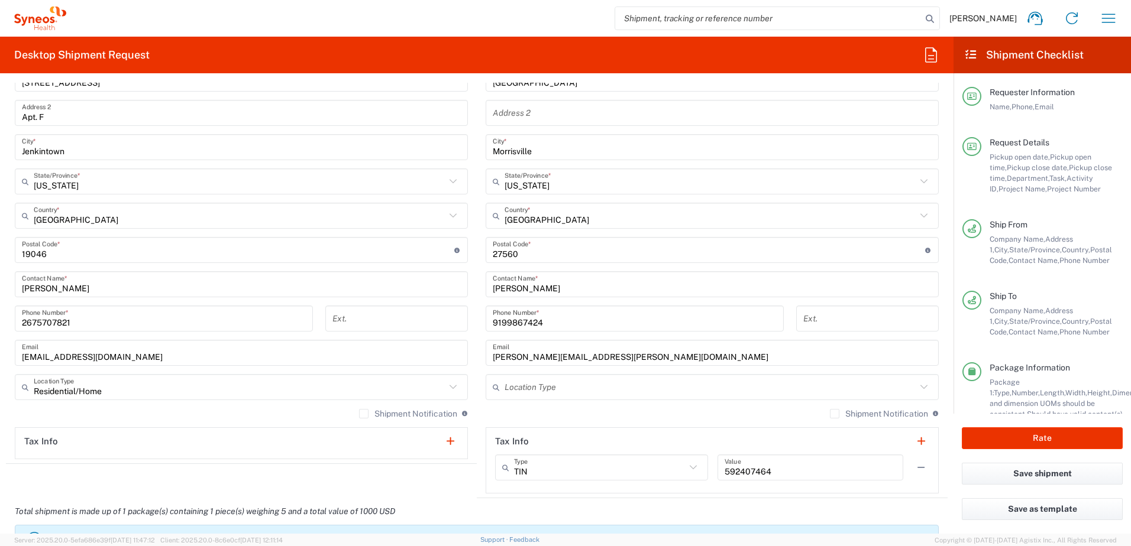
scroll to position [651, 0]
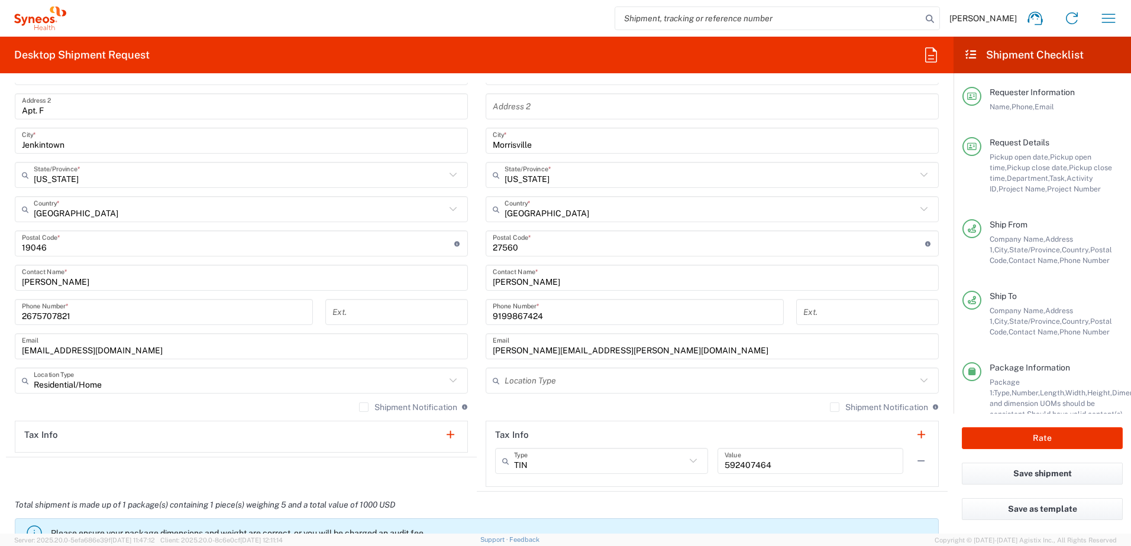
type input "Jenn Wehrung"
click at [89, 276] on input "Emily Deni" at bounding box center [241, 278] width 439 height 21
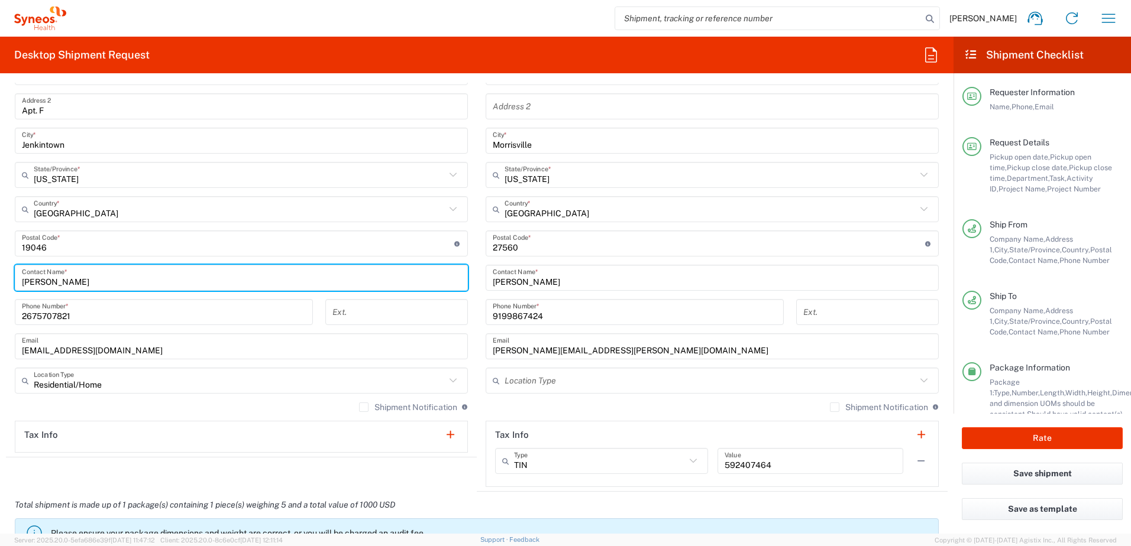
drag, startPoint x: 82, startPoint y: 280, endPoint x: -6, endPoint y: 277, distance: 88.2
click at [0, 277] on html "Chris Carpenter Home Shipment estimator Shipment tracking Desktop shipment requ…" at bounding box center [565, 273] width 1131 height 546
paste input "Jenn Wehrung"
type input "Jenn Wehrung"
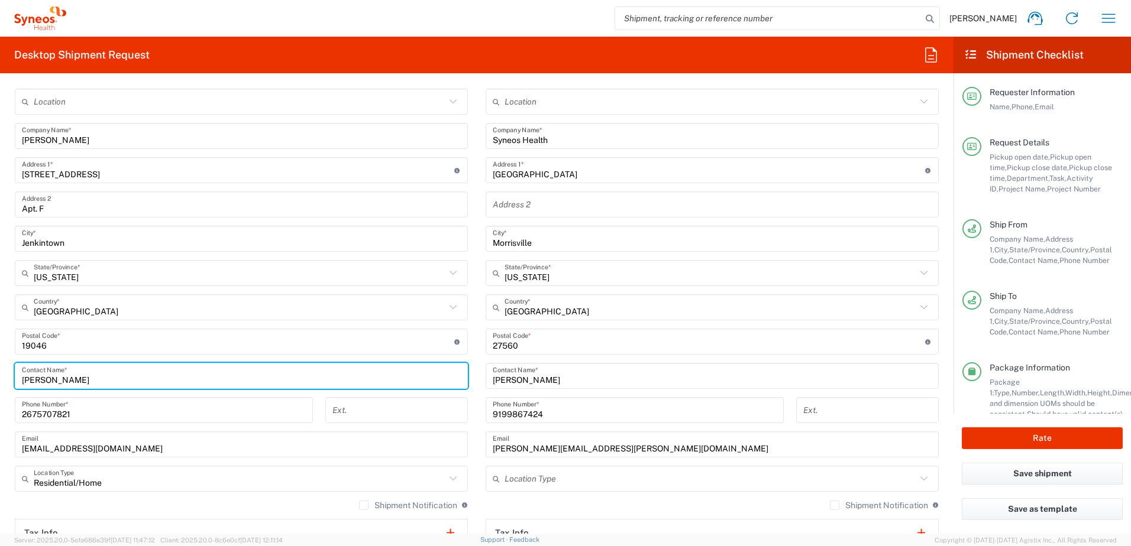
scroll to position [532, 0]
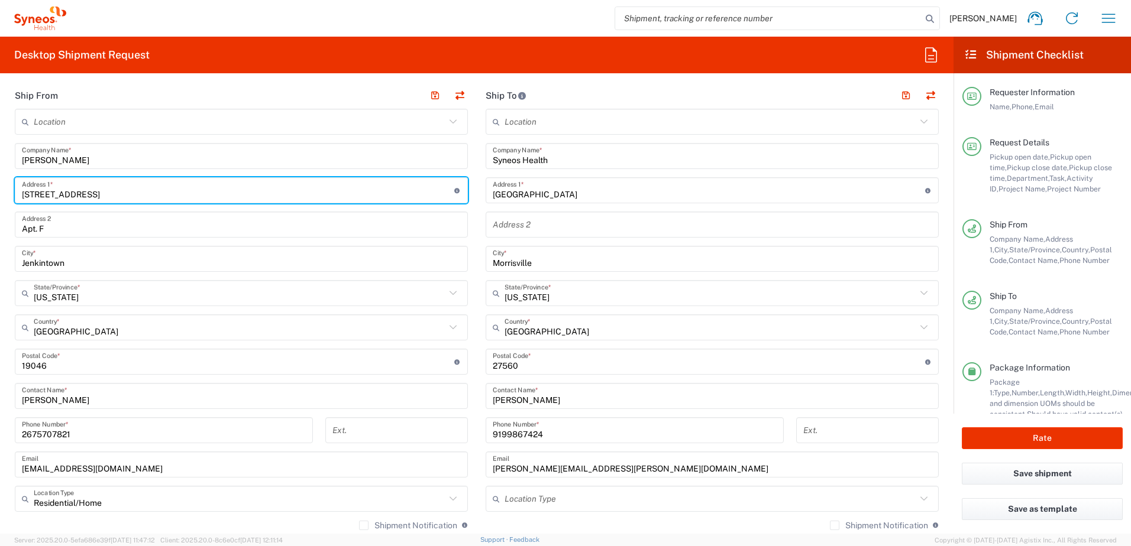
drag, startPoint x: 85, startPoint y: 188, endPoint x: -33, endPoint y: 172, distance: 118.8
click at [0, 172] on html "Chris Carpenter Home Shipment estimator Shipment tracking Desktop shipment requ…" at bounding box center [565, 273] width 1131 height 546
paste input "72-02 21st Avenue"
type input "72-02 21st Avenue"
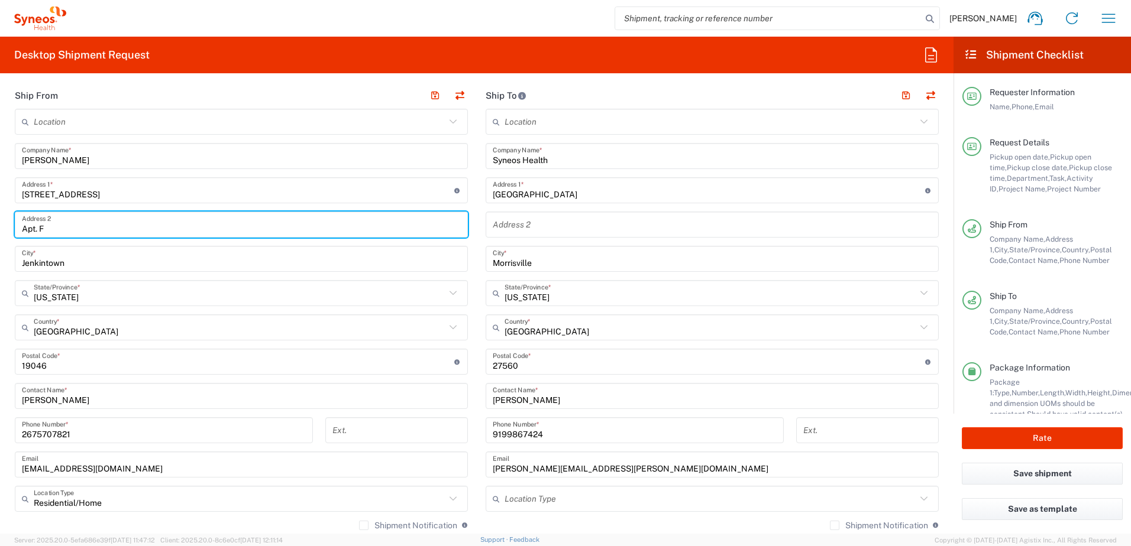
drag, startPoint x: 98, startPoint y: 231, endPoint x: 12, endPoint y: 228, distance: 85.8
click at [12, 228] on main "Location Addison Whitney LLC-Morrisvile NC US Barcelona-Syneos Health BioSector…" at bounding box center [241, 340] width 471 height 462
paste input "#2"
type input "Apt #2"
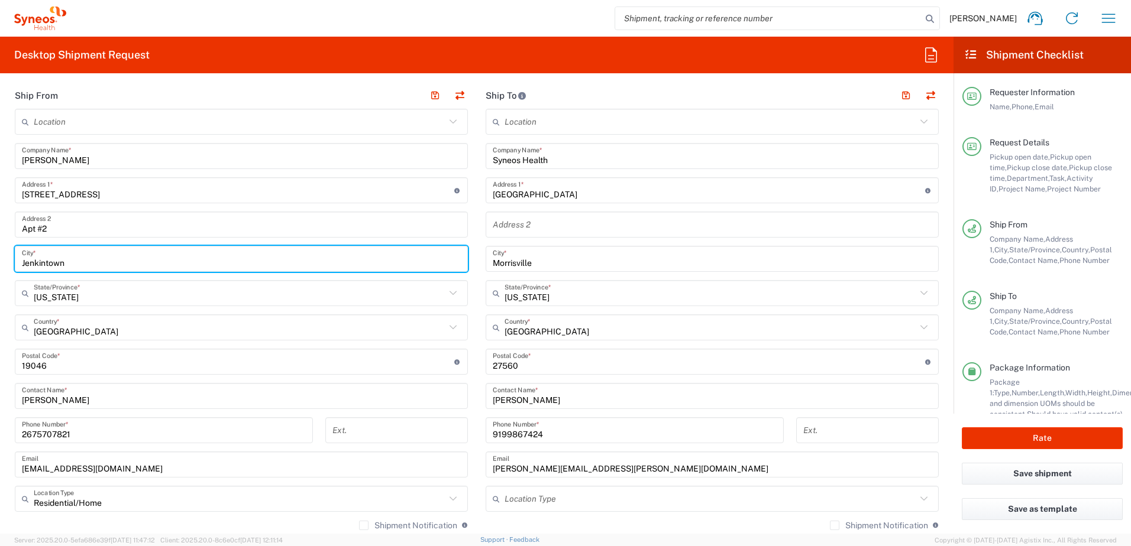
drag, startPoint x: 89, startPoint y: 267, endPoint x: 8, endPoint y: 255, distance: 81.9
click at [0, 245] on html "Chris Carpenter Home Shipment estimator Shipment tracking Desktop shipment requ…" at bounding box center [565, 273] width 1131 height 546
paste input "East Elmhurst"
type input "East Elmhurst"
click at [96, 299] on input "text" at bounding box center [240, 293] width 412 height 21
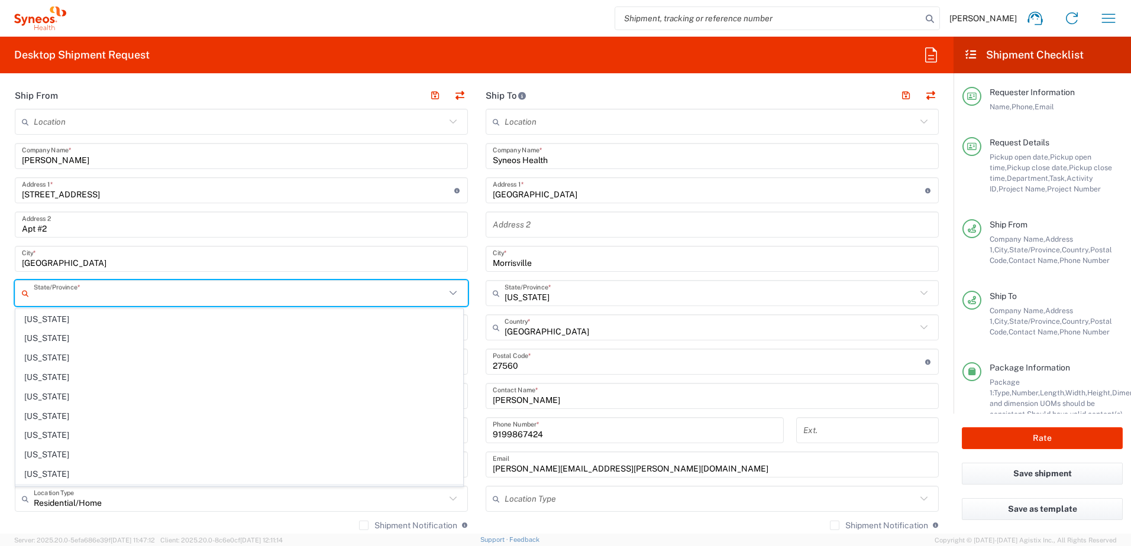
scroll to position [651, 0]
click at [61, 356] on span "New Mexico" at bounding box center [239, 347] width 447 height 18
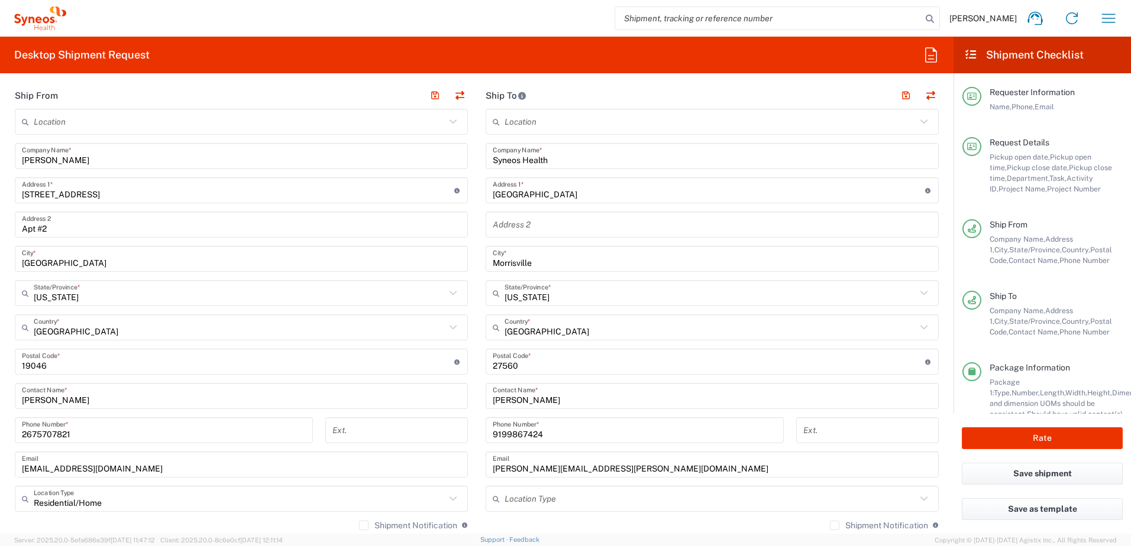
click at [82, 292] on input "New Mexico" at bounding box center [240, 293] width 412 height 21
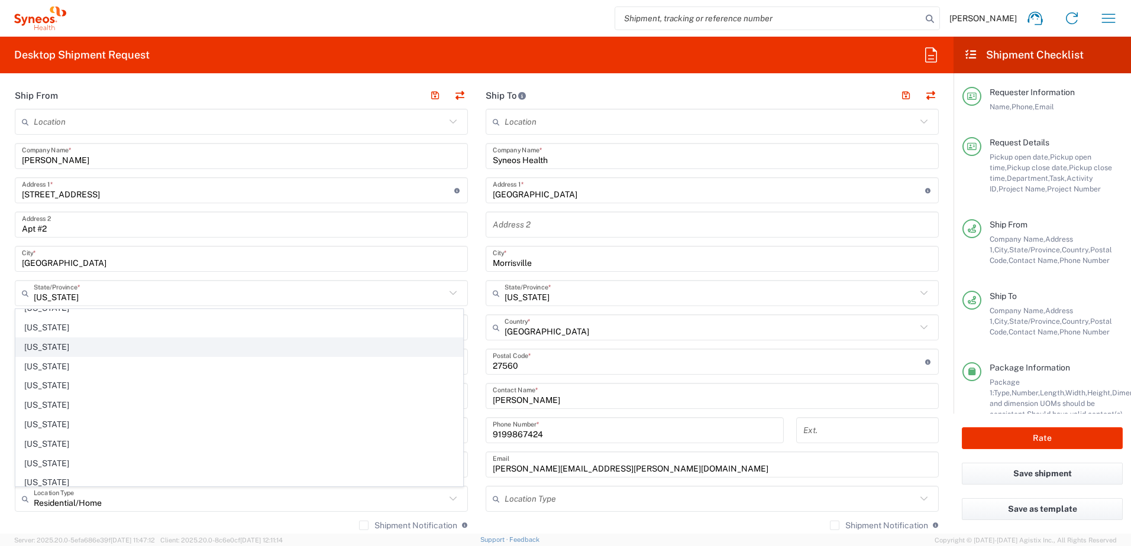
click at [62, 347] on span "New York" at bounding box center [239, 347] width 447 height 18
type input "New York"
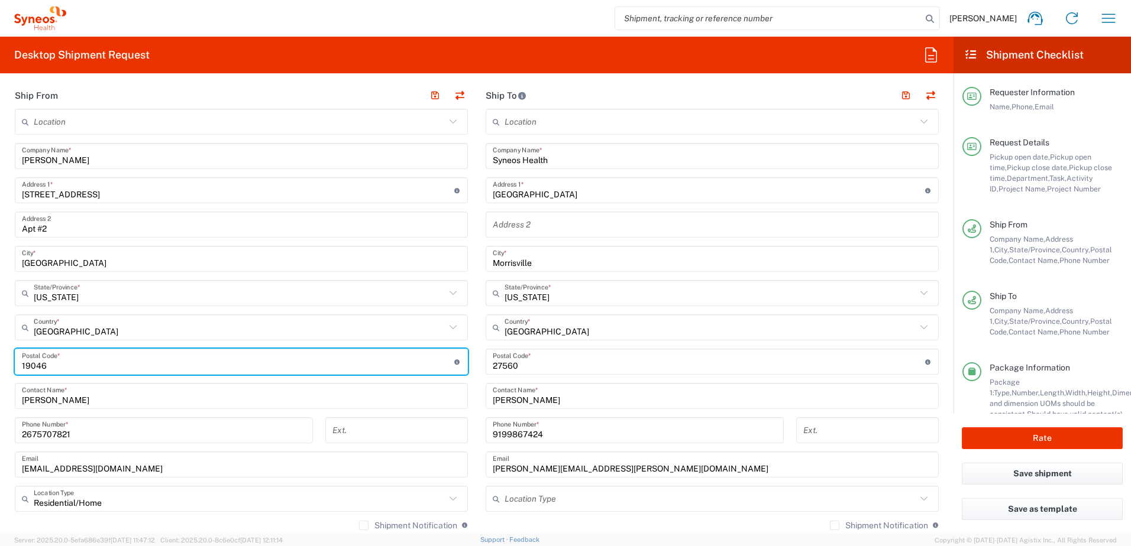
drag, startPoint x: 64, startPoint y: 371, endPoint x: 4, endPoint y: 364, distance: 60.7
click at [4, 364] on form "Requester Information Chris Carpenter Name * 9199867424 Phone * christopher.car…" at bounding box center [476, 308] width 953 height 451
paste input "11370"
type input "11370"
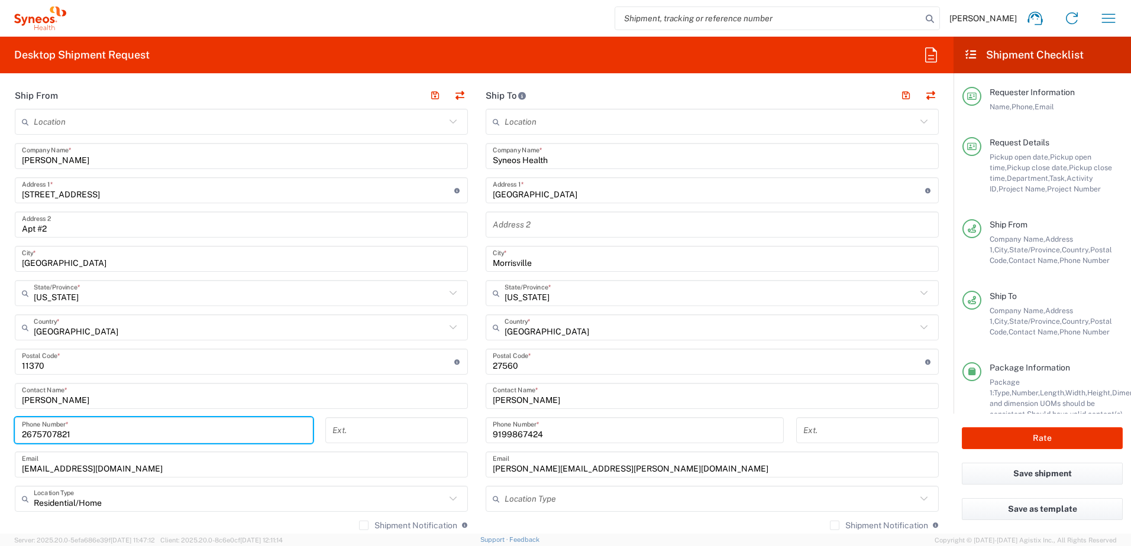
drag, startPoint x: 99, startPoint y: 438, endPoint x: -22, endPoint y: 426, distance: 121.2
click at [0, 426] on html "Chris Carpenter Home Shipment estimator Shipment tracking Desktop shipment requ…" at bounding box center [565, 273] width 1131 height 546
paste input "646) 4564094"
click at [42, 434] on input "646) 4564094" at bounding box center [164, 430] width 284 height 21
type input "6464564094"
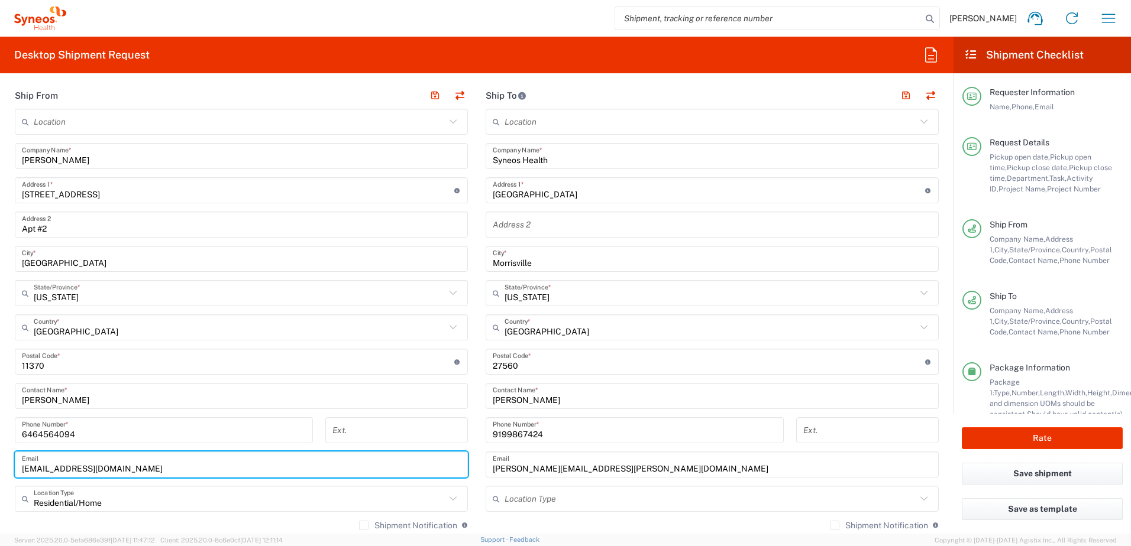
drag, startPoint x: 130, startPoint y: 468, endPoint x: 37, endPoint y: 469, distance: 92.9
click at [40, 470] on input "emilydeni32@gmail.com" at bounding box center [241, 465] width 439 height 21
click at [37, 469] on input "emilydeni32@gmail.com" at bounding box center [241, 465] width 439 height 21
click at [143, 467] on input "emilydeni32@gmail.com" at bounding box center [241, 465] width 439 height 21
drag, startPoint x: 125, startPoint y: 467, endPoint x: 17, endPoint y: 466, distance: 108.2
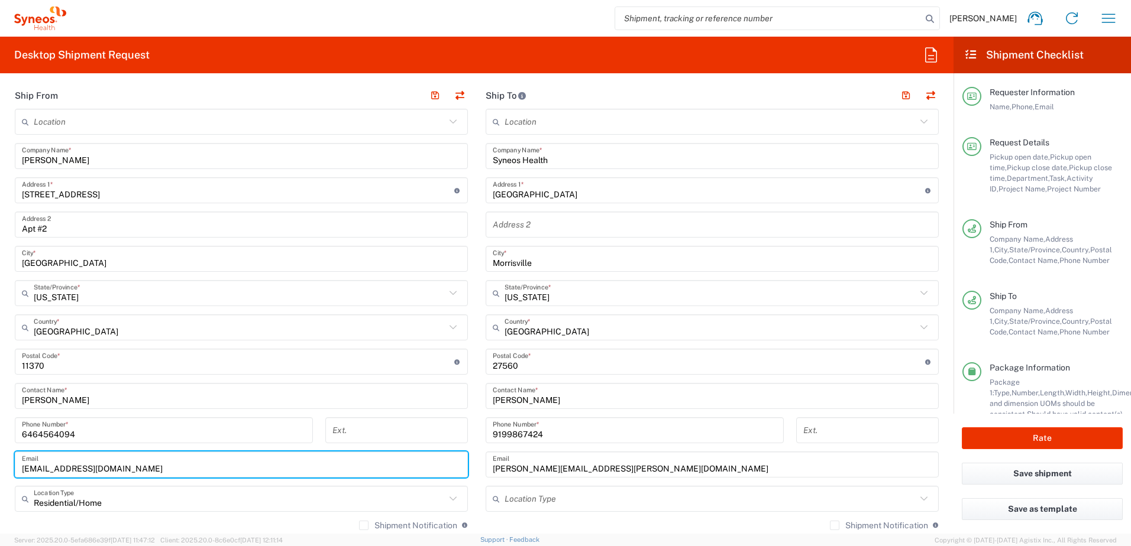
click at [17, 466] on div "emilydeni32@gmail.com Email" at bounding box center [241, 465] width 453 height 26
paste input "jenn@jennwehrung"
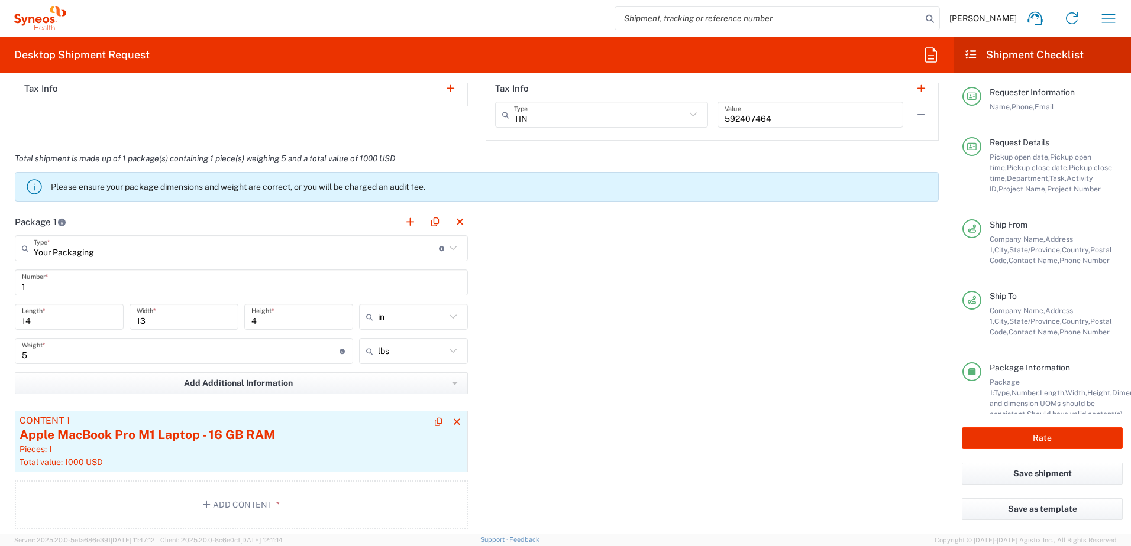
scroll to position [1005, 0]
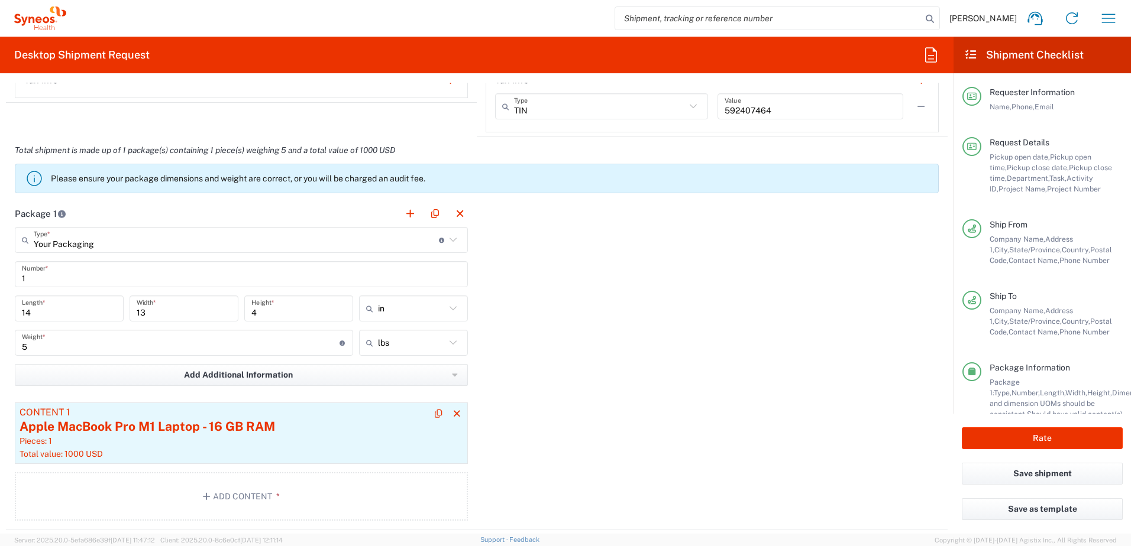
type input "jenn@jennwehrung.com"
click at [158, 432] on div "Apple MacBook Pro M1 Laptop - 16 GB RAM" at bounding box center [242, 427] width 444 height 18
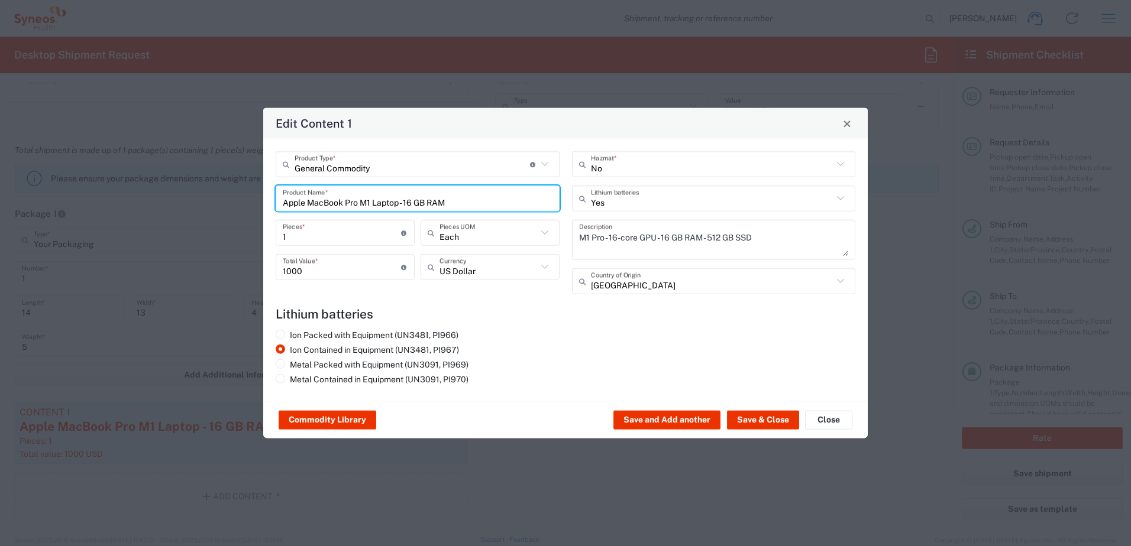
drag, startPoint x: 450, startPoint y: 202, endPoint x: 195, endPoint y: 186, distance: 255.4
click at [195, 186] on div "Edit Content 1 General Commodity Product Type * Document: Paper document genera…" at bounding box center [565, 273] width 1131 height 546
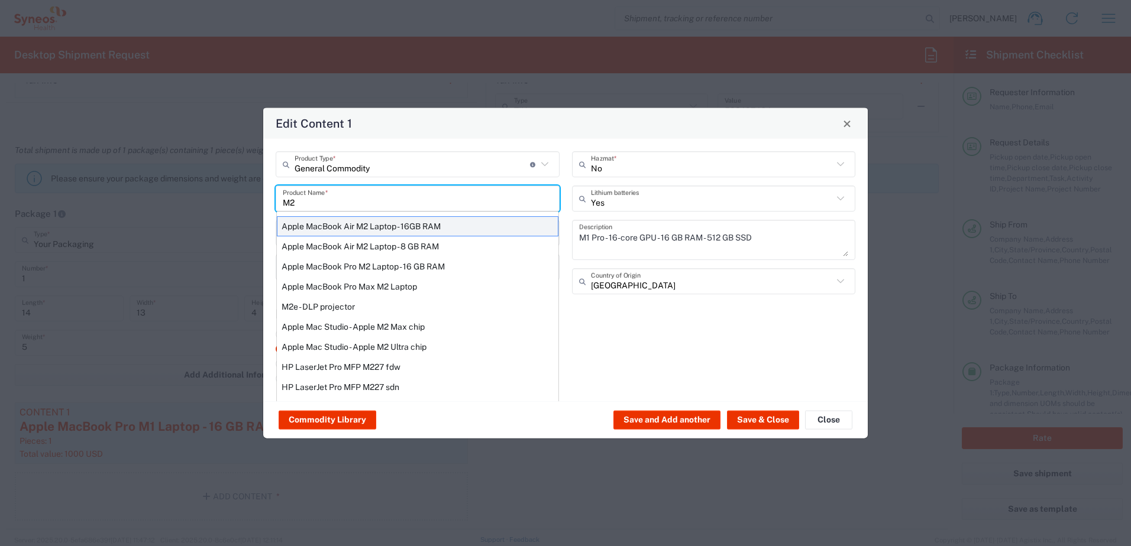
click at [360, 224] on div "Apple MacBook Air M2 Laptop - 16GB RAM" at bounding box center [418, 226] width 282 height 20
type input "Apple MacBook Air M2 Laptop - 16GB RAM"
type textarea "M2 - 8-core CPU - 8-core GPU - 16 GB RAM - 512 GB SSD"
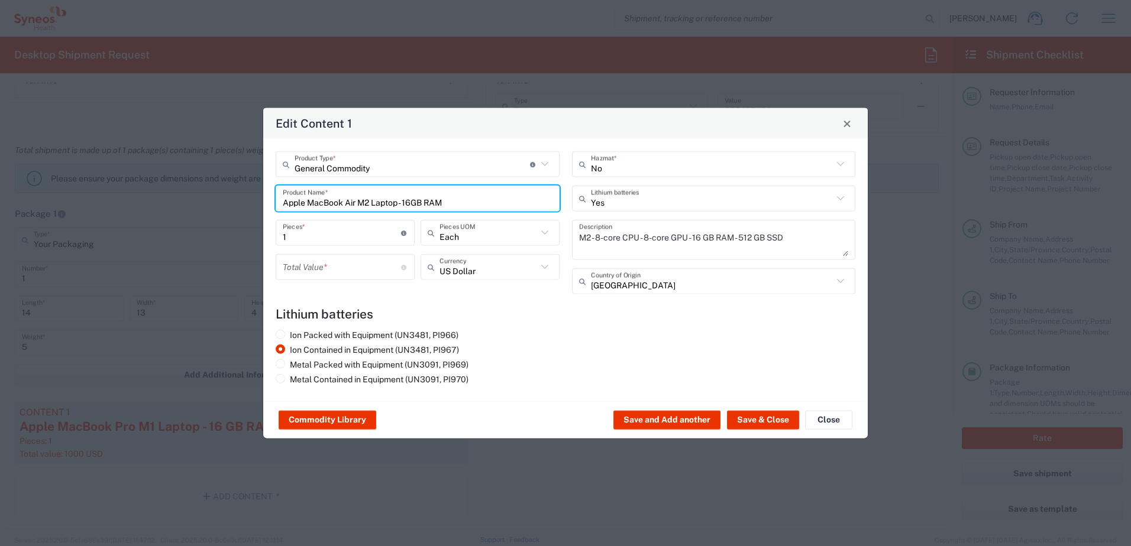
click at [312, 258] on input "number" at bounding box center [342, 267] width 118 height 21
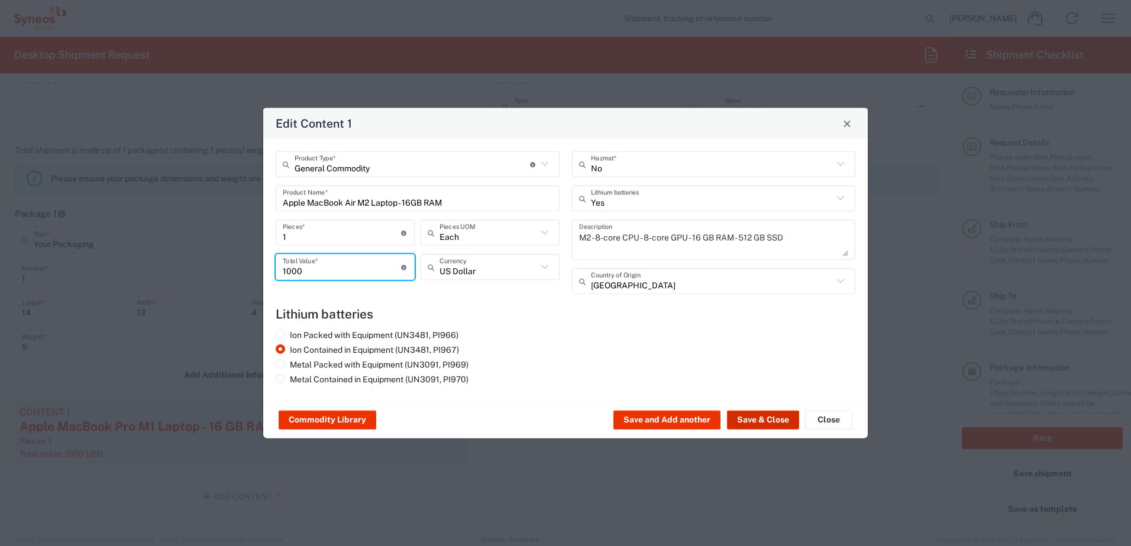
type input "1000"
click at [749, 413] on button "Save & Close" at bounding box center [763, 420] width 72 height 19
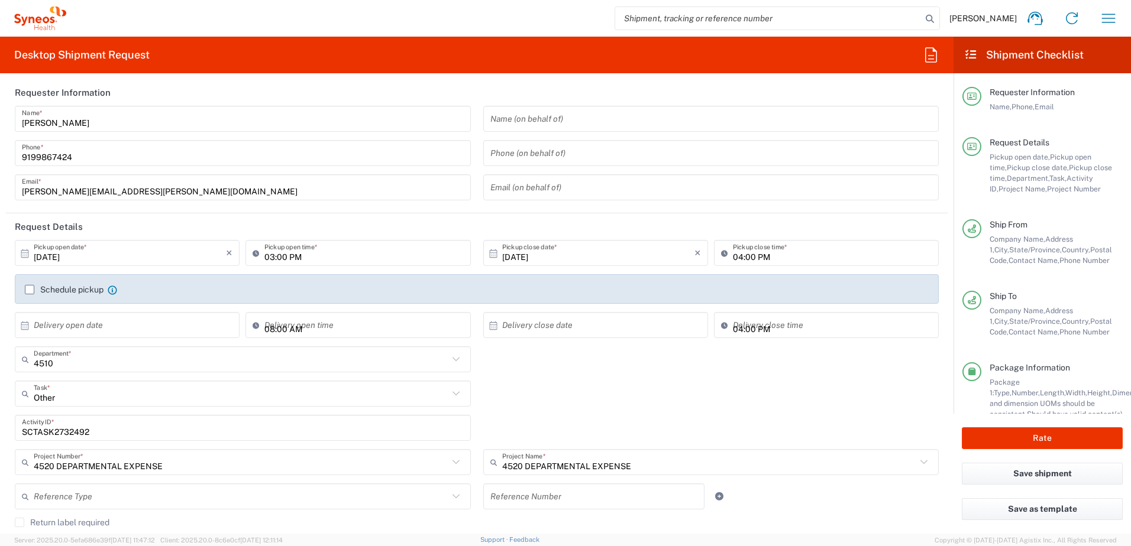
scroll to position [0, 0]
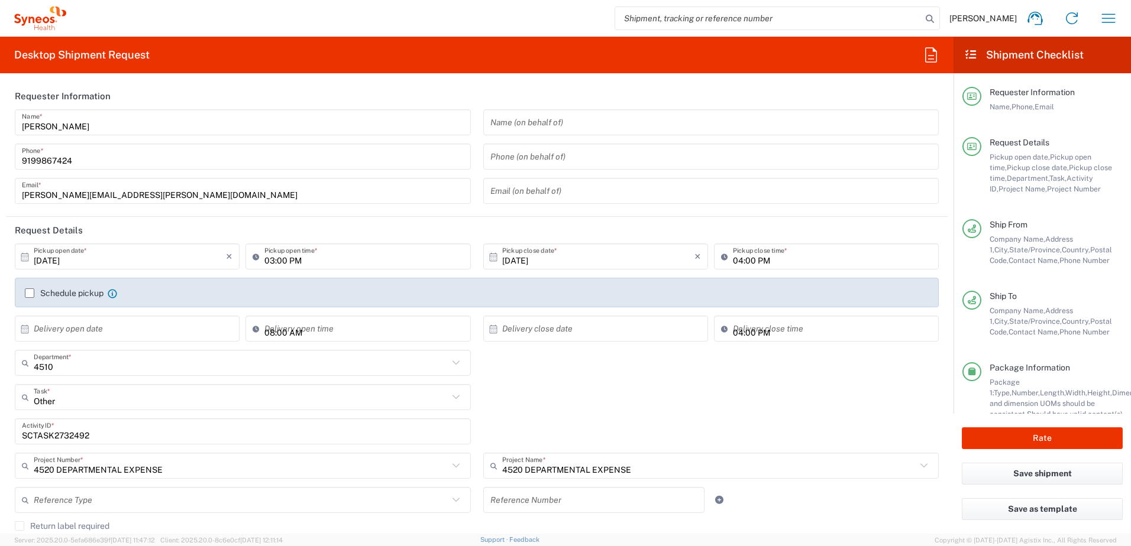
click at [78, 437] on input "SCTASK2732492" at bounding box center [243, 432] width 442 height 21
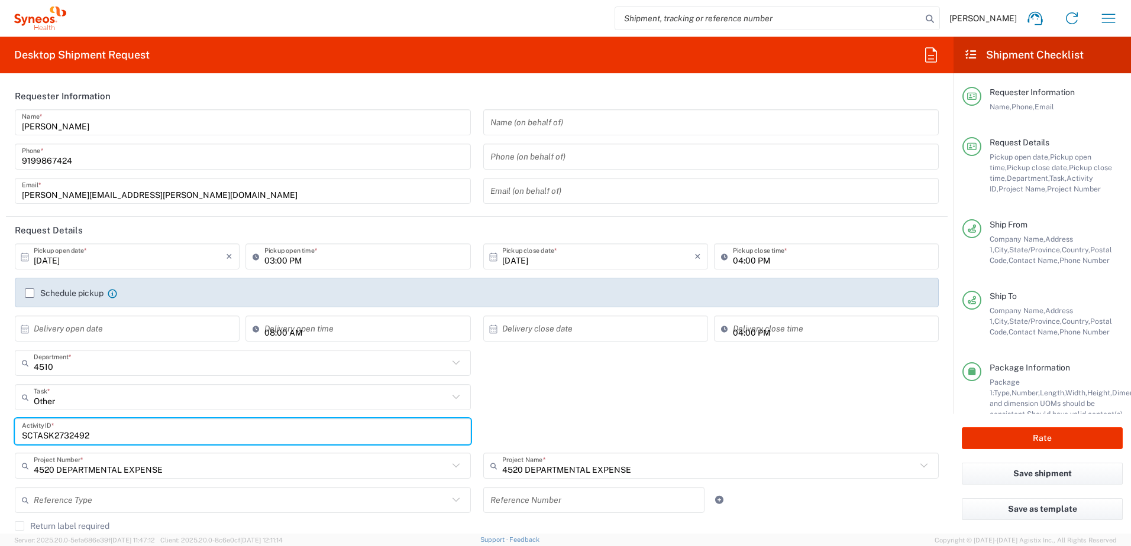
click at [78, 438] on input "SCTASK2732492" at bounding box center [243, 432] width 442 height 21
paste input "83"
type input "SCTASK2732483"
click at [617, 409] on div "Other Task * Other Break/Fix Inventory Transfer New Hire Refresh" at bounding box center [477, 401] width 936 height 34
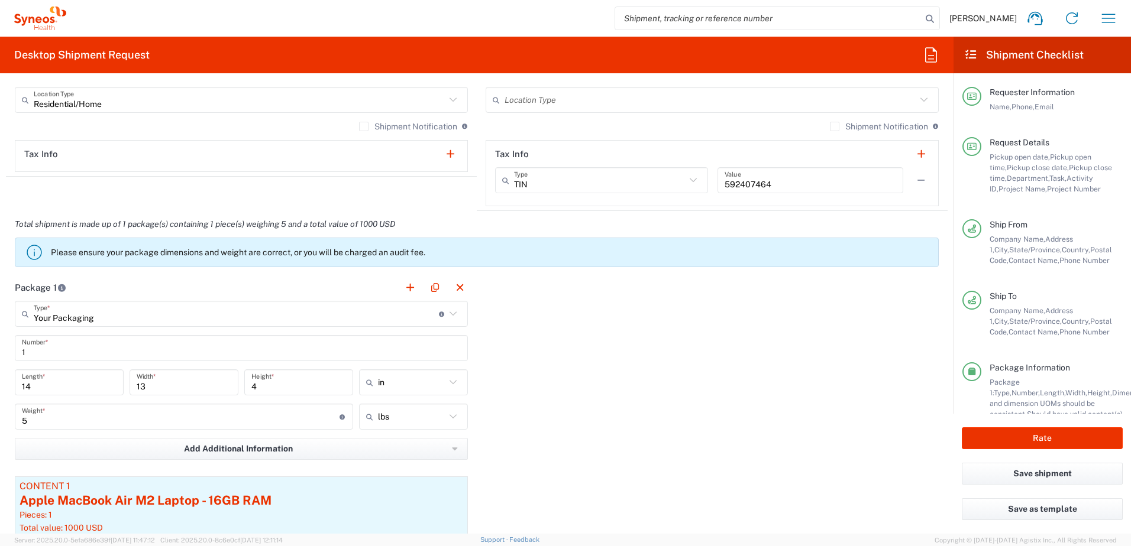
scroll to position [946, 0]
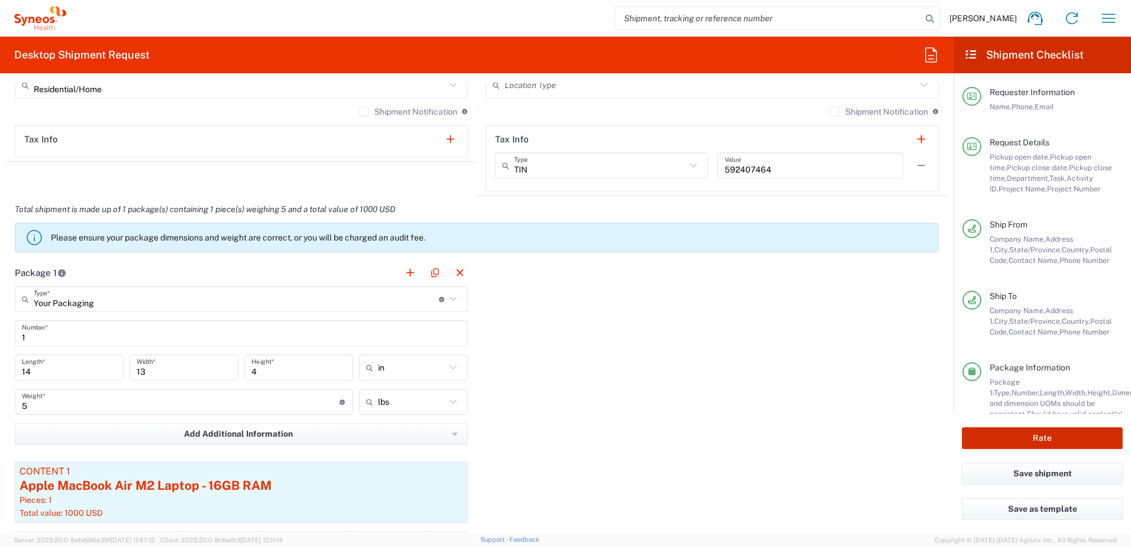
click at [1009, 430] on button "Rate" at bounding box center [1042, 439] width 161 height 22
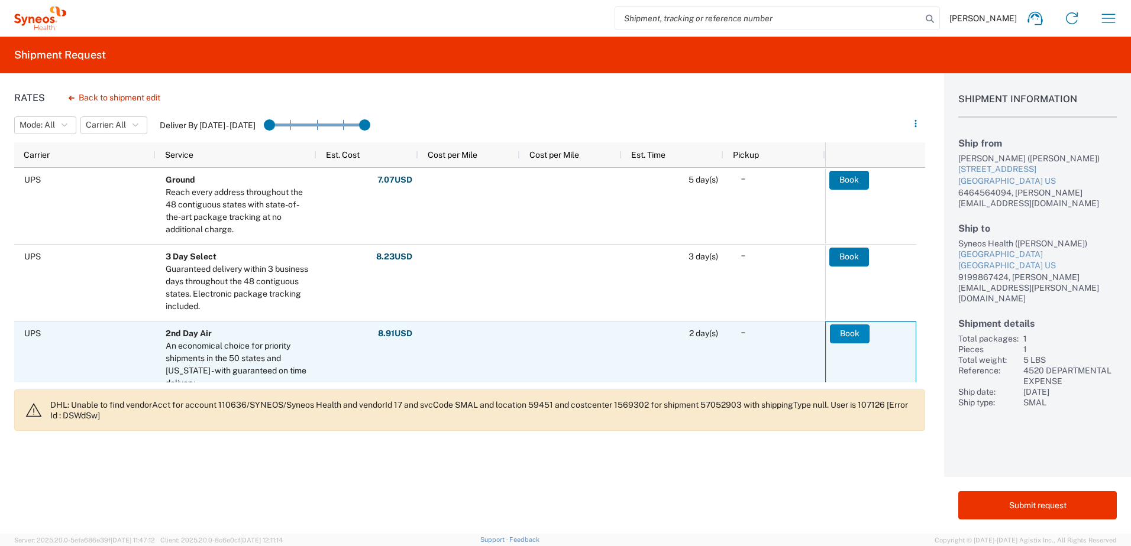
click at [859, 337] on button "Book" at bounding box center [850, 334] width 40 height 19
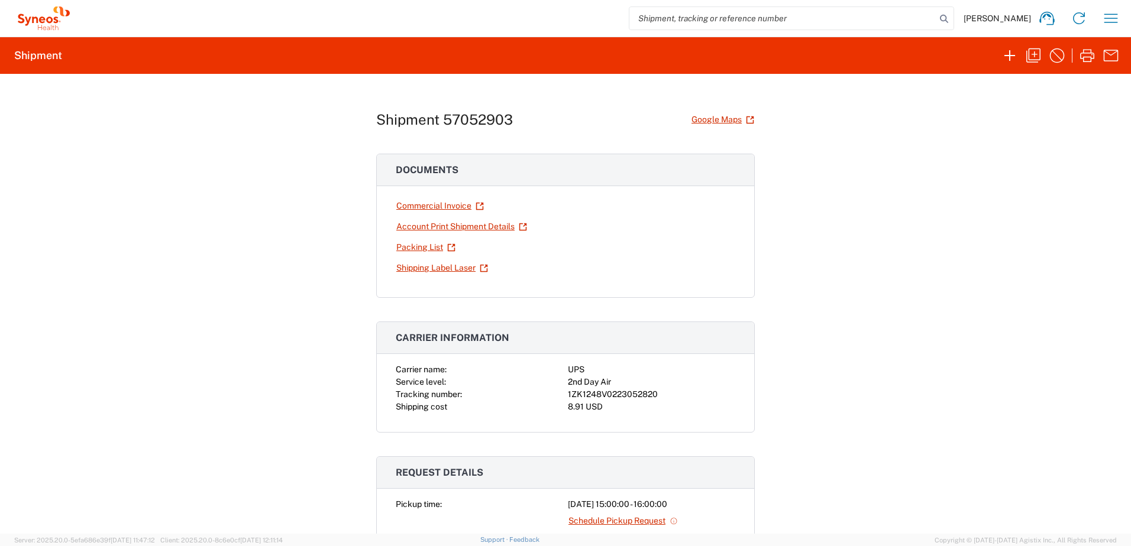
click at [609, 394] on div "1ZK1248V0223052820" at bounding box center [651, 395] width 167 height 12
copy div "1ZK1248V0223052820"
click at [1092, 62] on icon "button" at bounding box center [1087, 55] width 19 height 19
